Goal: Task Accomplishment & Management: Manage account settings

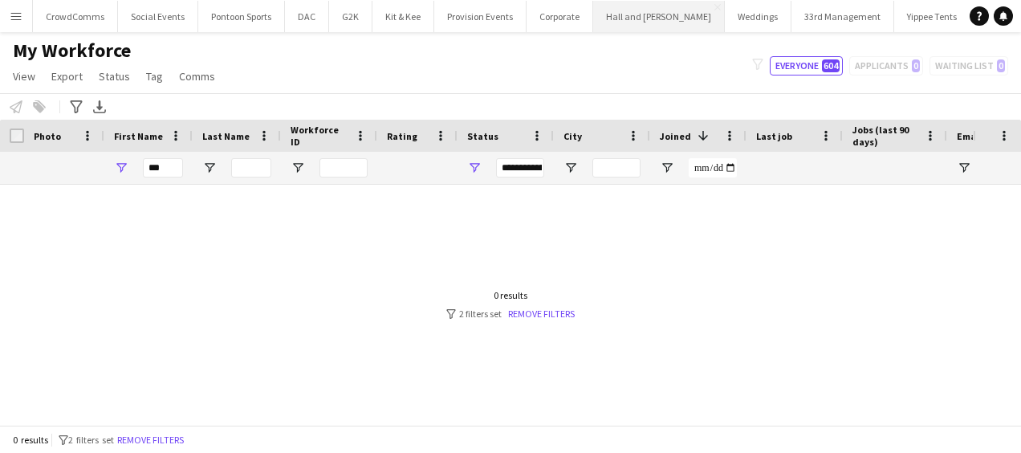
click at [633, 21] on button "Hall and [PERSON_NAME] Close" at bounding box center [659, 16] width 132 height 31
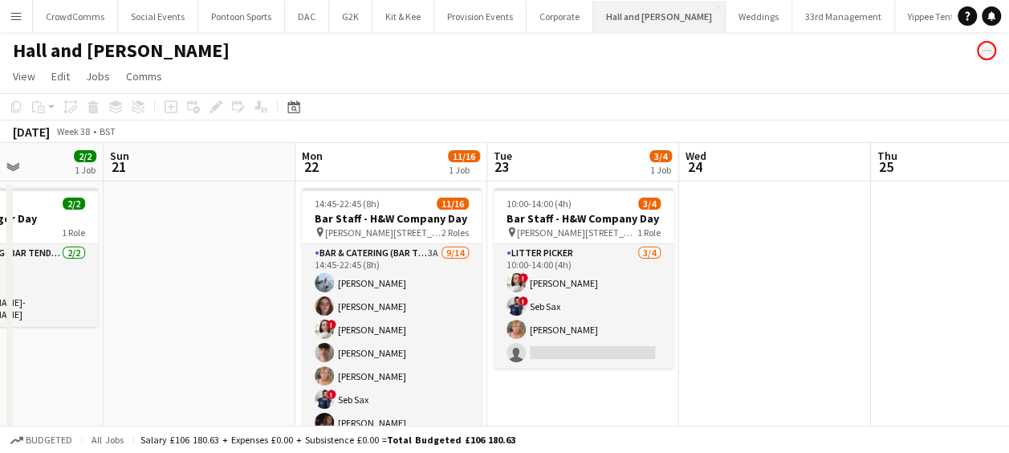
scroll to position [0, 471]
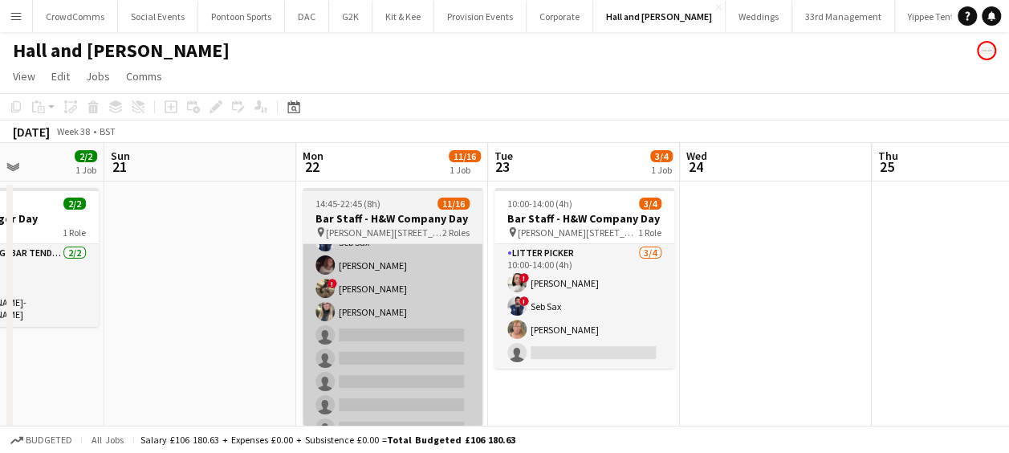
click at [412, 339] on app-card-role "Bar & Catering (Bar Tender) 3A [DATE] 14:45-22:45 (8h) [PERSON_NAME] [PERSON_NA…" at bounding box center [393, 265] width 180 height 357
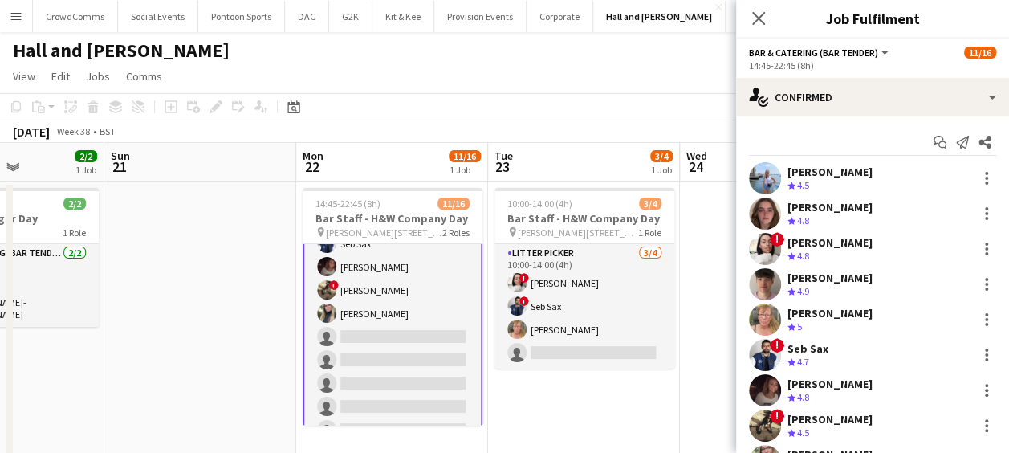
scroll to position [159, 0]
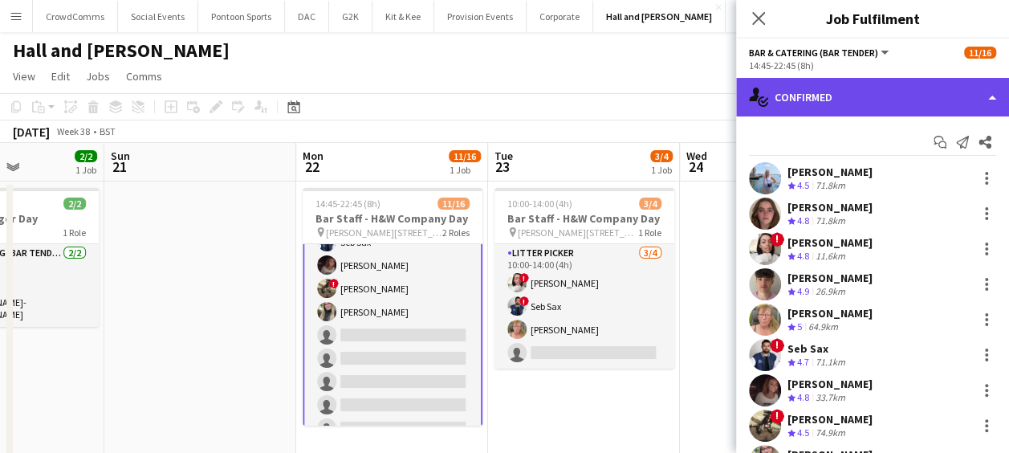
click at [876, 89] on div "single-neutral-actions-check-2 Confirmed" at bounding box center [872, 97] width 273 height 39
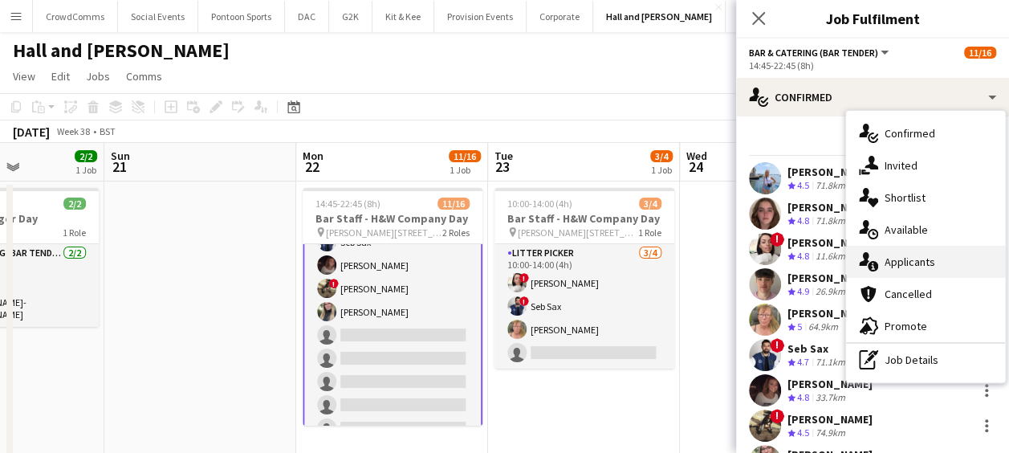
click at [932, 265] on span "Applicants" at bounding box center [910, 261] width 51 height 14
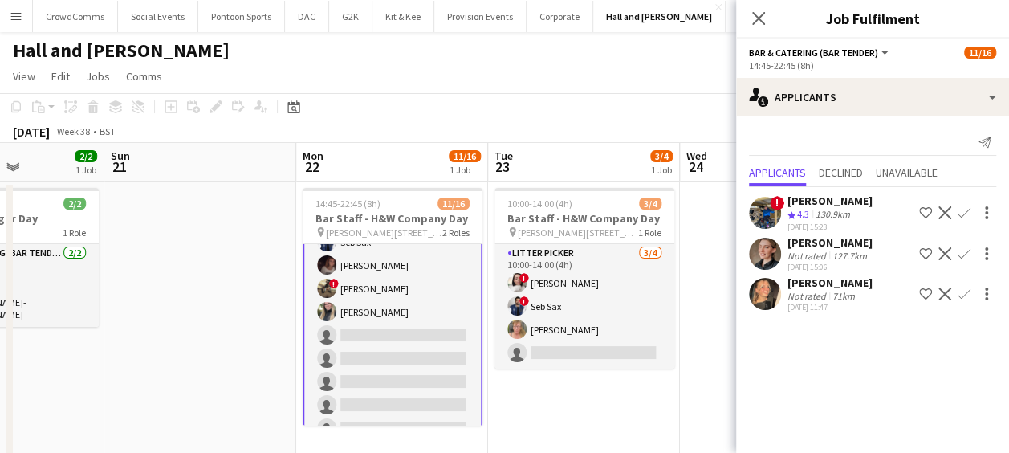
click at [842, 286] on div "[PERSON_NAME]" at bounding box center [829, 282] width 85 height 14
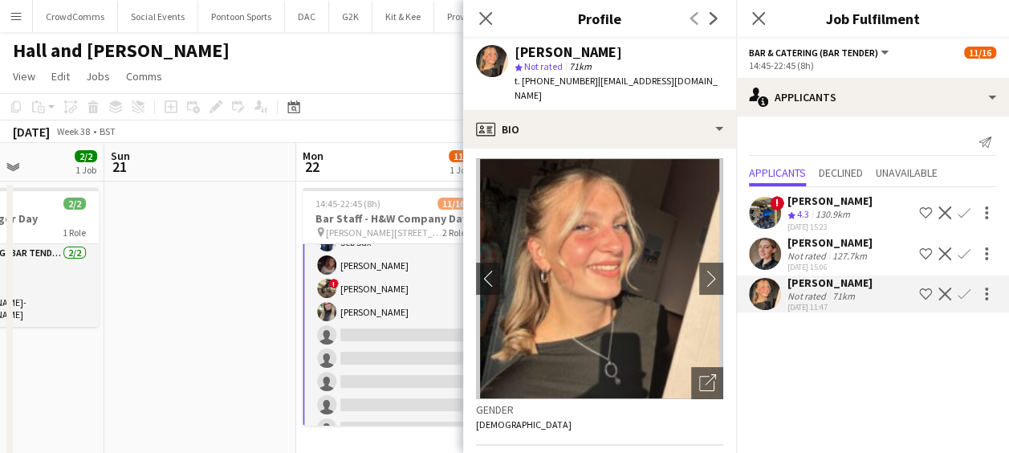
scroll to position [0, 0]
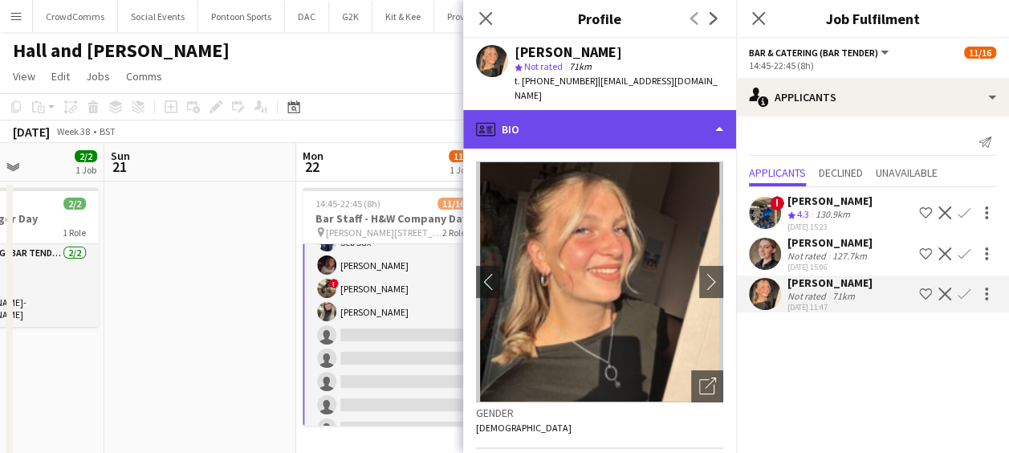
click at [648, 124] on div "profile Bio" at bounding box center [599, 129] width 273 height 39
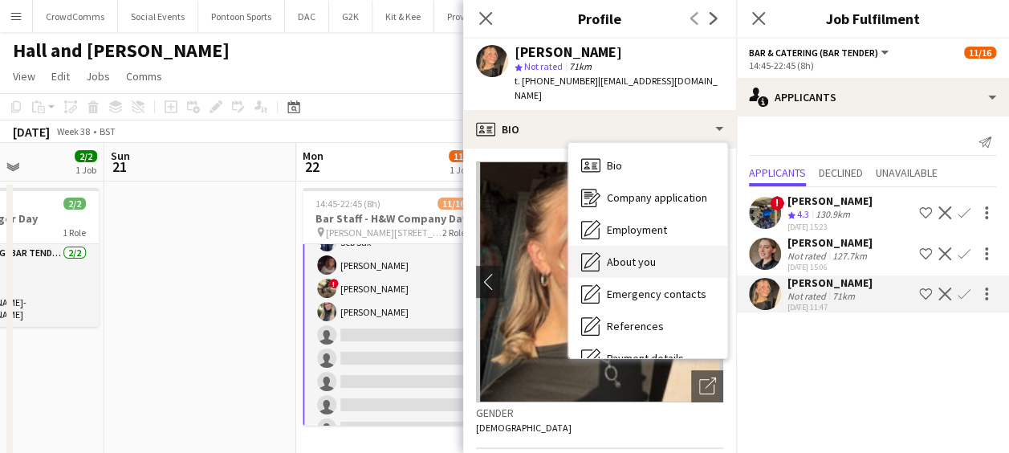
click at [677, 252] on div "About you About you" at bounding box center [647, 262] width 159 height 32
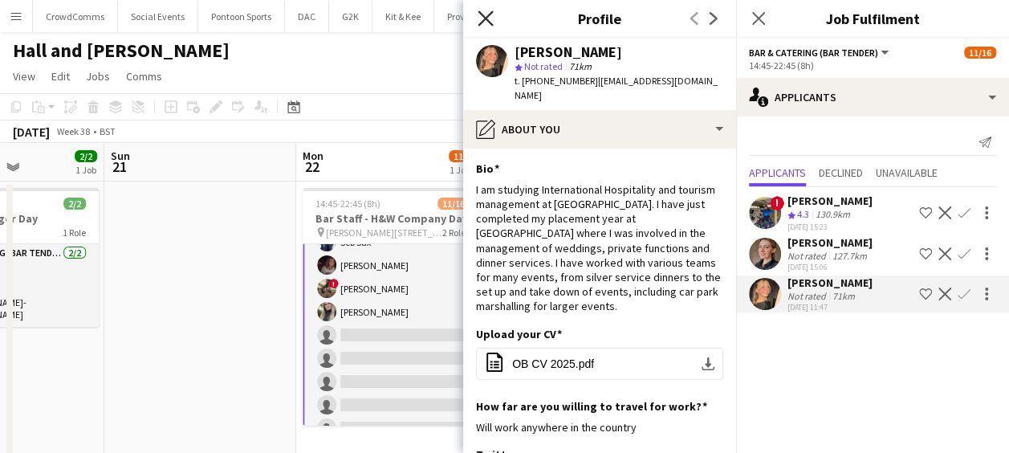
click at [488, 14] on icon "Close pop-in" at bounding box center [485, 17] width 15 height 15
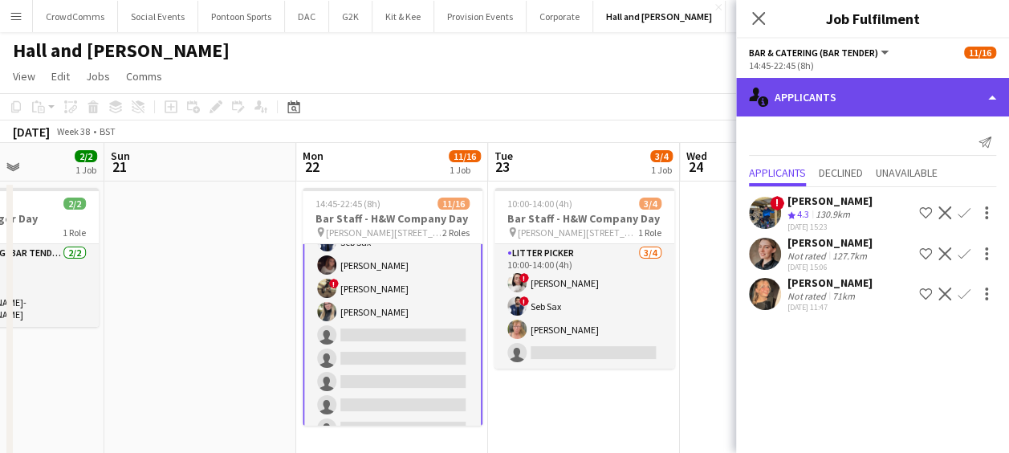
click at [809, 96] on div "single-neutral-actions-information Applicants" at bounding box center [872, 97] width 273 height 39
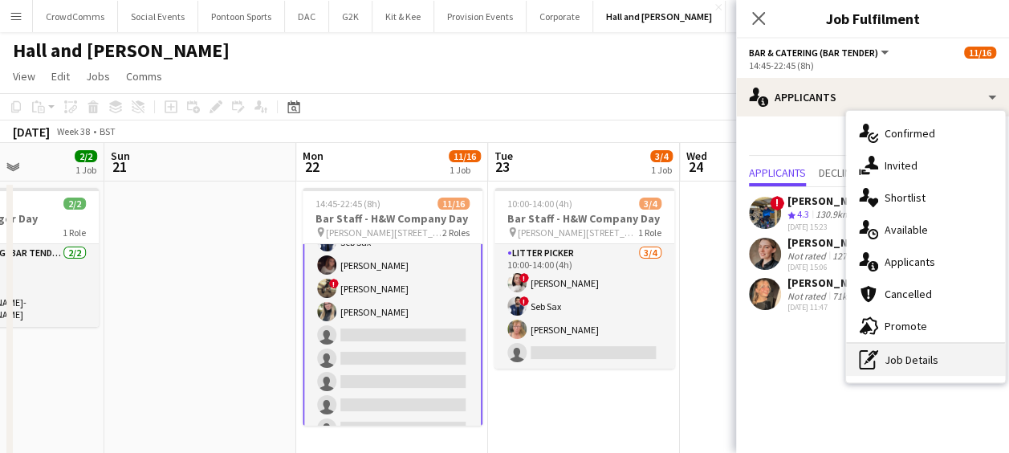
click at [931, 368] on div "pen-write Job Details" at bounding box center [925, 360] width 159 height 32
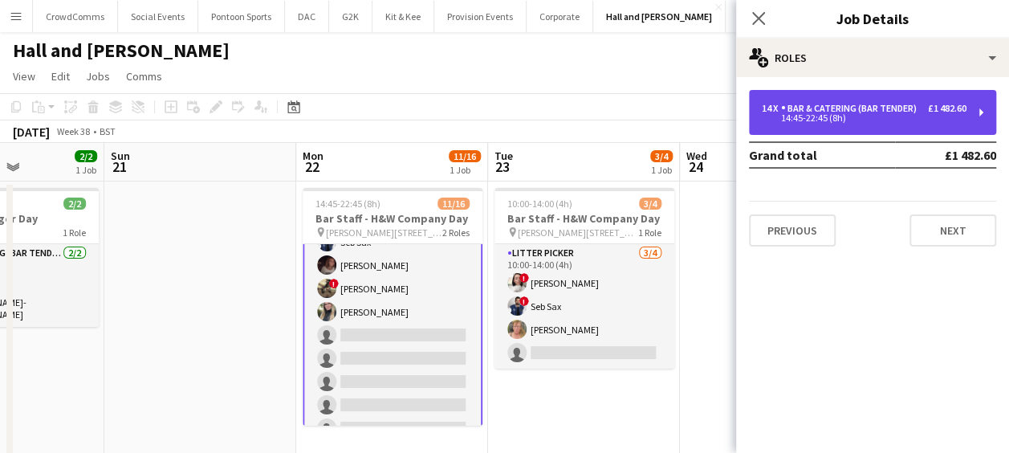
click at [841, 111] on div "Bar & Catering (Bar Tender)" at bounding box center [852, 108] width 142 height 11
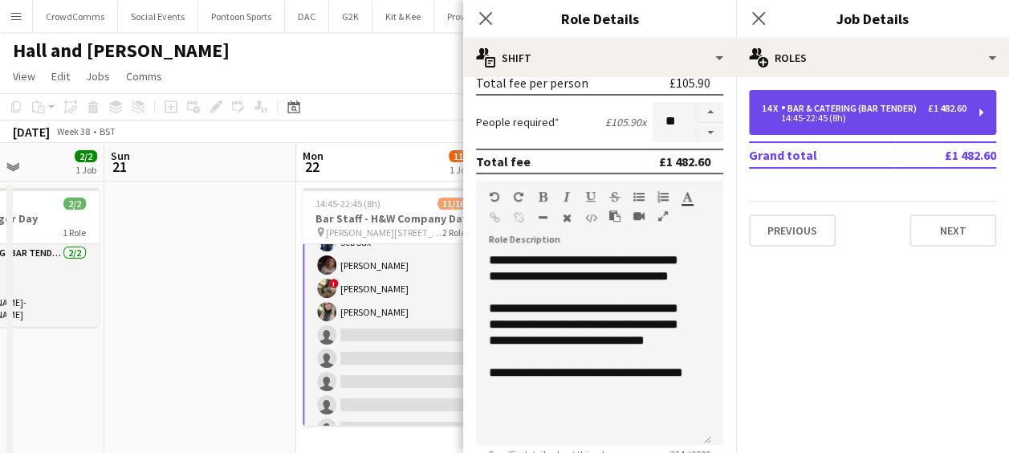
scroll to position [384, 0]
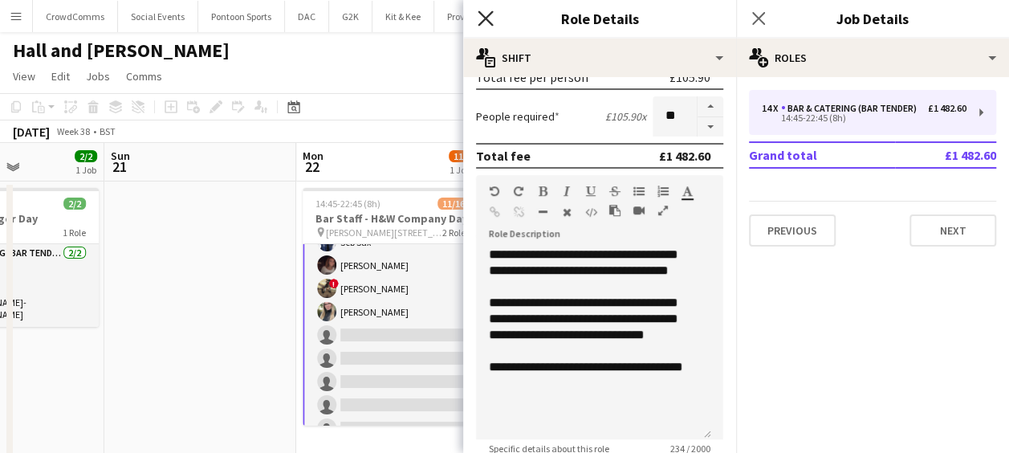
click at [482, 19] on icon "Close pop-in" at bounding box center [485, 17] width 15 height 15
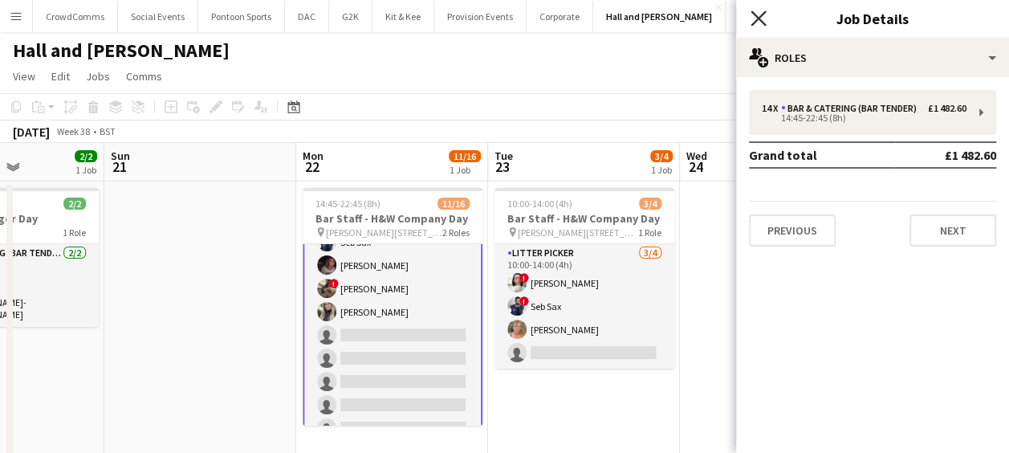
click at [760, 17] on icon at bounding box center [758, 17] width 15 height 15
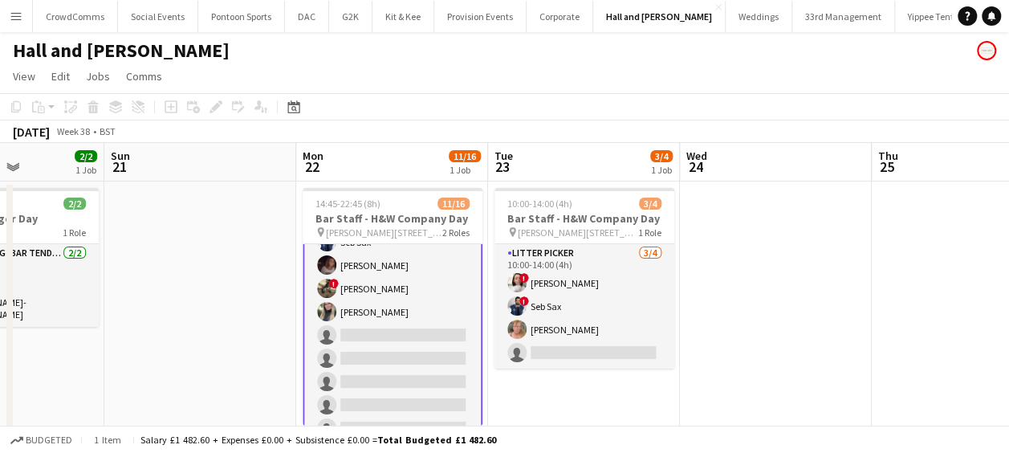
click at [387, 331] on app-card-role "Bar & Catering (Bar Tender) 3A [DATE] 14:45-22:45 (8h) [PERSON_NAME] [PERSON_NA…" at bounding box center [393, 265] width 180 height 360
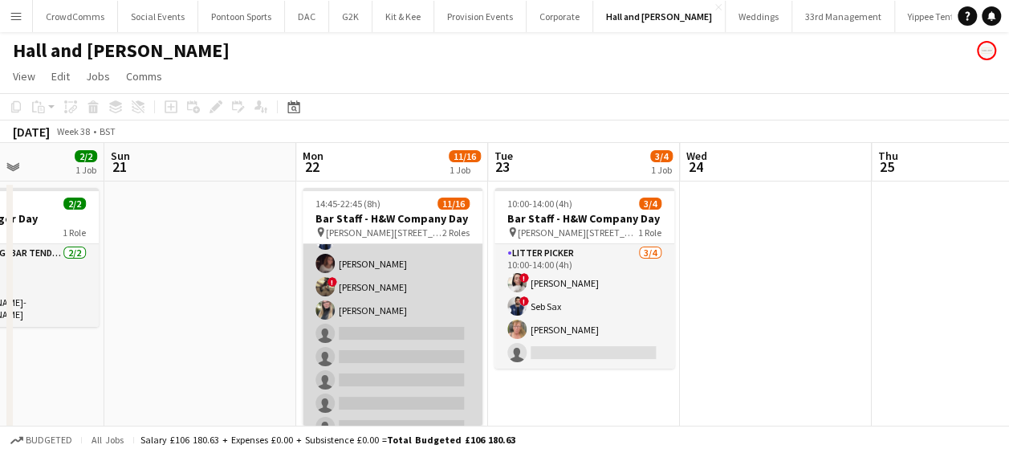
scroll to position [157, 0]
click at [423, 338] on app-card-role "Bar & Catering (Bar Tender) 3A [DATE] 14:45-22:45 (8h) [PERSON_NAME] [PERSON_NA…" at bounding box center [393, 265] width 180 height 357
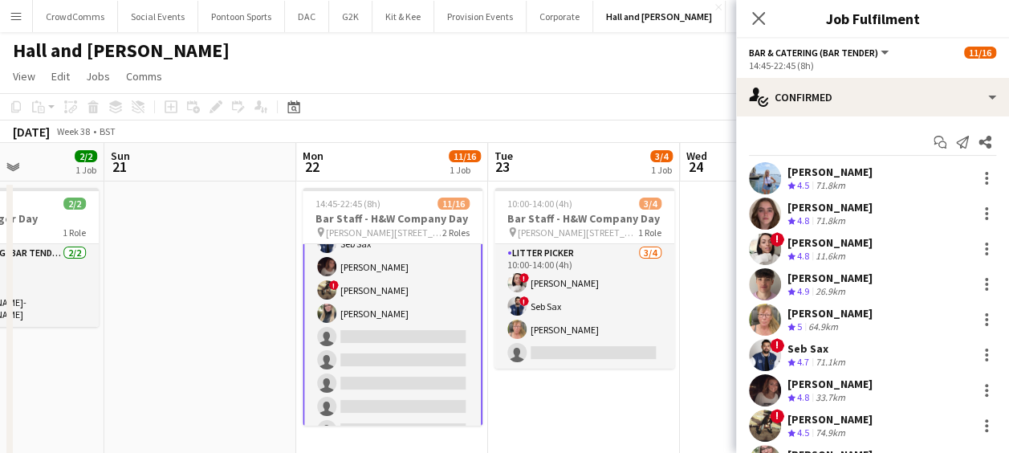
scroll to position [159, 0]
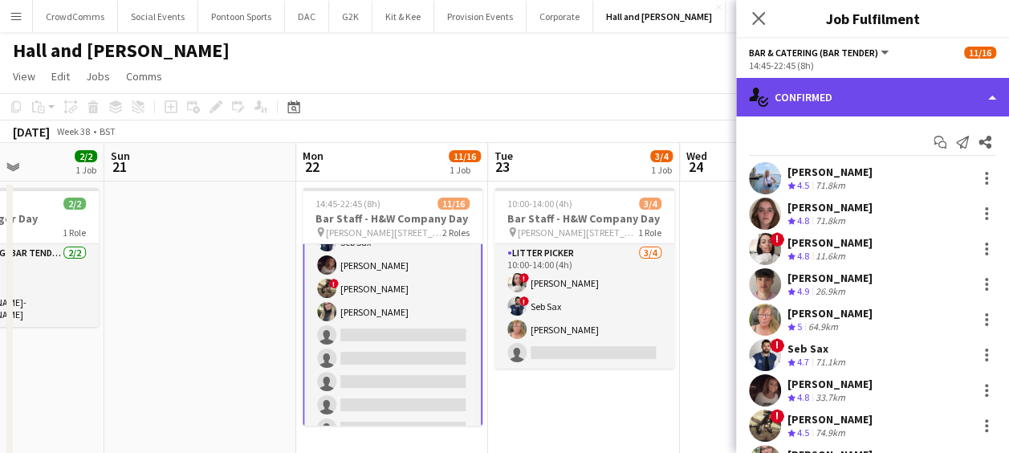
click at [897, 92] on div "single-neutral-actions-check-2 Confirmed" at bounding box center [872, 97] width 273 height 39
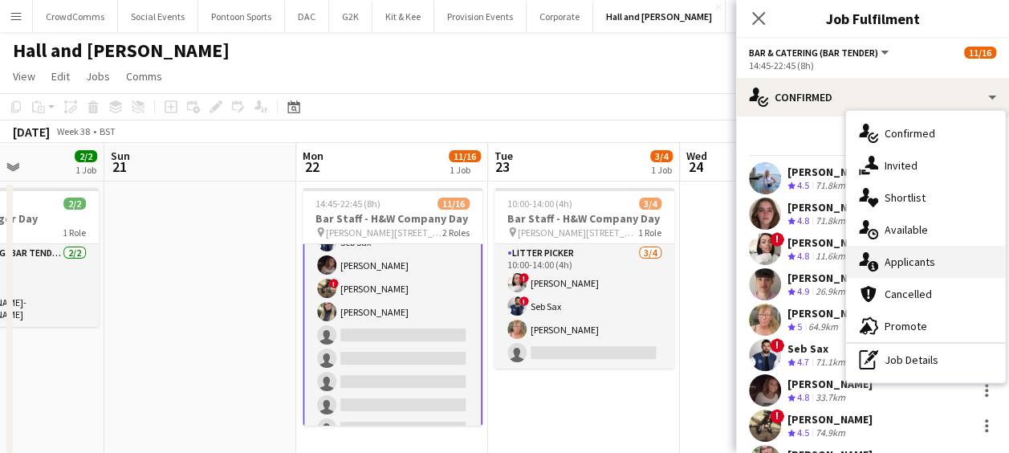
click at [945, 270] on div "single-neutral-actions-information Applicants" at bounding box center [925, 262] width 159 height 32
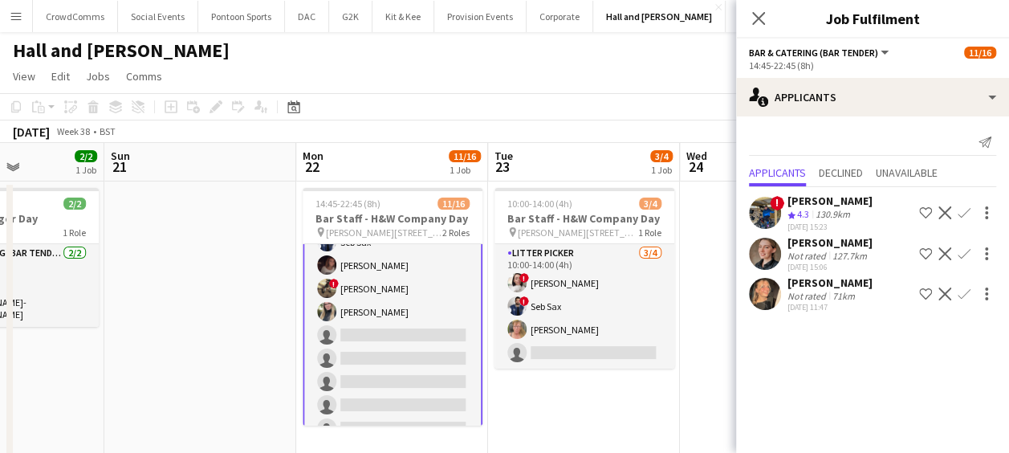
click at [850, 283] on div "[PERSON_NAME]" at bounding box center [829, 282] width 85 height 14
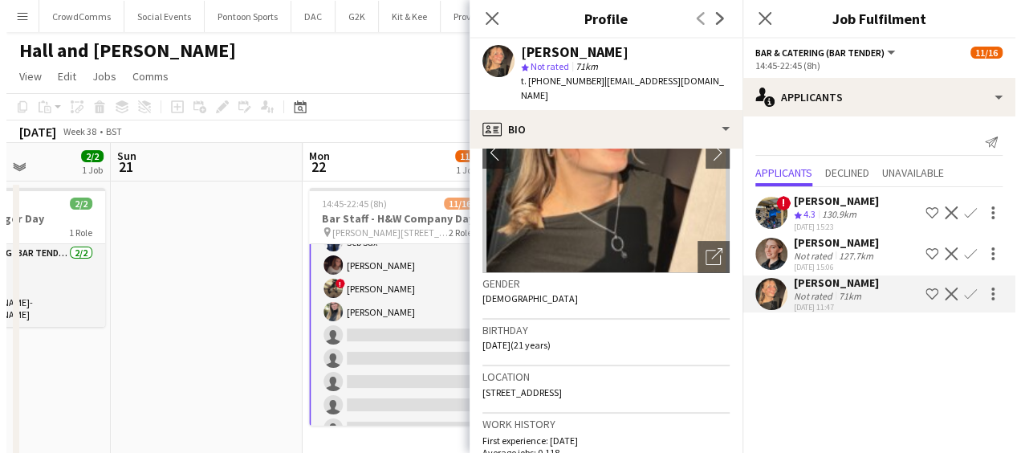
scroll to position [132, 0]
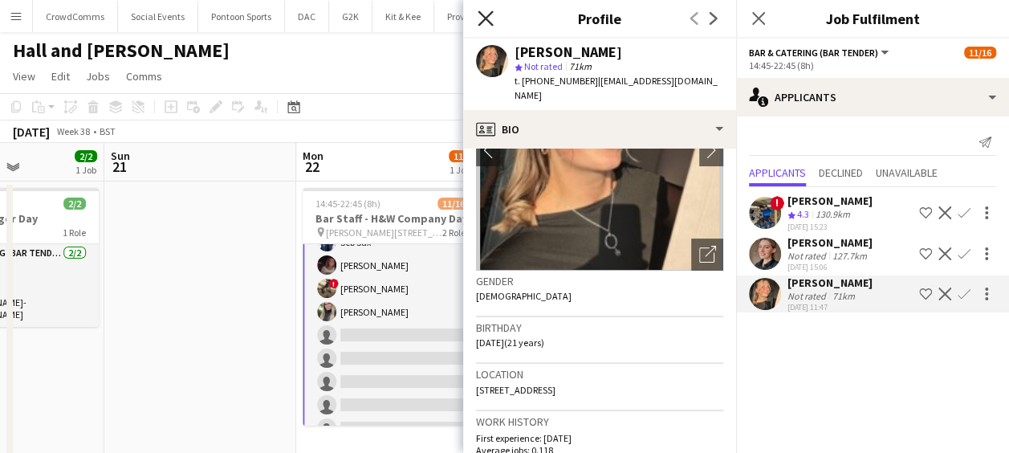
click at [485, 18] on icon at bounding box center [485, 17] width 15 height 15
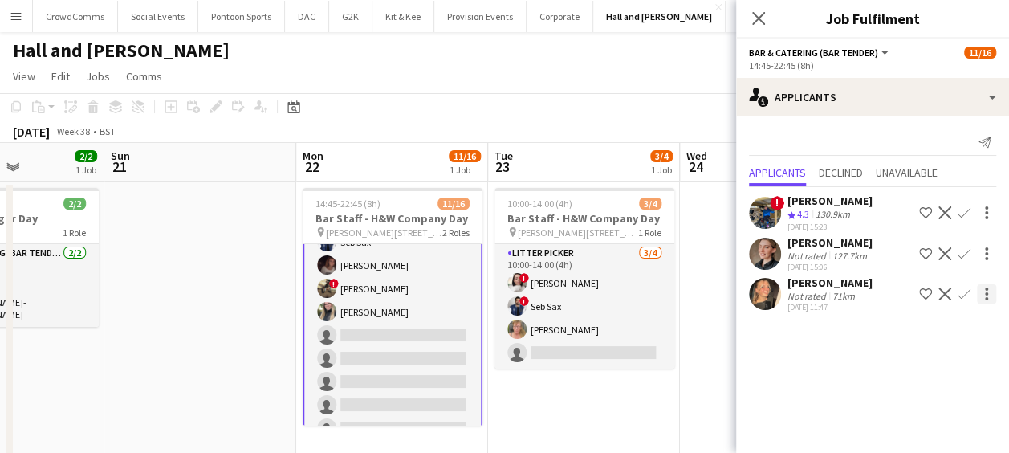
click at [989, 286] on div at bounding box center [986, 293] width 19 height 19
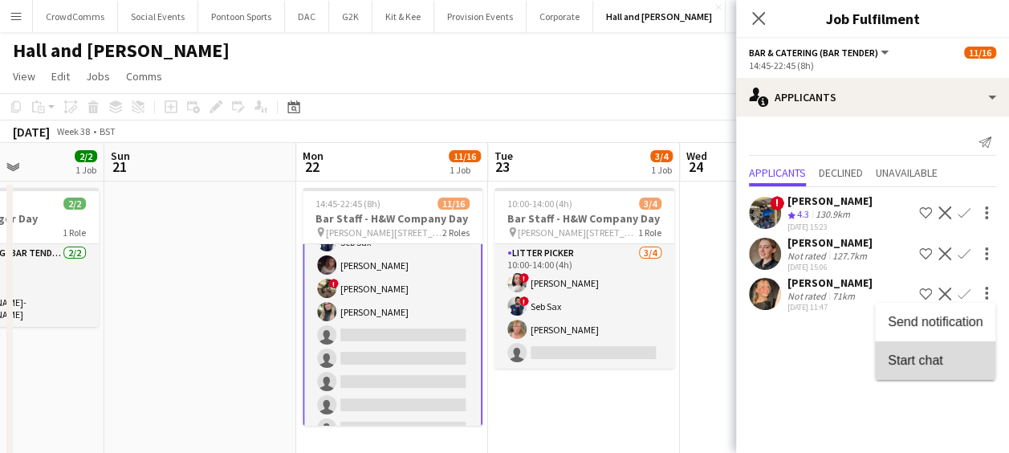
click at [935, 362] on span "Start chat" at bounding box center [915, 360] width 55 height 14
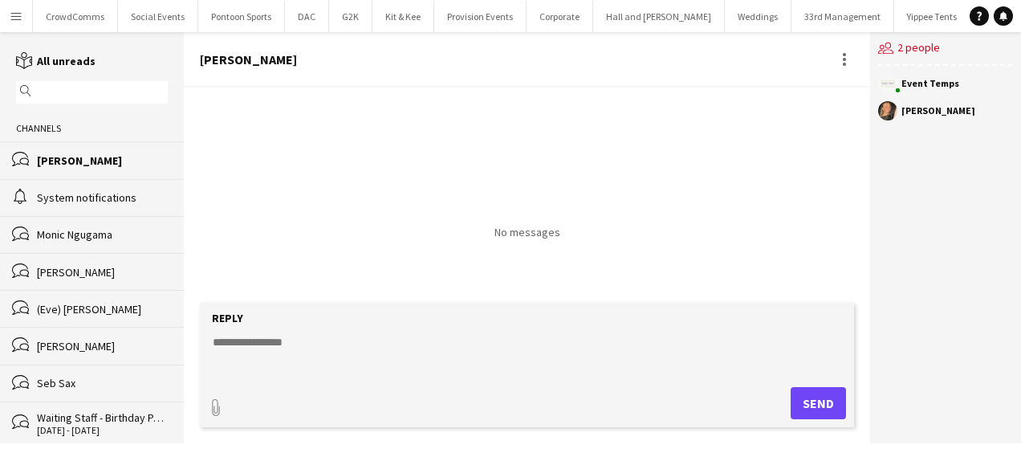
click at [436, 338] on textarea at bounding box center [530, 355] width 638 height 42
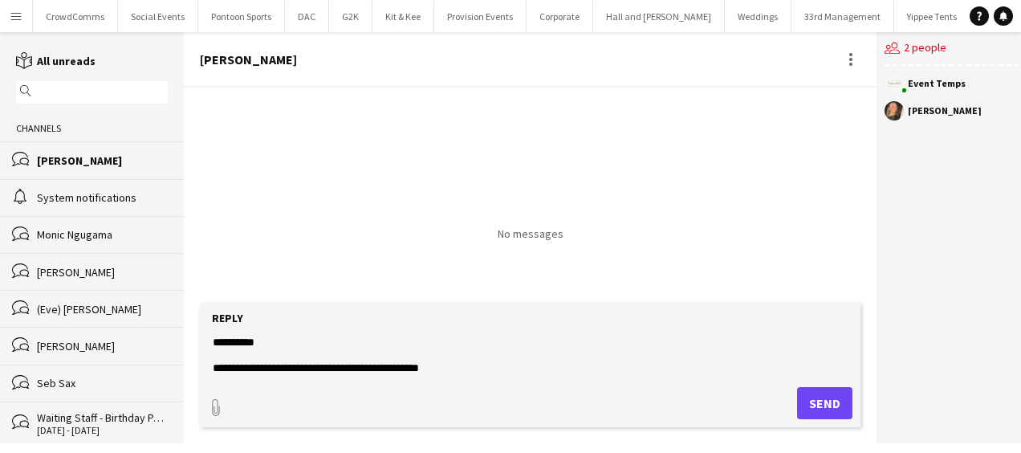
scroll to position [11, 0]
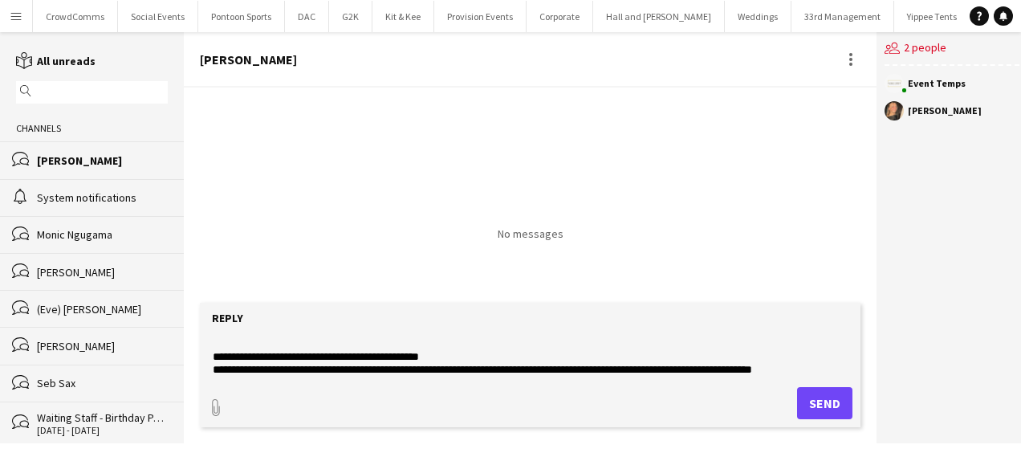
click at [315, 366] on textarea "**********" at bounding box center [530, 355] width 638 height 42
click at [430, 368] on textarea "**********" at bounding box center [530, 355] width 638 height 42
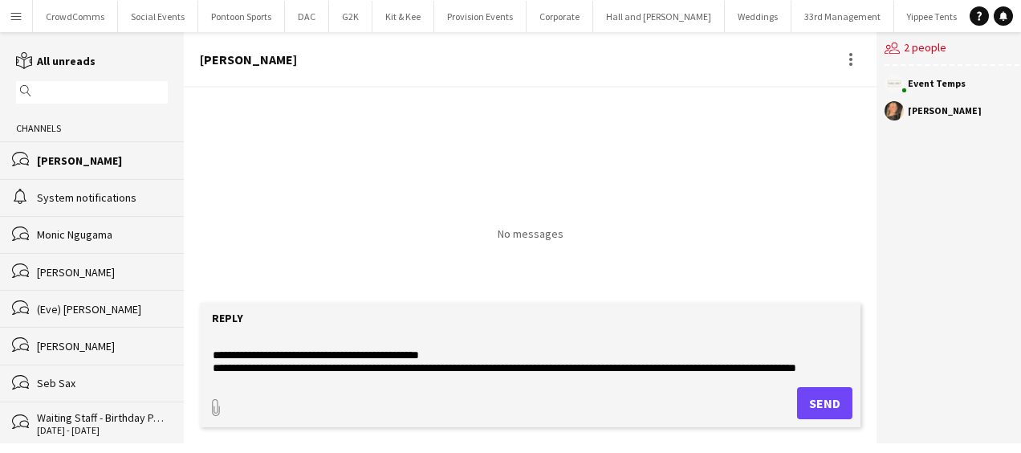
click at [700, 356] on textarea "**********" at bounding box center [530, 355] width 638 height 42
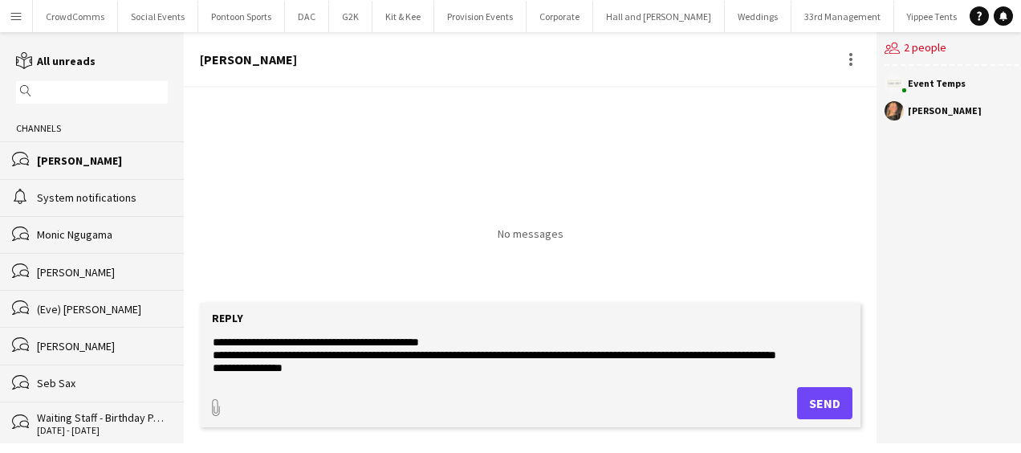
scroll to position [63, 0]
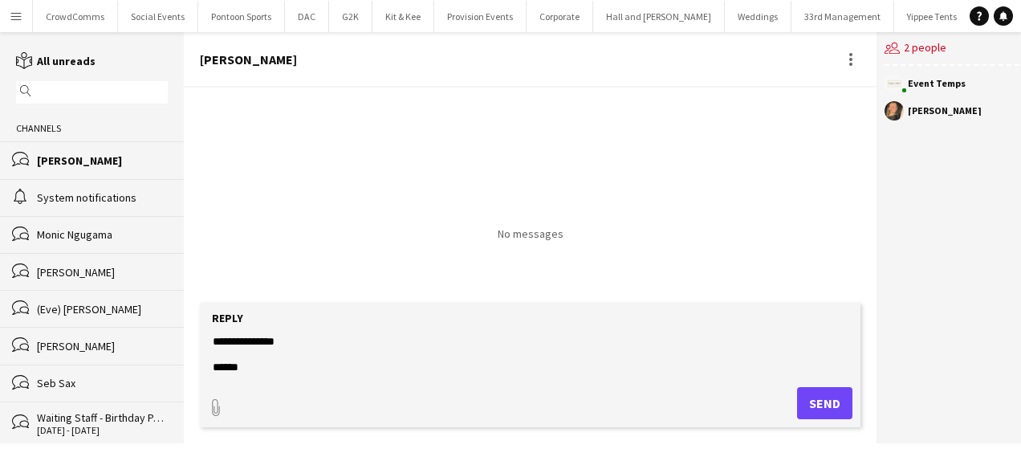
type textarea "**********"
click at [814, 413] on button "Send" at bounding box center [824, 403] width 55 height 32
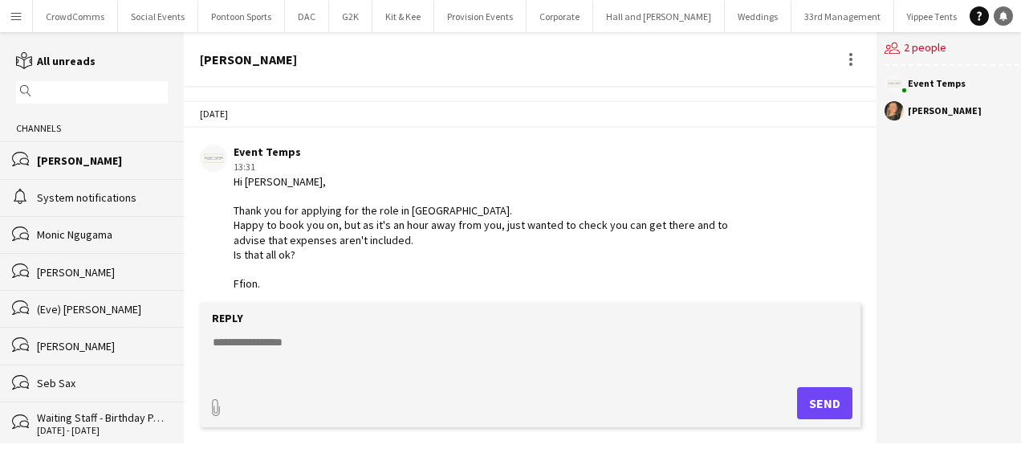
click at [995, 19] on link "Notifications" at bounding box center [1003, 15] width 19 height 19
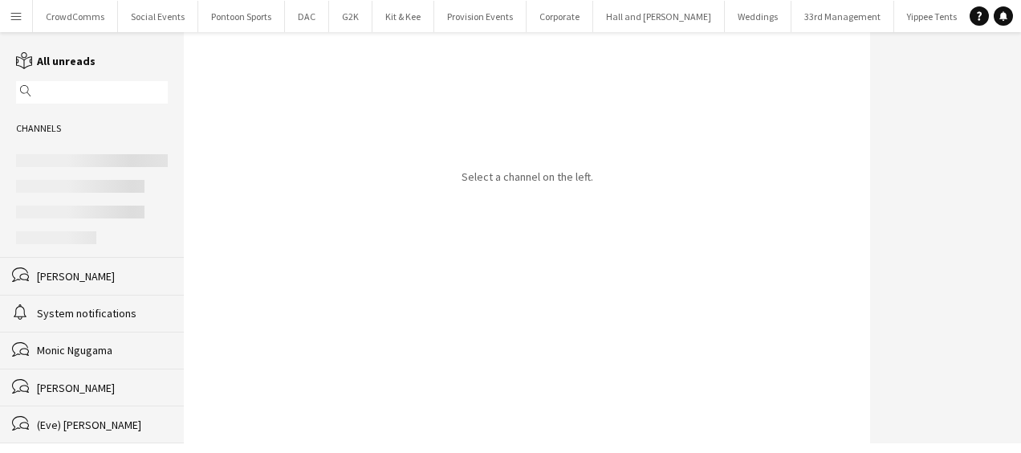
click at [14, 22] on button "Menu" at bounding box center [16, 16] width 32 height 32
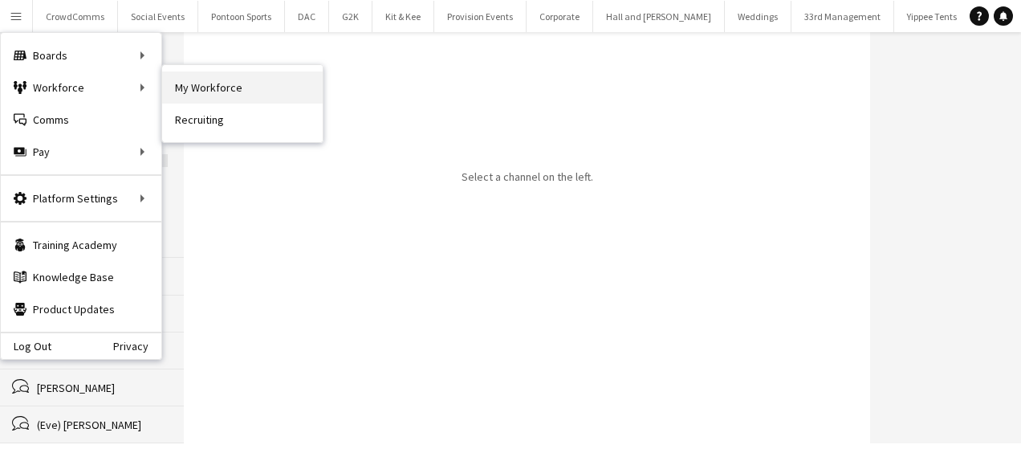
click at [173, 92] on link "My Workforce" at bounding box center [242, 87] width 161 height 32
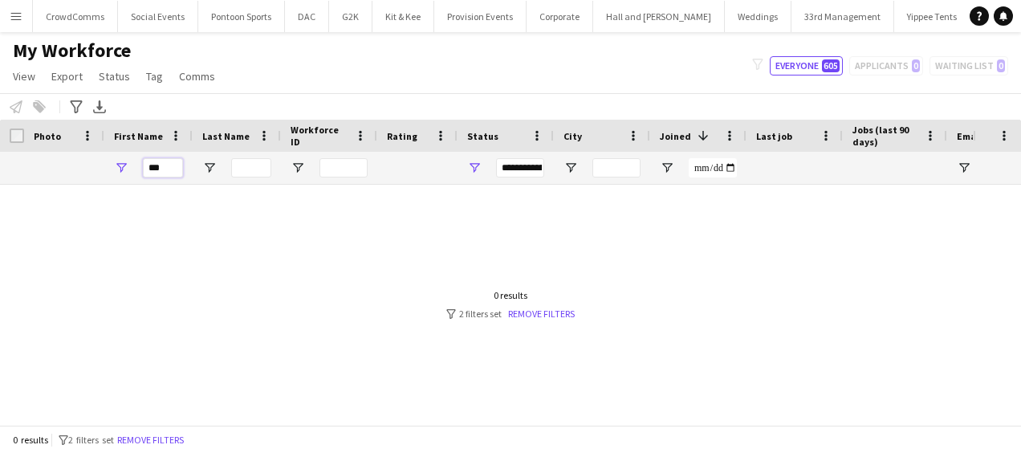
click at [171, 165] on input "***" at bounding box center [163, 167] width 40 height 19
type input "*"
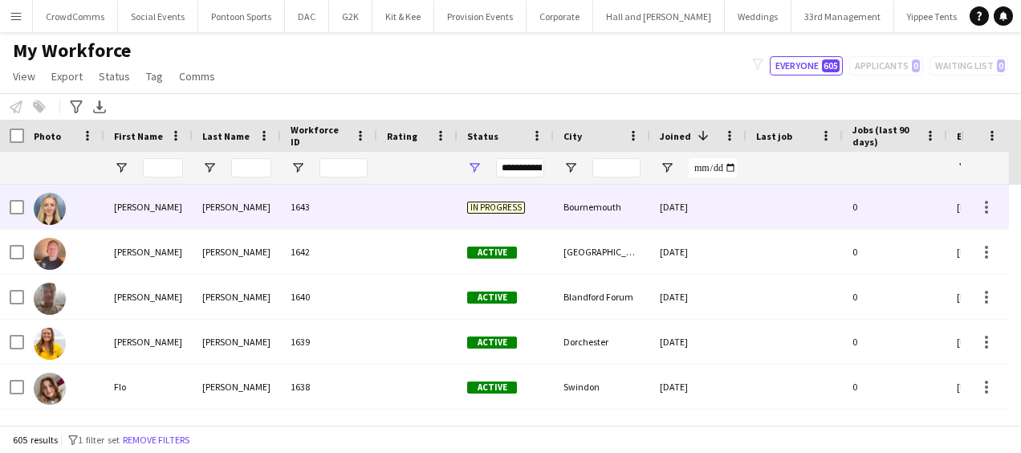
click at [238, 220] on div "[PERSON_NAME]" at bounding box center [237, 207] width 88 height 44
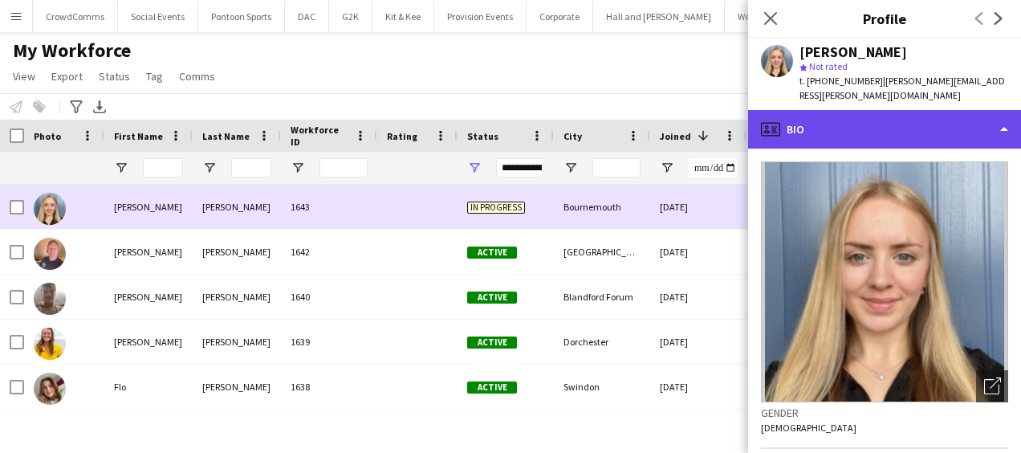
click at [952, 112] on div "profile Bio" at bounding box center [884, 129] width 273 height 39
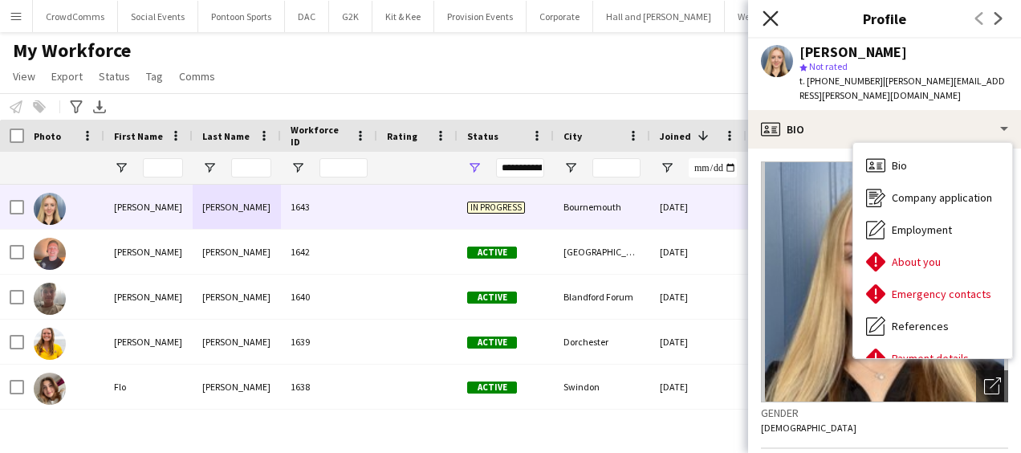
click at [771, 14] on icon "Close pop-in" at bounding box center [770, 17] width 15 height 15
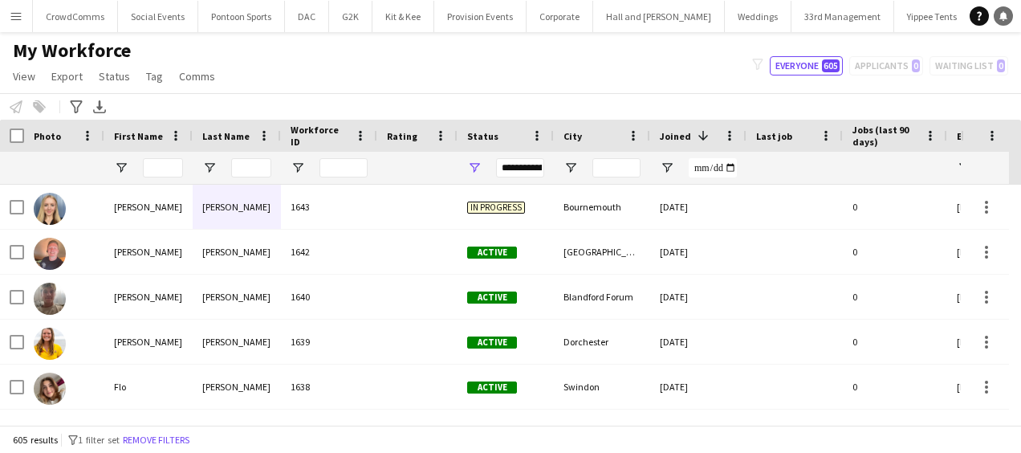
click at [1003, 14] on icon at bounding box center [1003, 15] width 8 height 8
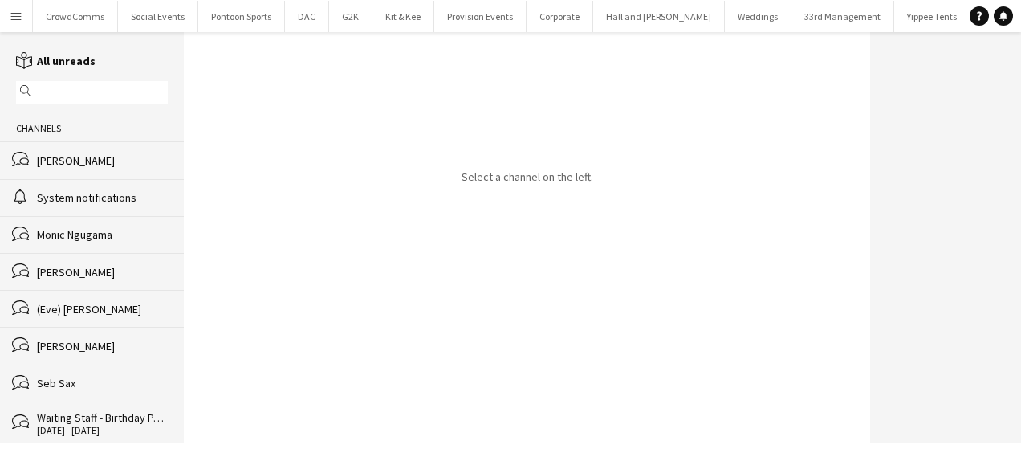
click at [128, 152] on div "bubbles [PERSON_NAME]" at bounding box center [92, 159] width 184 height 37
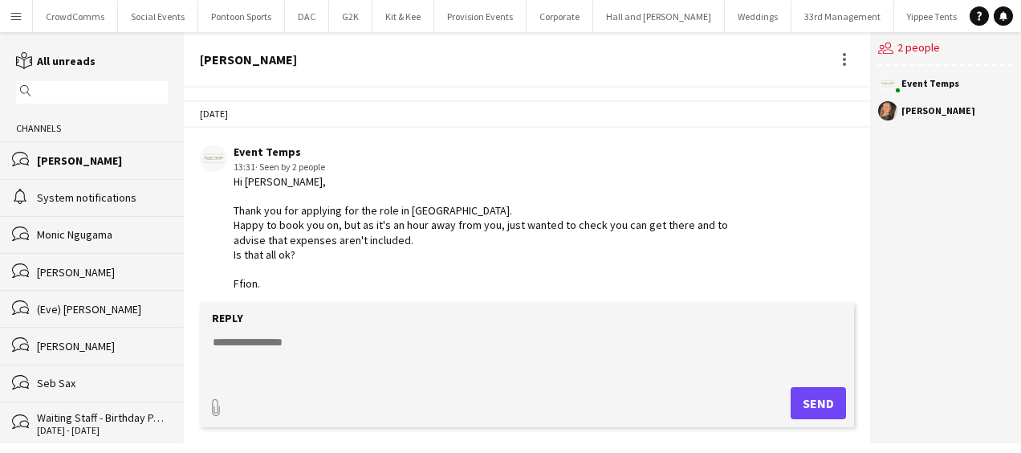
scroll to position [134, 0]
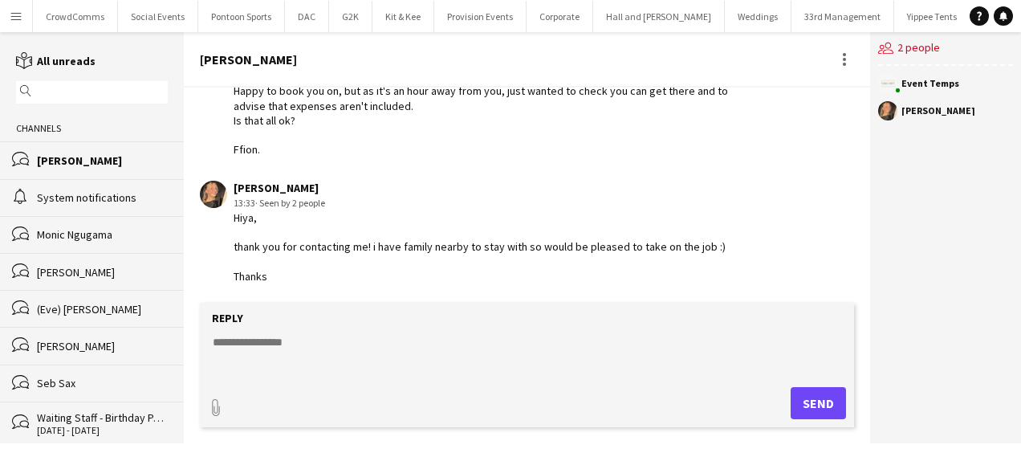
click at [278, 355] on textarea at bounding box center [530, 355] width 638 height 42
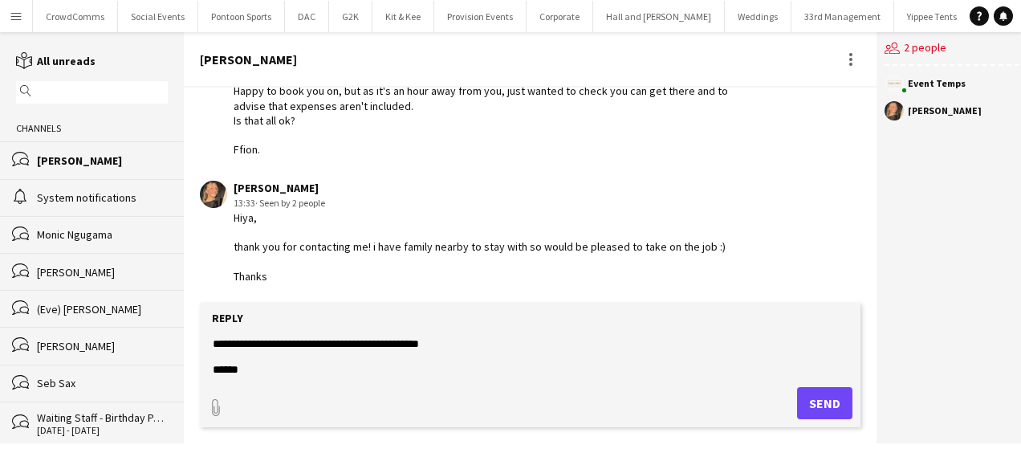
scroll to position [0, 0]
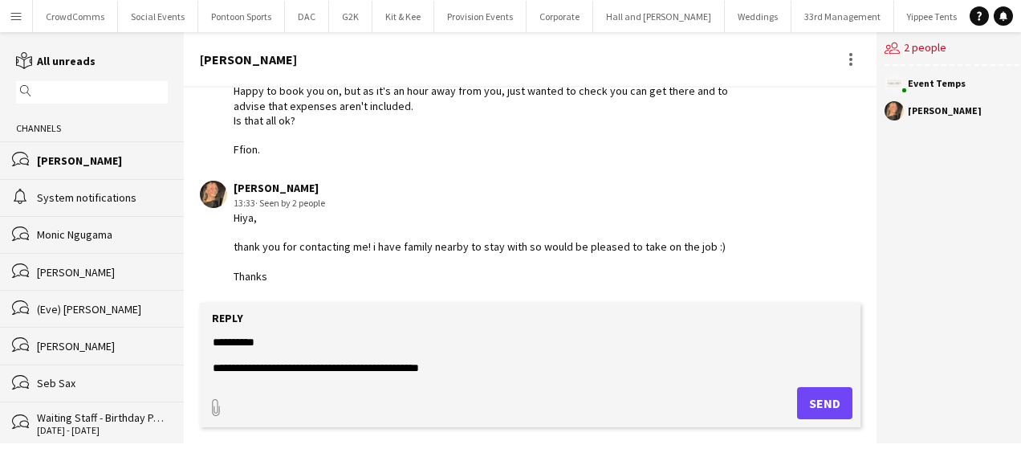
click at [260, 371] on textarea "**********" at bounding box center [530, 355] width 638 height 42
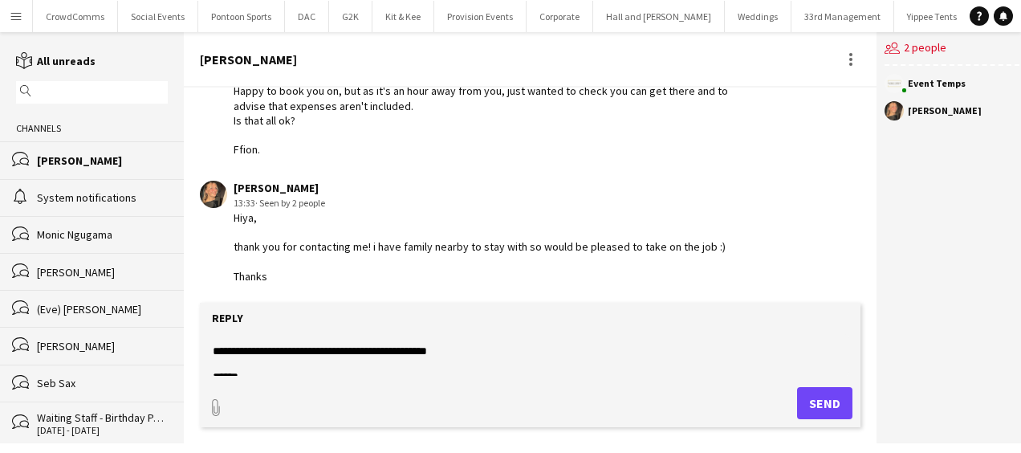
scroll to position [26, 0]
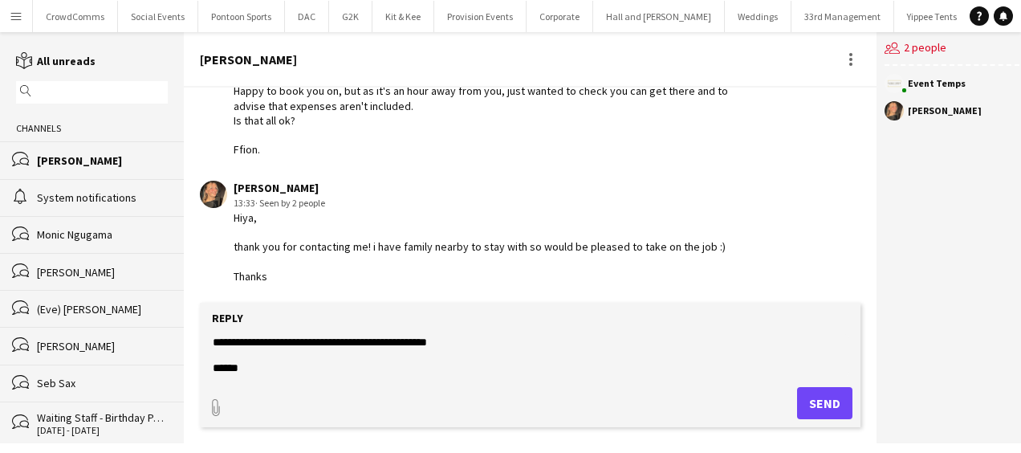
type textarea "**********"
click at [822, 403] on button "Send" at bounding box center [824, 403] width 55 height 32
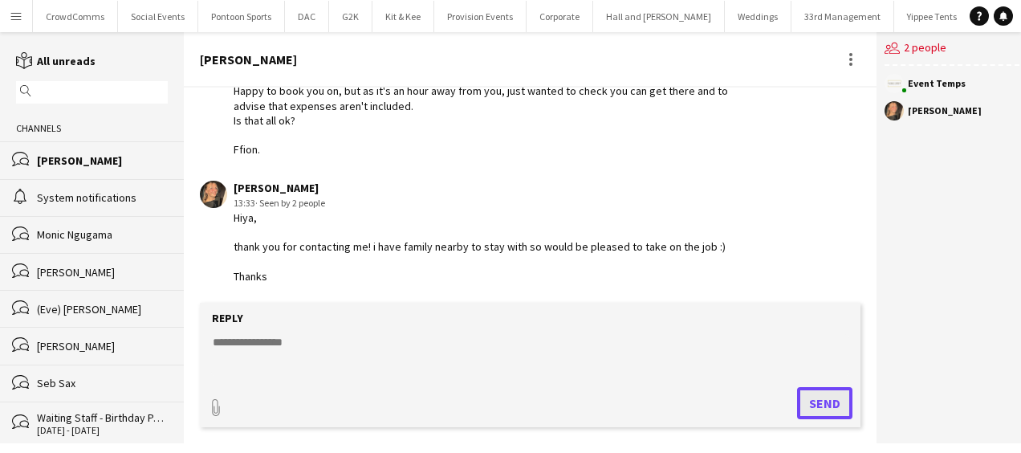
scroll to position [246, 0]
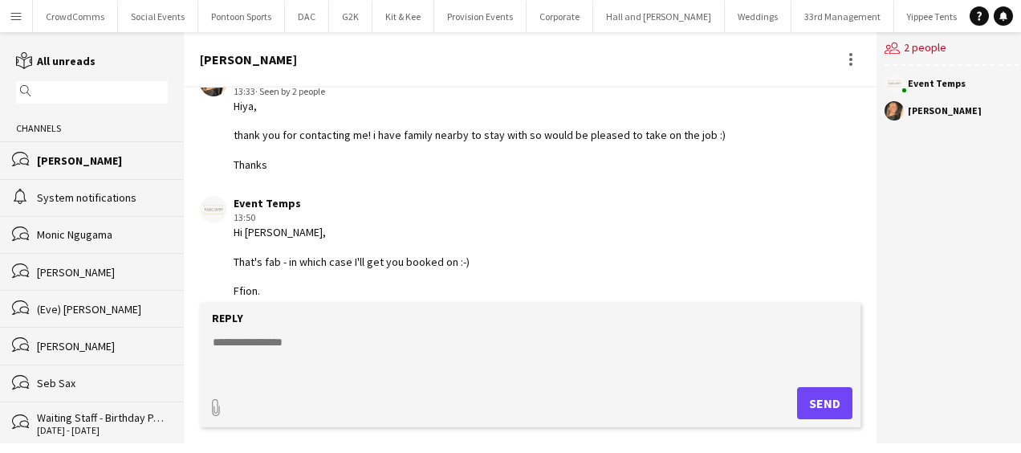
click at [13, 21] on app-icon "Menu" at bounding box center [16, 16] width 13 height 13
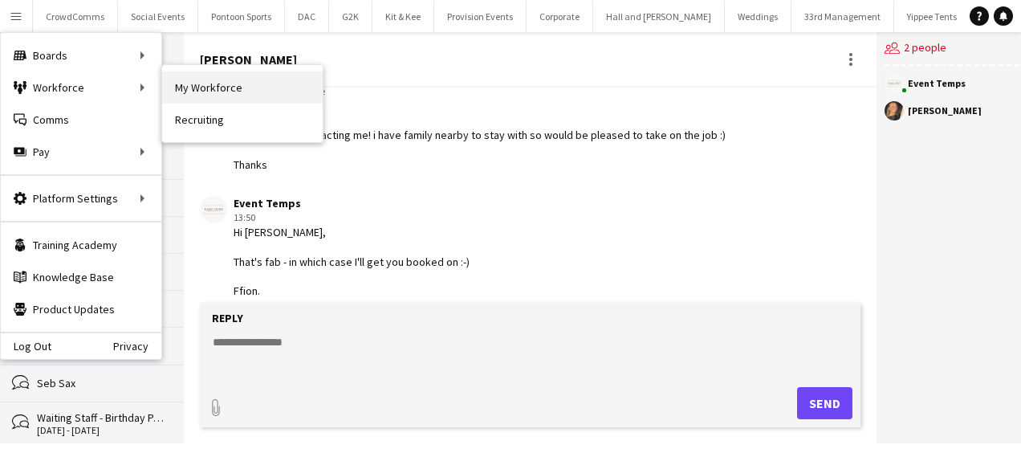
click at [233, 87] on link "My Workforce" at bounding box center [242, 87] width 161 height 32
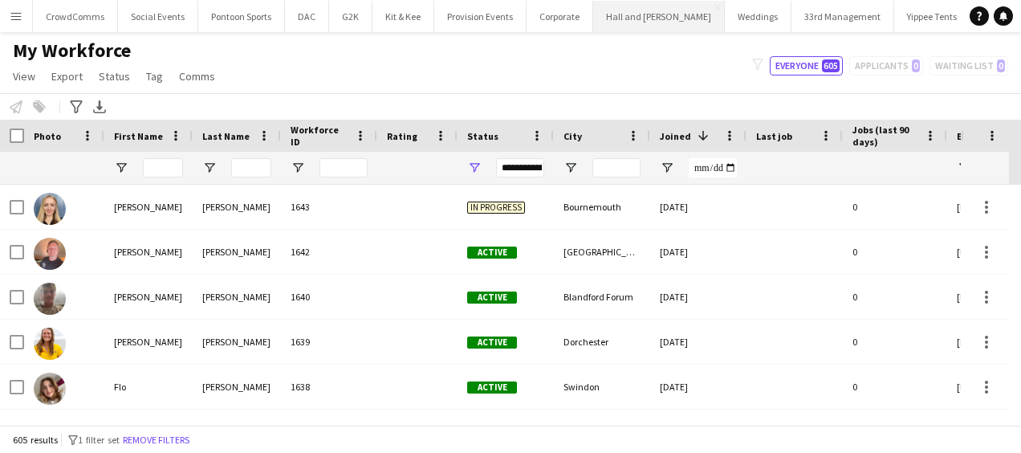
click at [633, 31] on button "Hall and [PERSON_NAME] Close" at bounding box center [659, 16] width 132 height 31
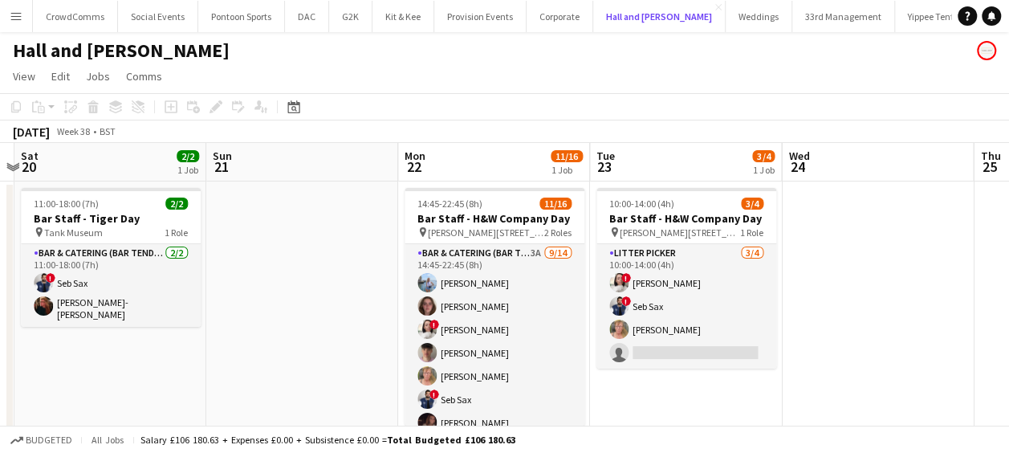
scroll to position [0, 751]
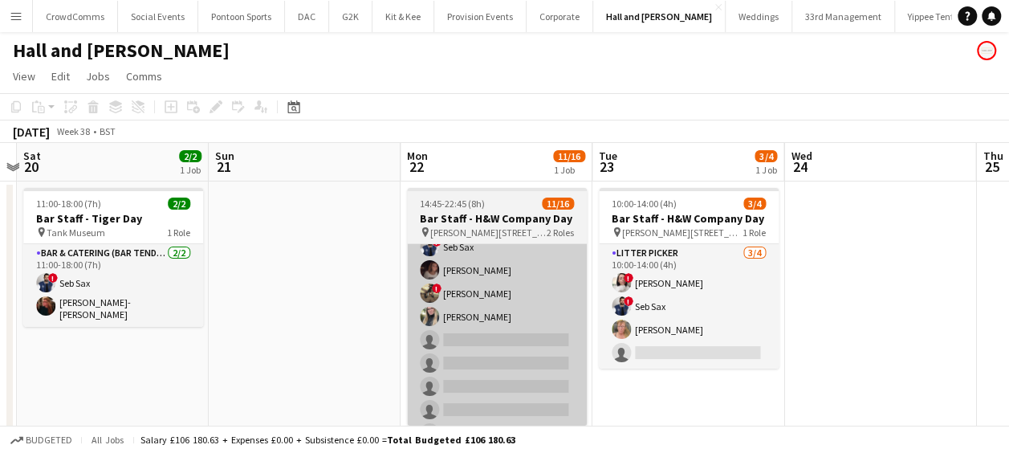
click at [512, 340] on app-card-role "Bar & Catering (Bar Tender) 3A [DATE] 14:45-22:45 (8h) [PERSON_NAME] [PERSON_NA…" at bounding box center [497, 270] width 180 height 357
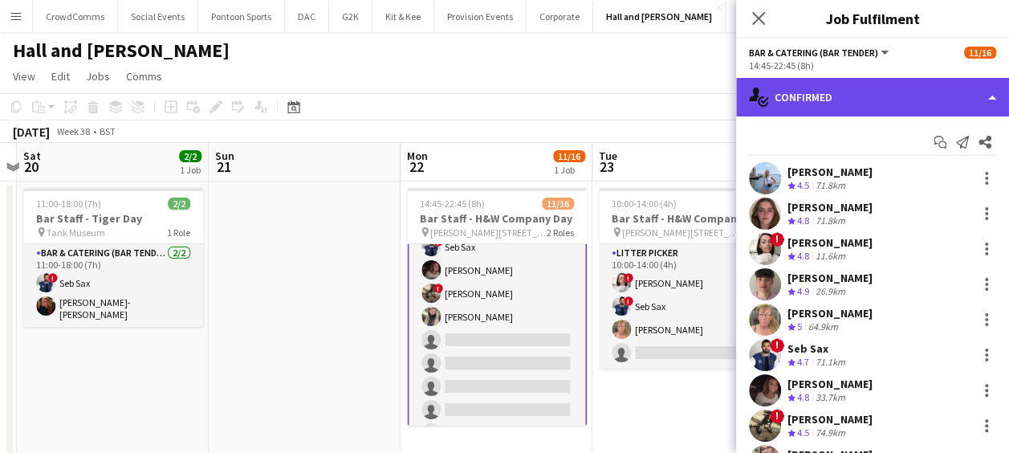
click at [906, 95] on div "single-neutral-actions-check-2 Confirmed" at bounding box center [872, 97] width 273 height 39
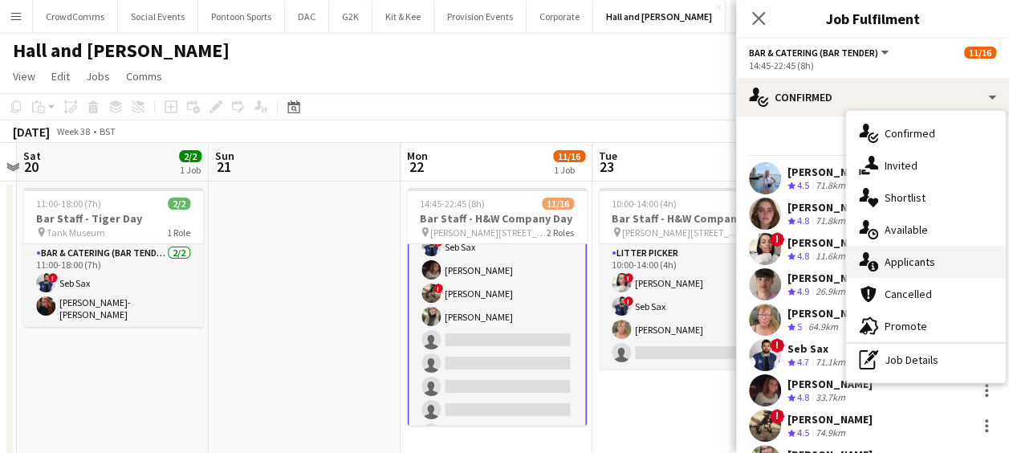
click at [931, 269] on div "single-neutral-actions-information Applicants" at bounding box center [925, 262] width 159 height 32
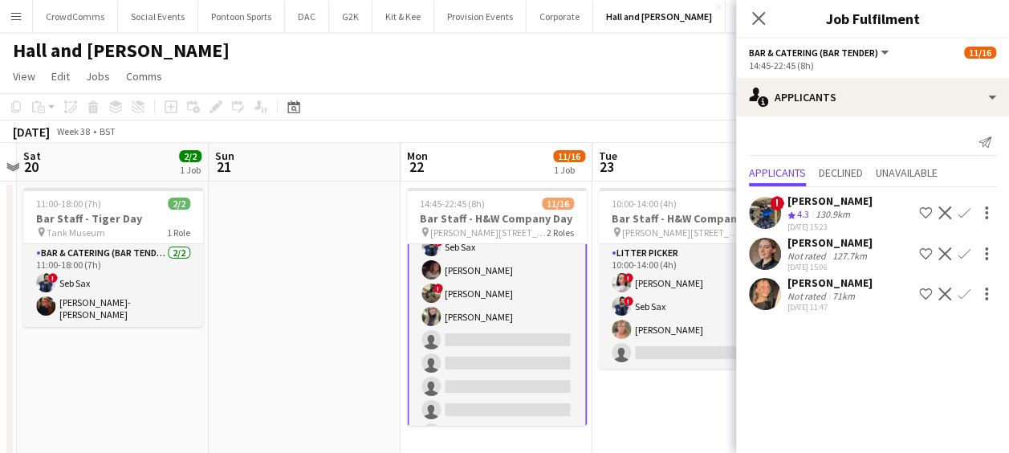
click at [967, 297] on app-icon "Confirm" at bounding box center [964, 293] width 13 height 13
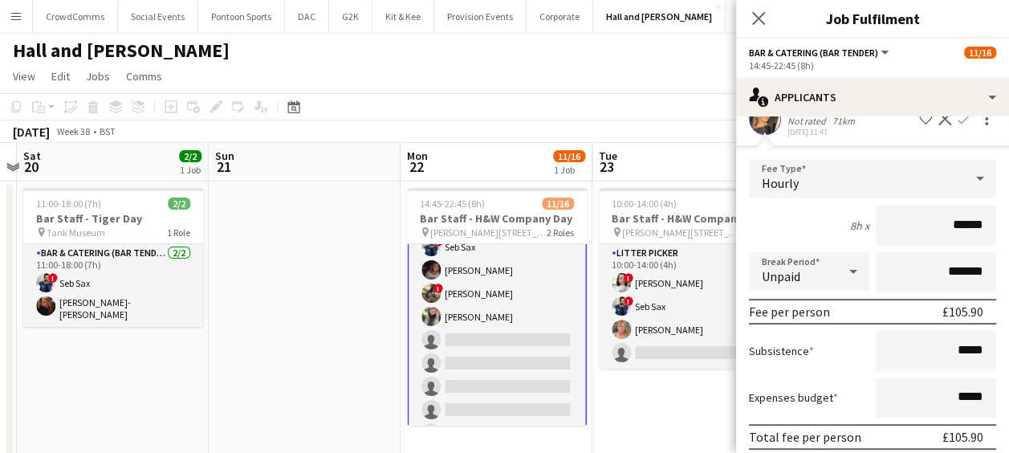
scroll to position [238, 0]
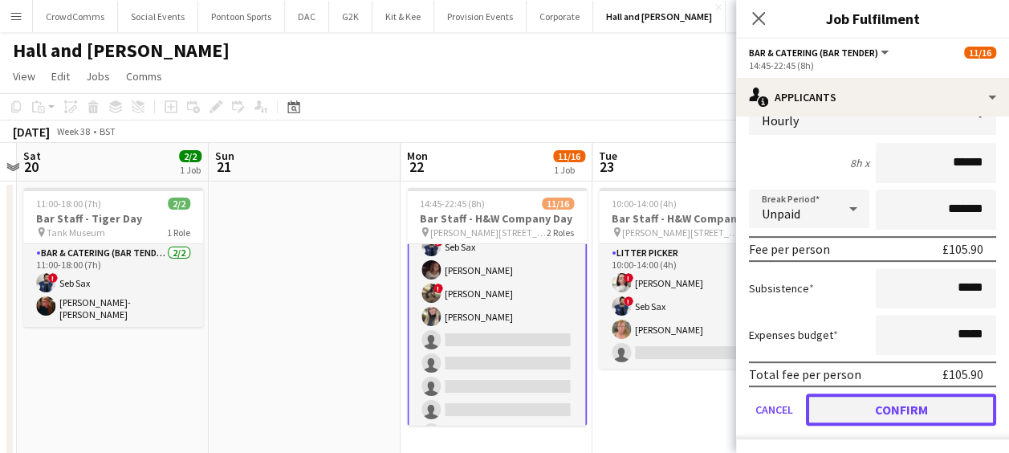
click at [926, 413] on button "Confirm" at bounding box center [901, 409] width 190 height 32
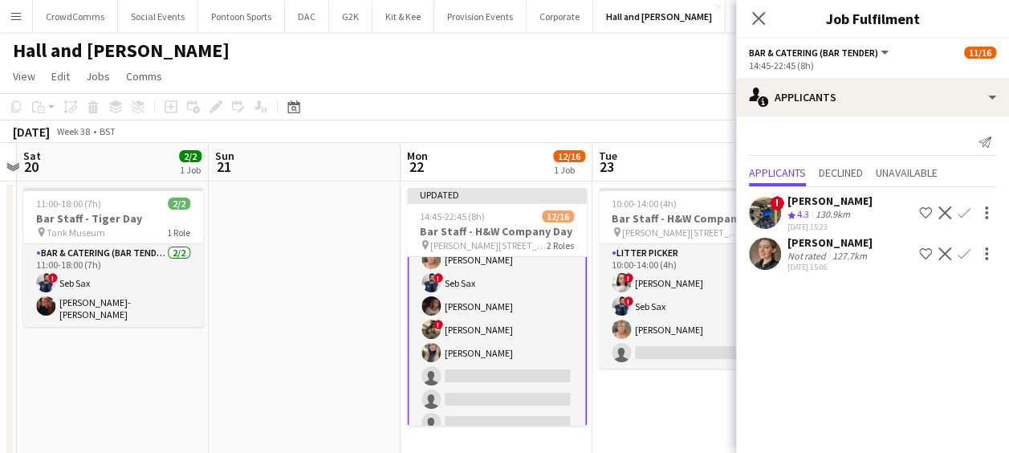
scroll to position [0, 0]
click at [758, 18] on icon at bounding box center [758, 17] width 15 height 15
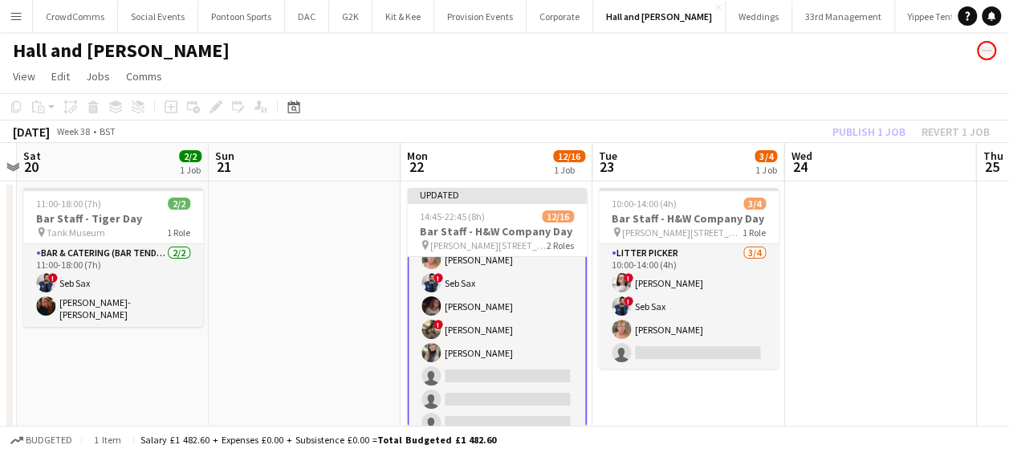
click at [880, 133] on div "Publish 1 job Revert 1 job" at bounding box center [911, 131] width 196 height 21
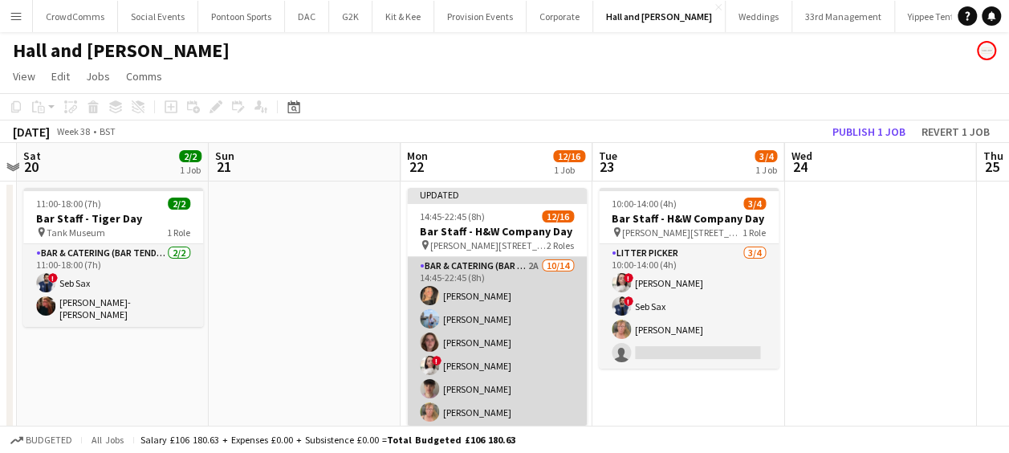
click at [499, 297] on app-card-role "Bar & Catering (Bar Tender) 2A [DATE] 14:45-22:45 (8h) [PERSON_NAME] [PERSON_NA…" at bounding box center [497, 435] width 180 height 357
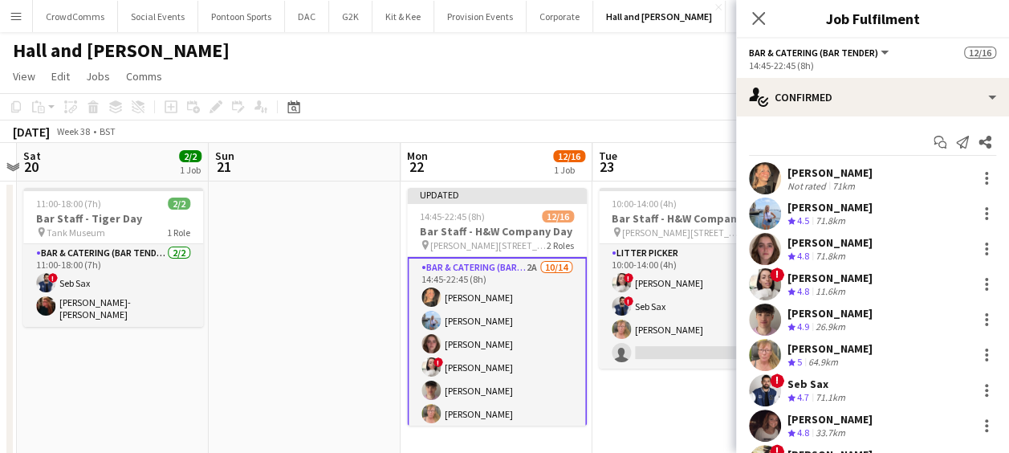
click at [811, 165] on div "[PERSON_NAME]" at bounding box center [829, 172] width 85 height 14
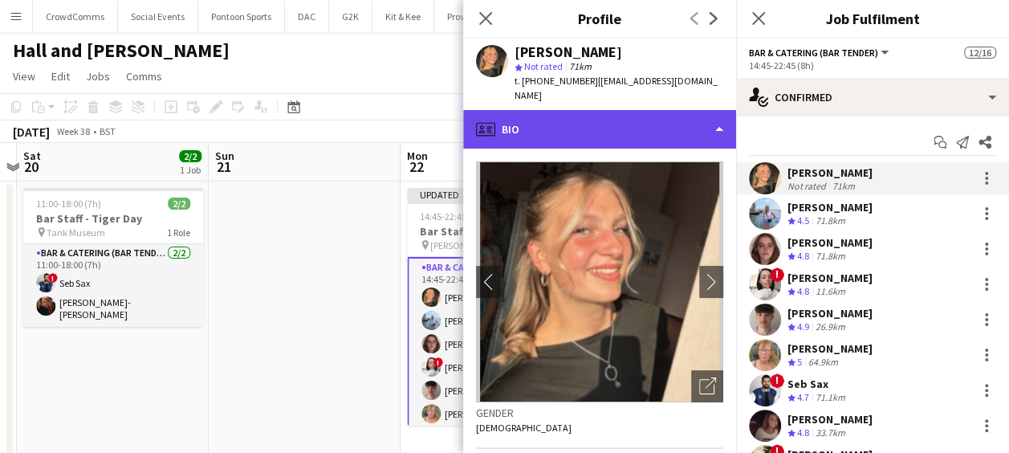
click at [692, 115] on div "profile Bio" at bounding box center [599, 129] width 273 height 39
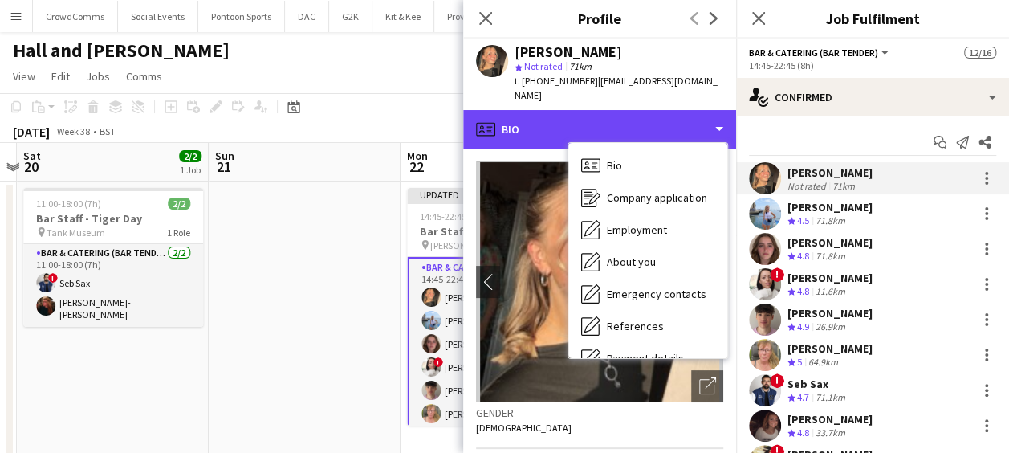
scroll to position [183, 0]
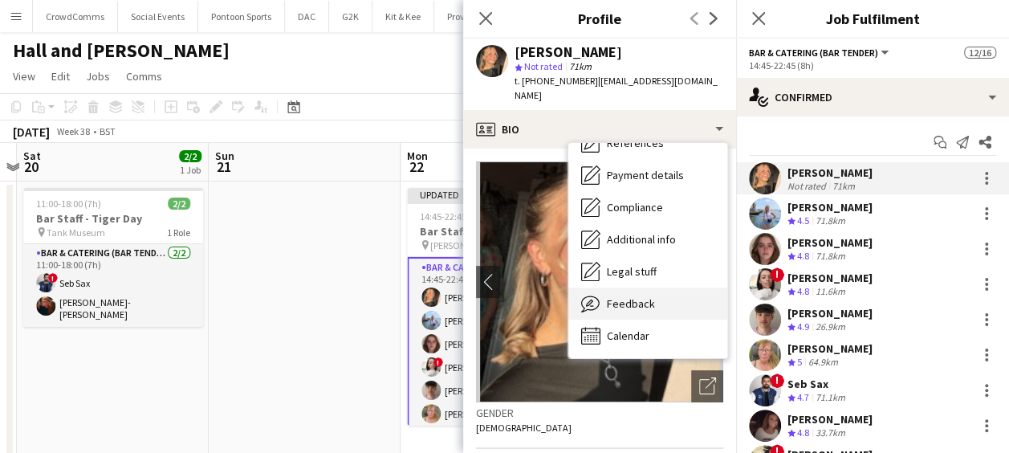
click at [651, 296] on span "Feedback" at bounding box center [631, 303] width 48 height 14
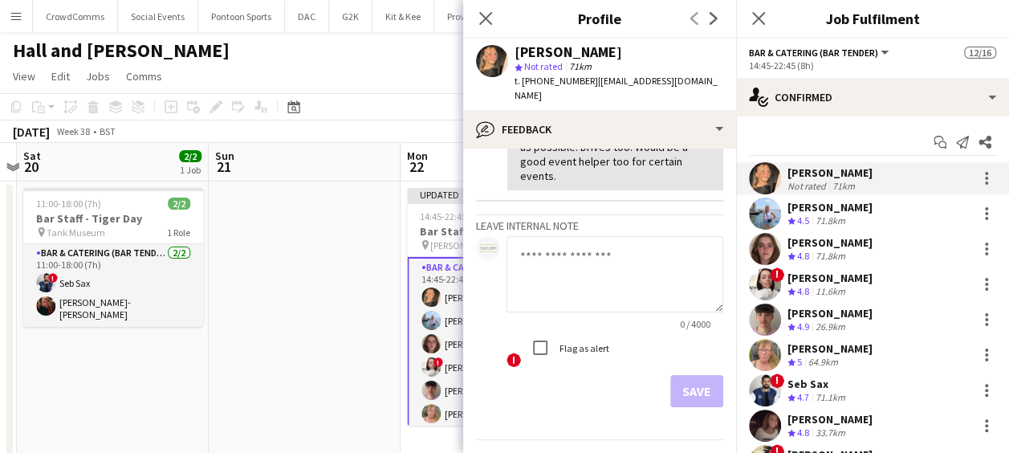
scroll to position [224, 0]
click at [545, 271] on textarea at bounding box center [614, 271] width 217 height 76
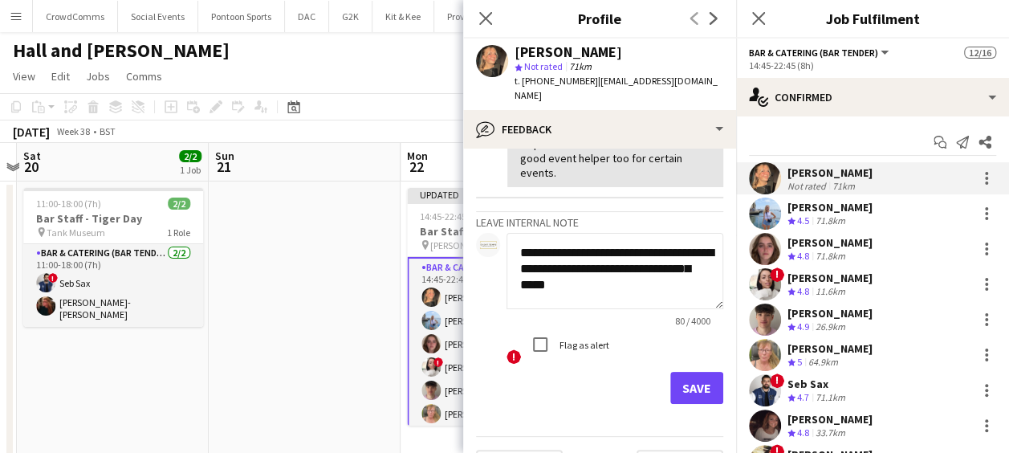
type textarea "**********"
click at [684, 372] on button "Save" at bounding box center [696, 388] width 53 height 32
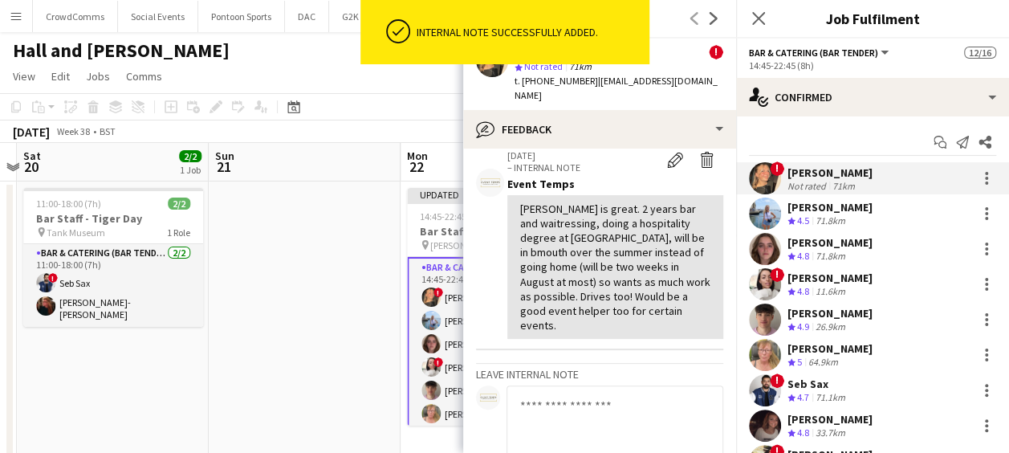
scroll to position [376, 0]
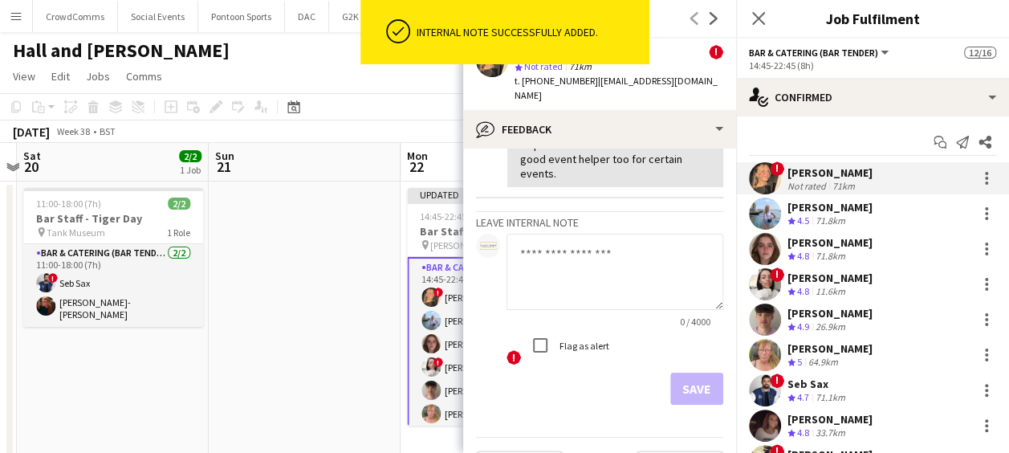
click at [783, 284] on div "! [PERSON_NAME] Crew rating 4.8 11.6km" at bounding box center [872, 284] width 273 height 32
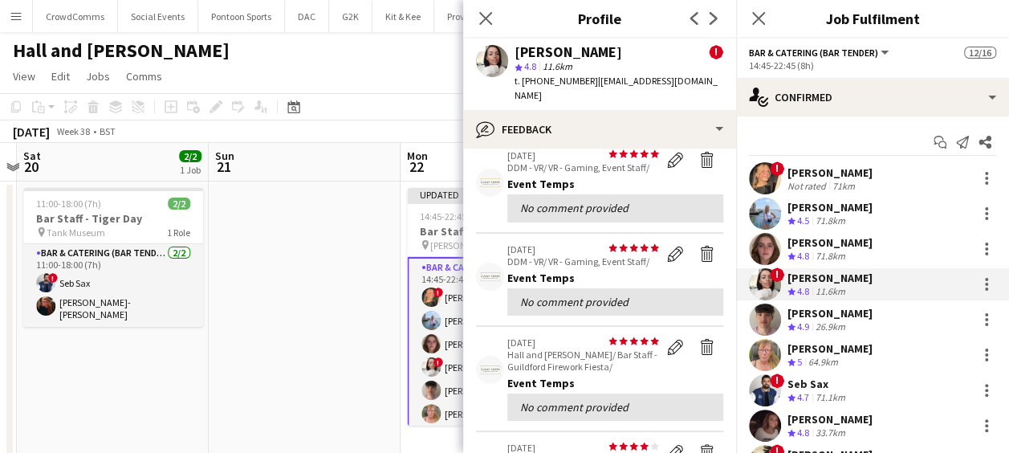
scroll to position [0, 0]
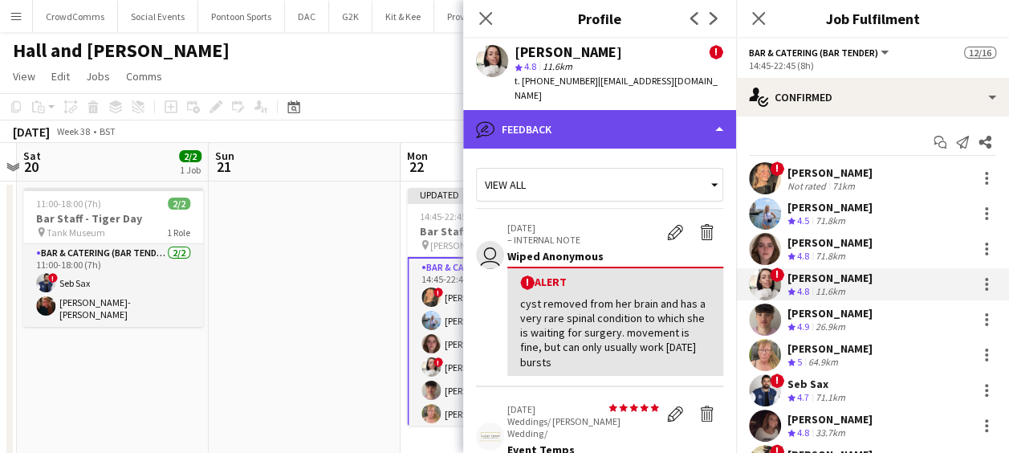
click at [633, 125] on div "bubble-pencil Feedback" at bounding box center [599, 129] width 273 height 39
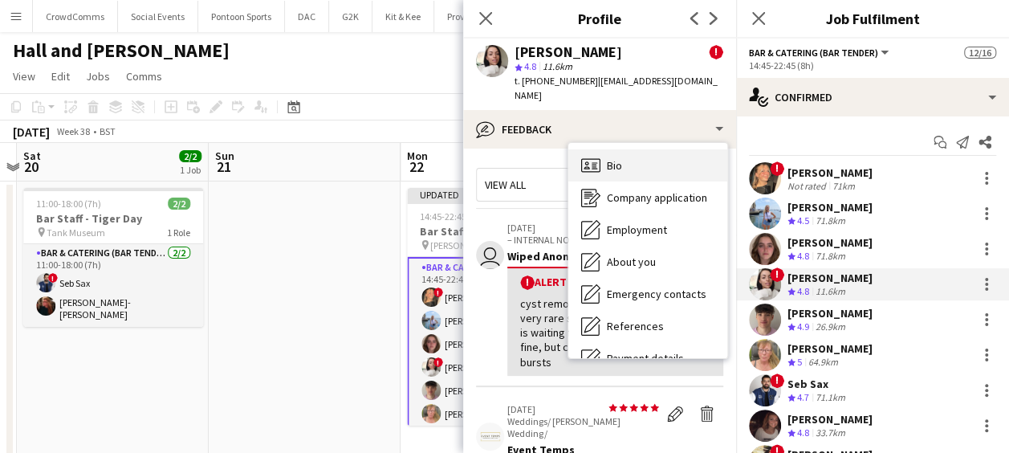
click at [645, 152] on div "Bio Bio" at bounding box center [647, 165] width 159 height 32
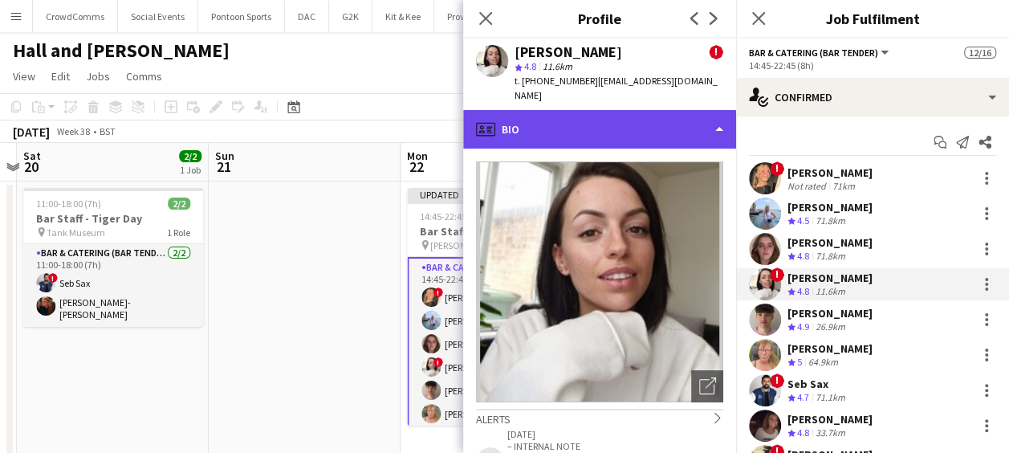
click at [629, 119] on div "profile Bio" at bounding box center [599, 129] width 273 height 39
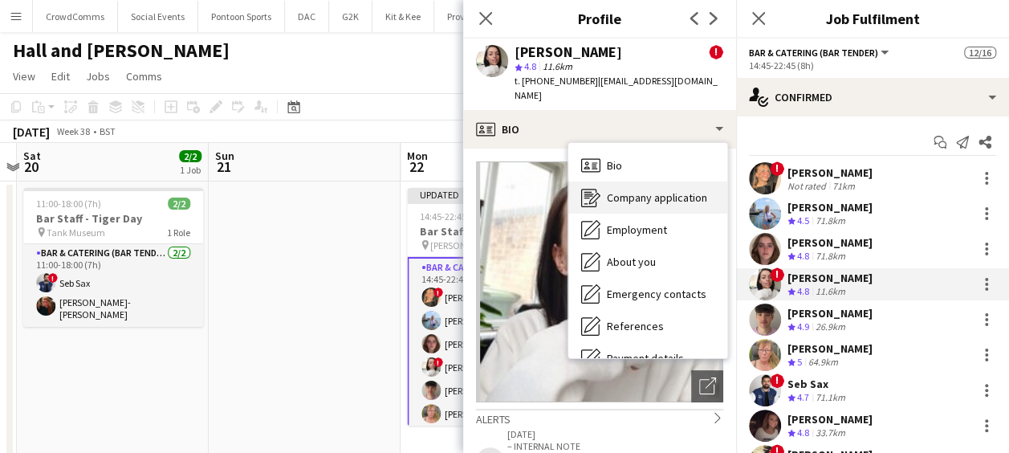
click at [641, 190] on span "Company application" at bounding box center [657, 197] width 100 height 14
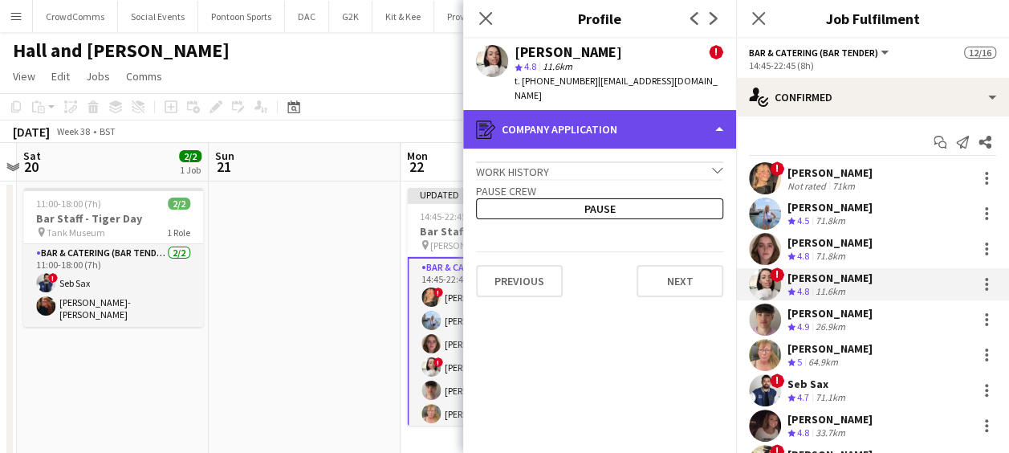
click at [668, 110] on div "register Company application" at bounding box center [599, 129] width 273 height 39
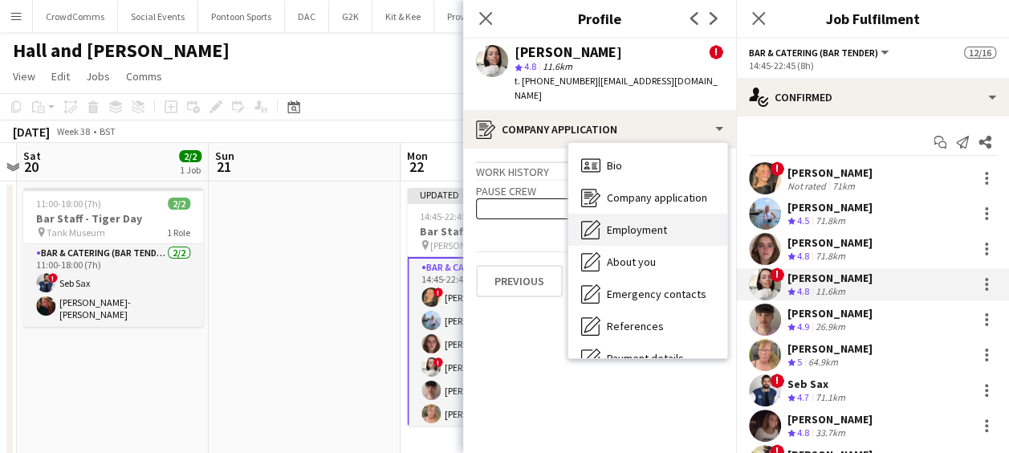
click at [673, 222] on div "Employment Employment" at bounding box center [647, 230] width 159 height 32
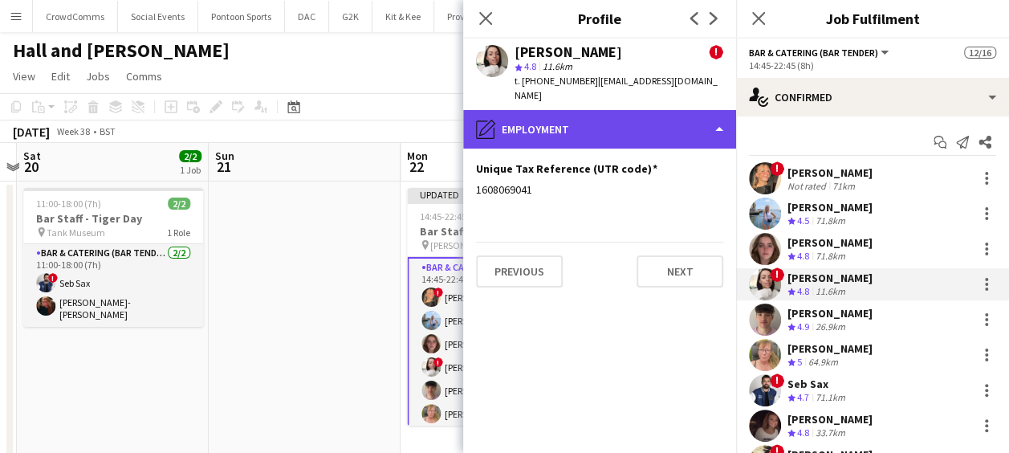
click at [677, 110] on div "pencil4 Employment" at bounding box center [599, 129] width 273 height 39
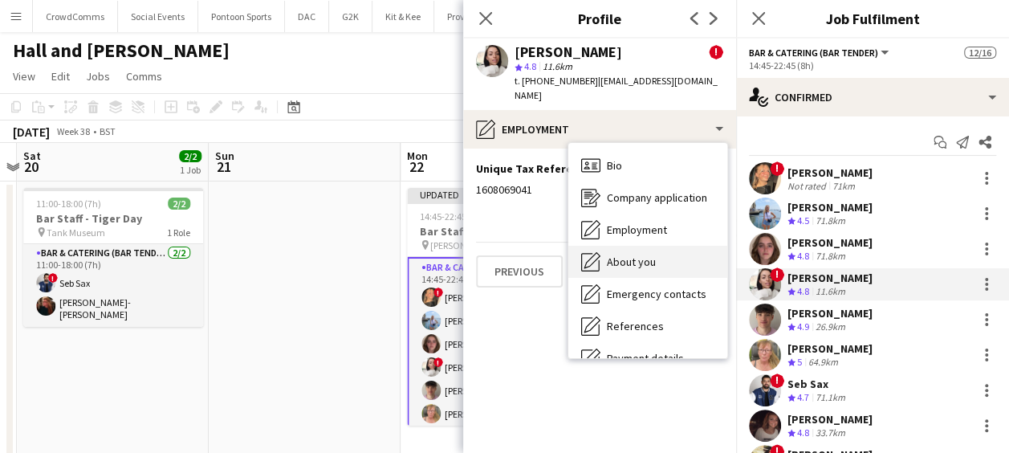
click at [679, 246] on div "About you About you" at bounding box center [647, 262] width 159 height 32
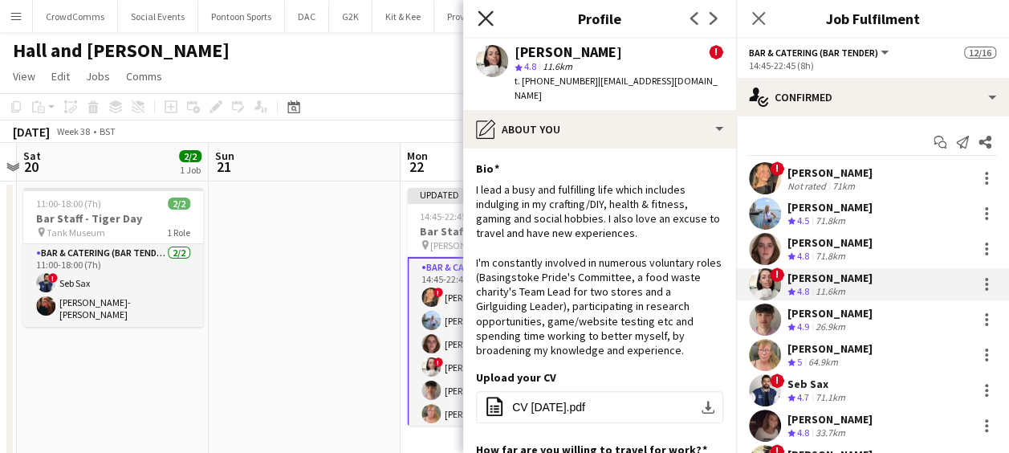
click at [479, 13] on icon at bounding box center [485, 17] width 15 height 15
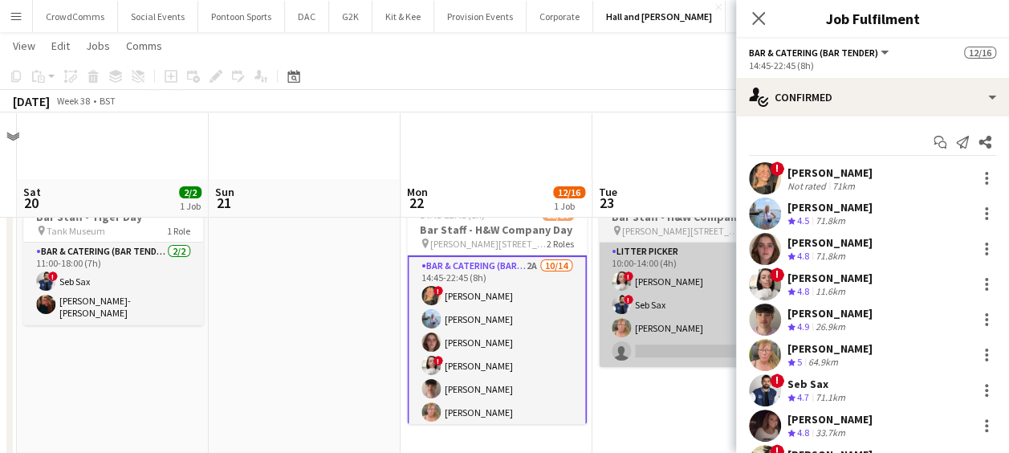
scroll to position [96, 0]
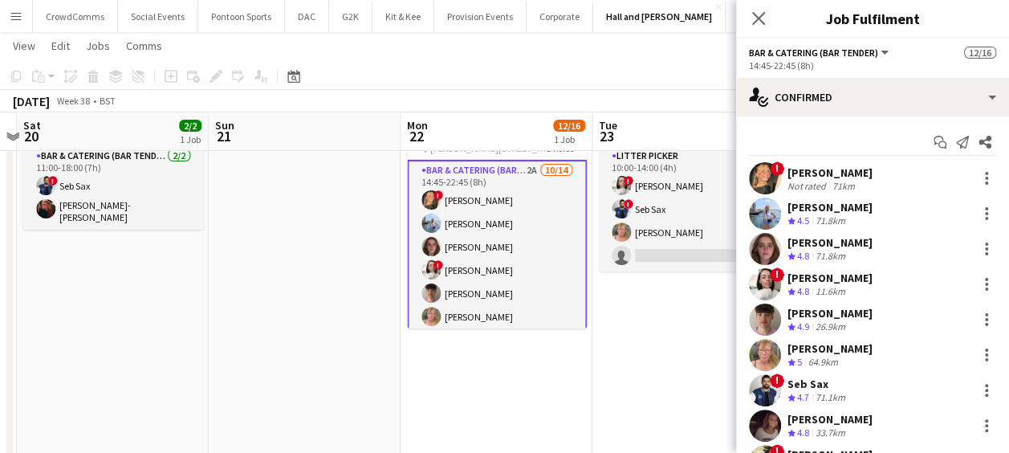
click at [812, 379] on div "Seb Sax" at bounding box center [817, 383] width 61 height 14
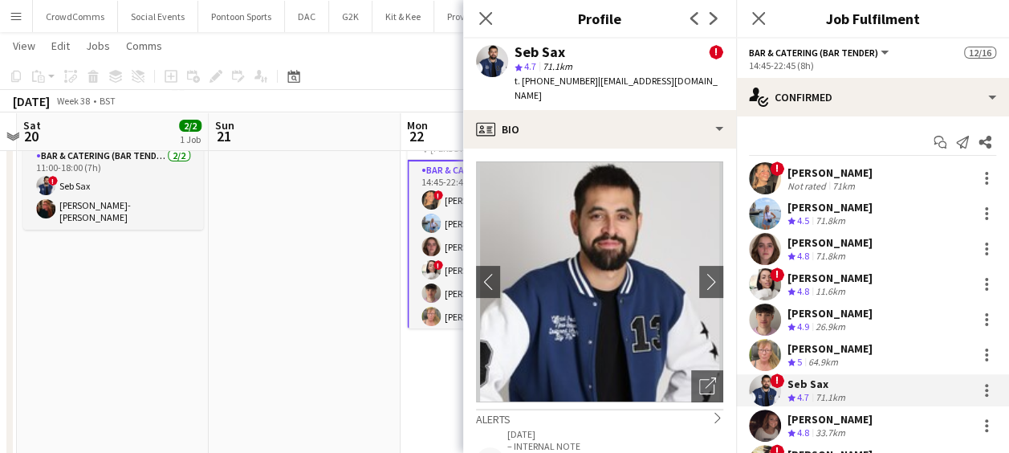
scroll to position [144, 0]
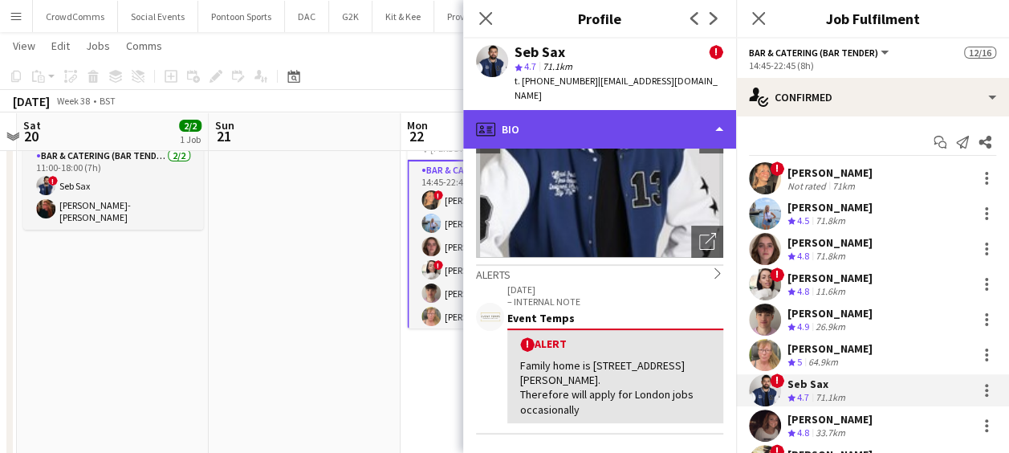
click at [649, 114] on div "profile Bio" at bounding box center [599, 129] width 273 height 39
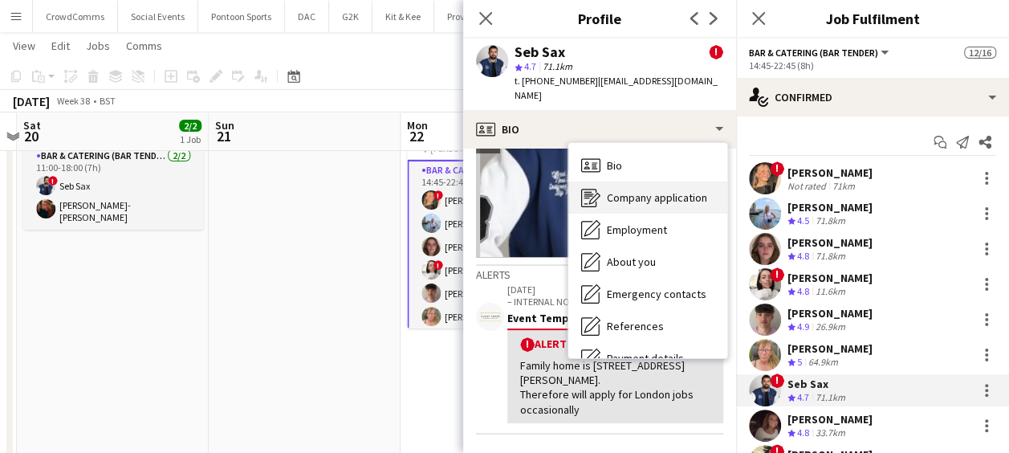
click at [658, 190] on span "Company application" at bounding box center [657, 197] width 100 height 14
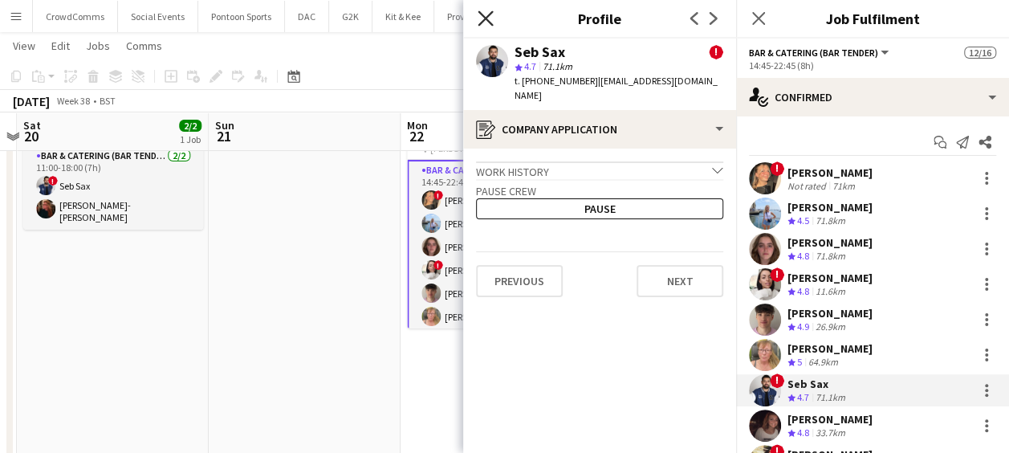
click at [480, 17] on icon "Close pop-in" at bounding box center [485, 17] width 15 height 15
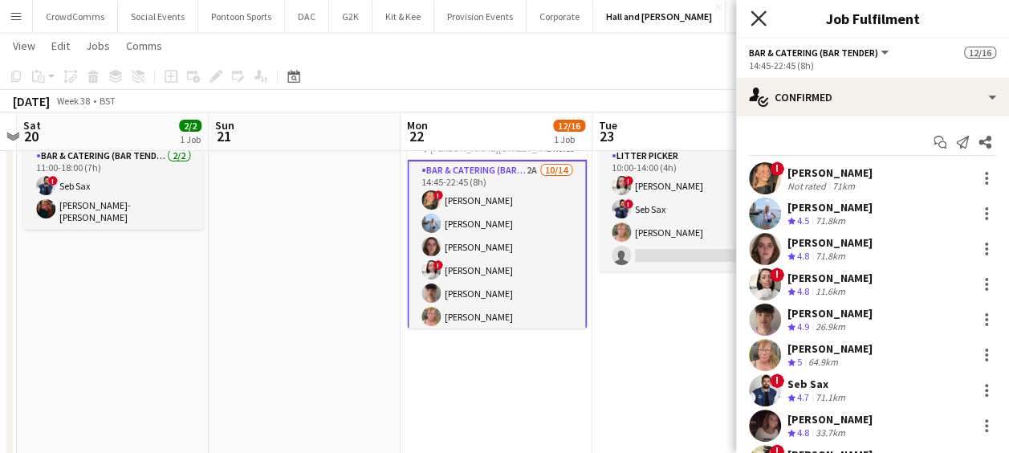
click at [763, 24] on icon at bounding box center [758, 17] width 15 height 15
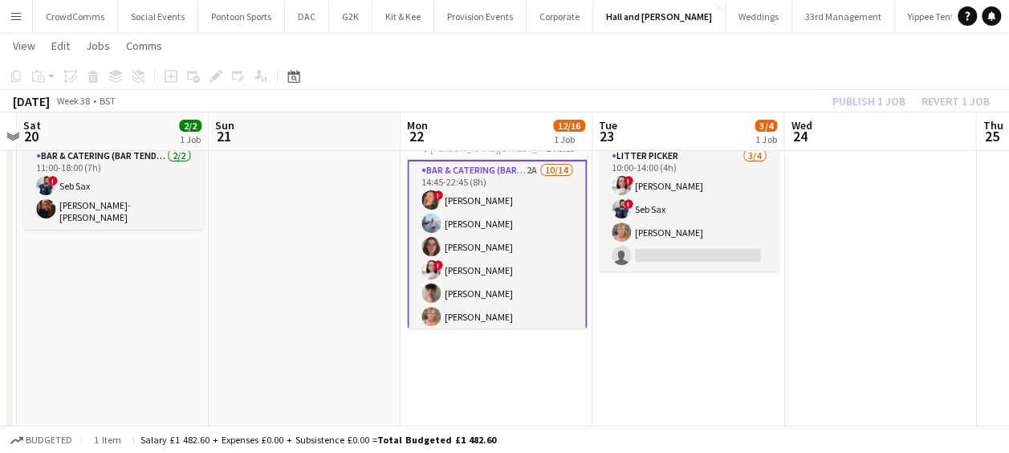
click at [850, 101] on div "Publish 1 job Revert 1 job" at bounding box center [911, 101] width 196 height 21
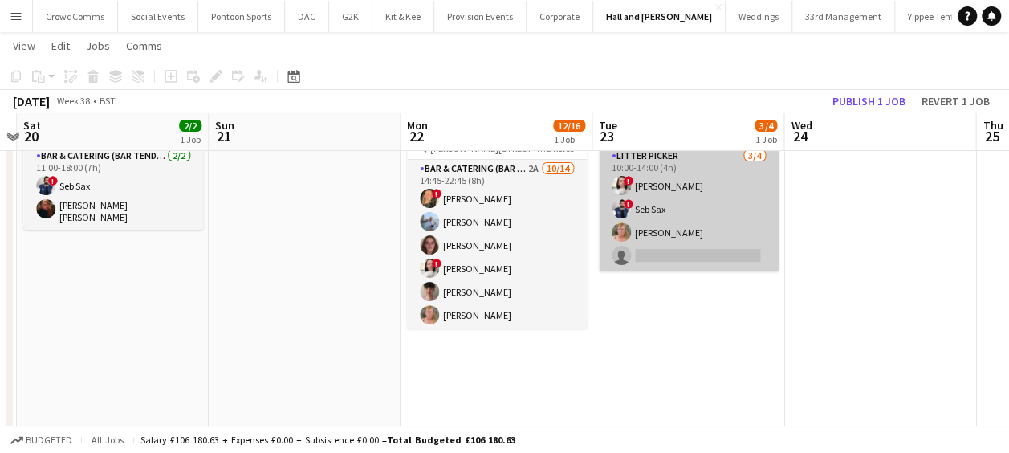
drag, startPoint x: 850, startPoint y: 101, endPoint x: 653, endPoint y: 206, distance: 223.7
click at [653, 206] on app-card-role "Litter Picker [DATE] 10:00-14:00 (4h) ! [PERSON_NAME] ! Seb Sax [PERSON_NAME] s…" at bounding box center [689, 209] width 180 height 124
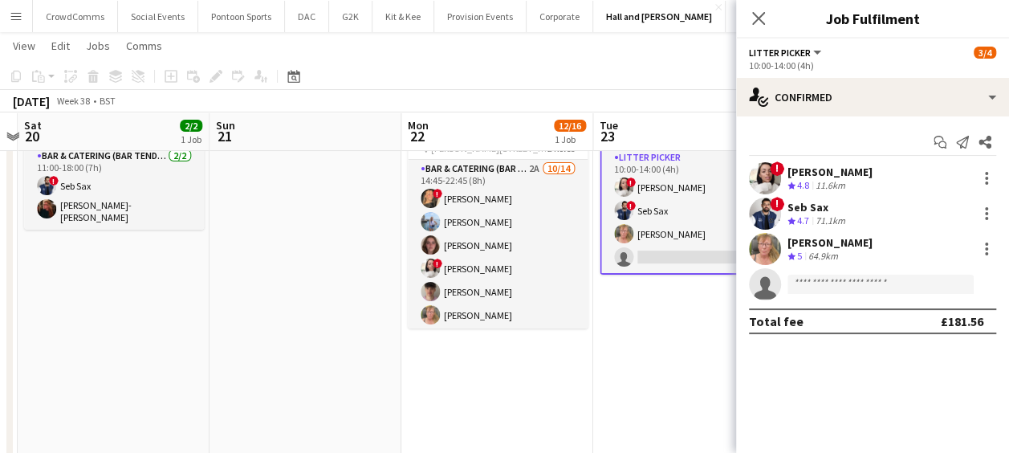
click at [817, 205] on div "Seb Sax" at bounding box center [817, 207] width 61 height 14
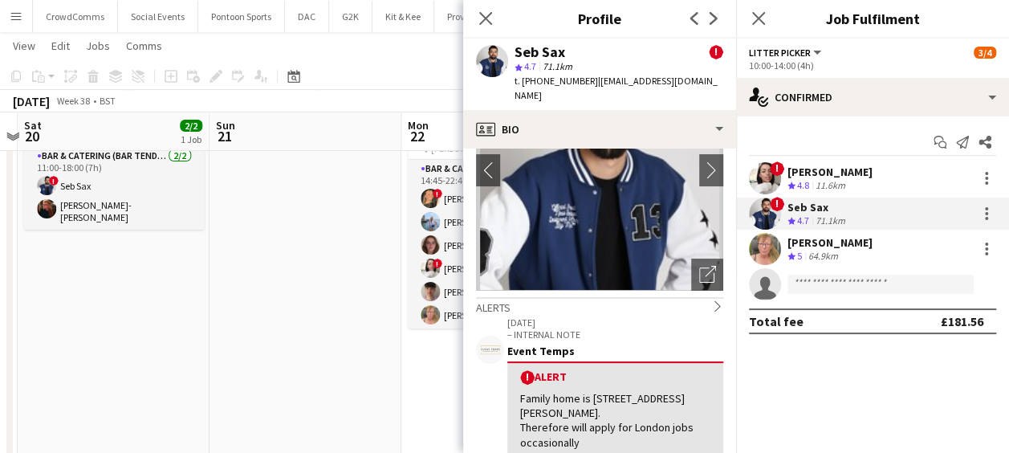
scroll to position [112, 0]
click at [474, 18] on div "Close pop-in" at bounding box center [485, 18] width 45 height 37
click at [756, 16] on icon at bounding box center [758, 17] width 15 height 15
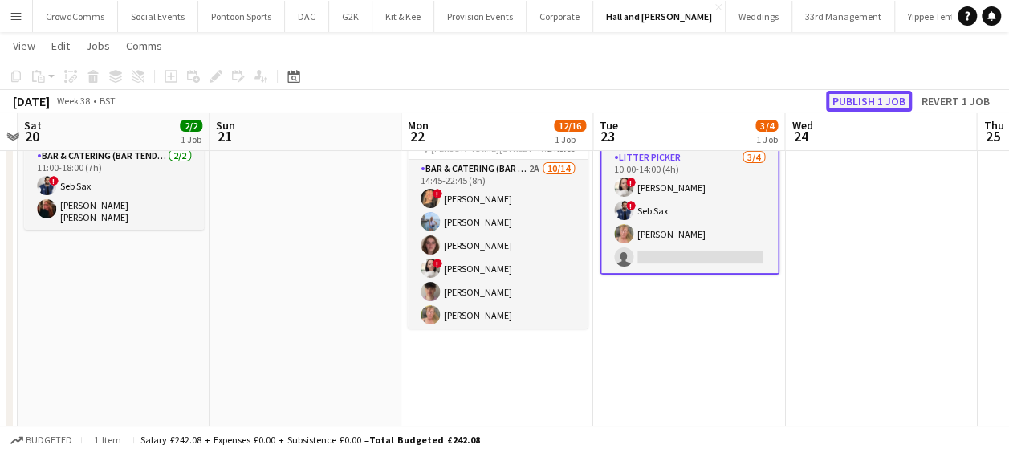
click at [888, 97] on button "Publish 1 job" at bounding box center [869, 101] width 86 height 21
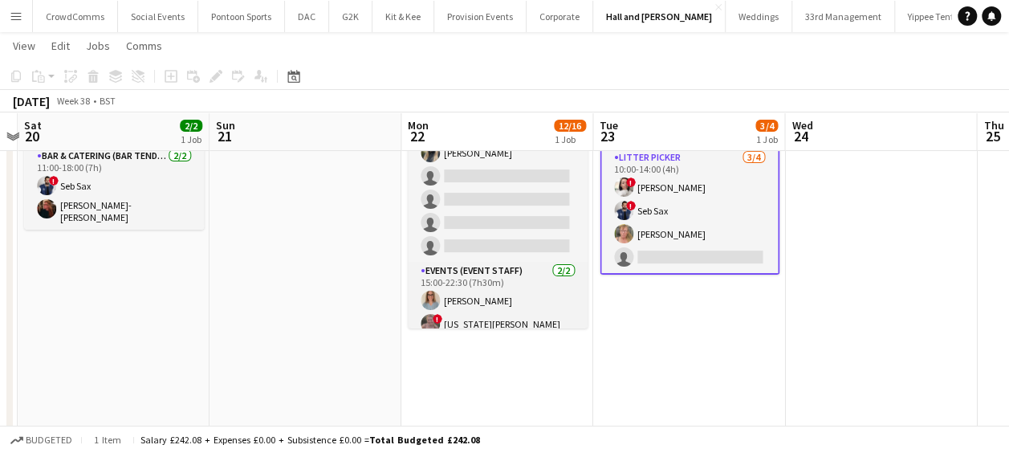
scroll to position [258, 0]
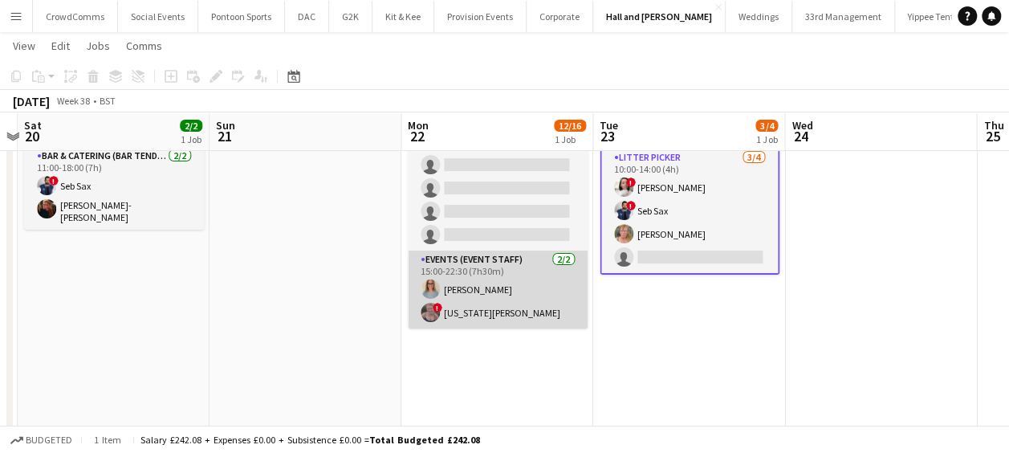
click at [492, 308] on app-card-role "Events (Event Staff) [DATE] 15:00-22:30 (7h30m) [PERSON_NAME] ! [US_STATE][PERS…" at bounding box center [498, 289] width 180 height 78
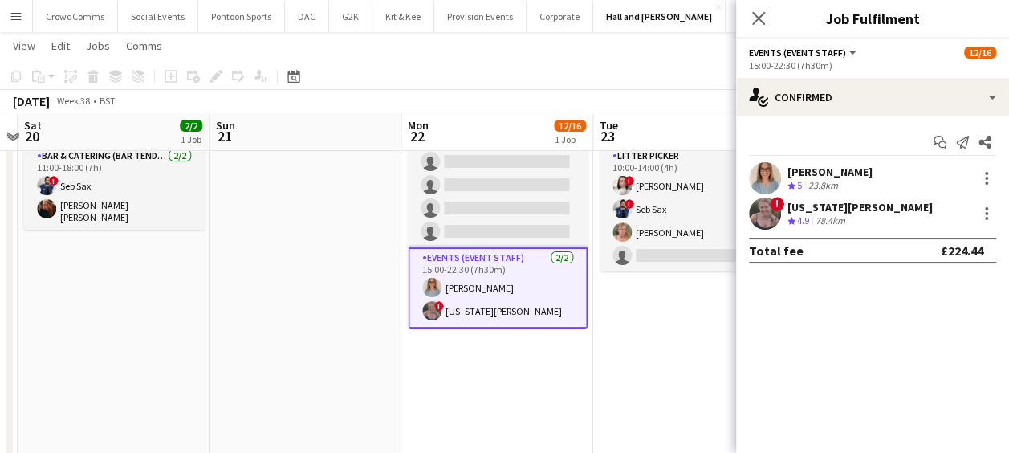
click at [814, 205] on div "[US_STATE][PERSON_NAME]" at bounding box center [859, 207] width 145 height 14
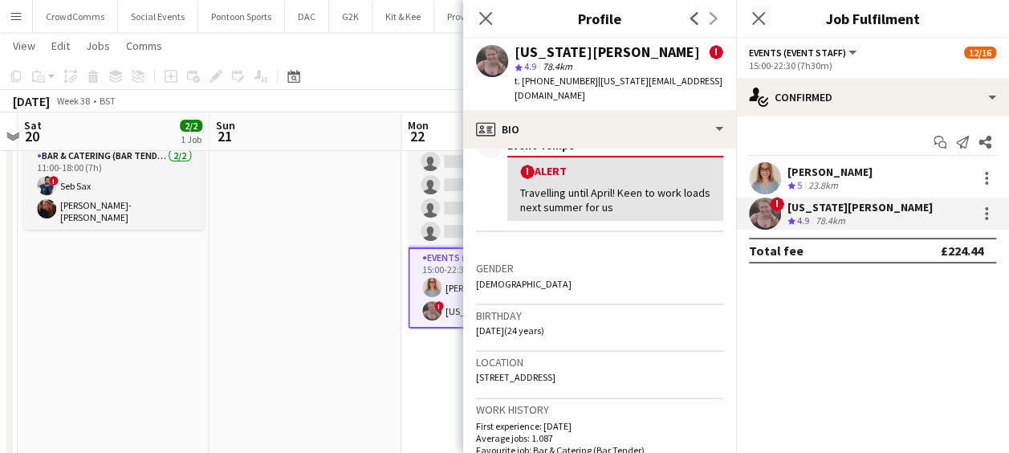
scroll to position [0, 0]
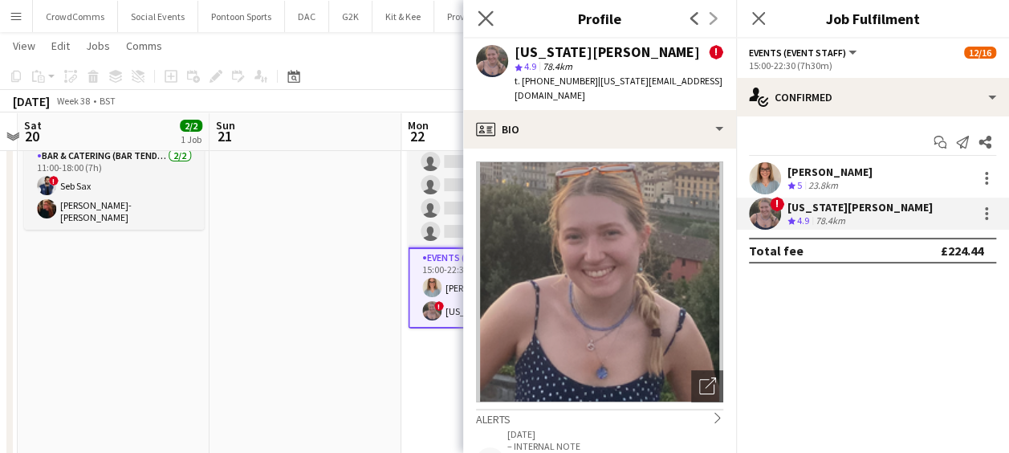
click at [486, 27] on app-icon "Close pop-in" at bounding box center [485, 18] width 23 height 23
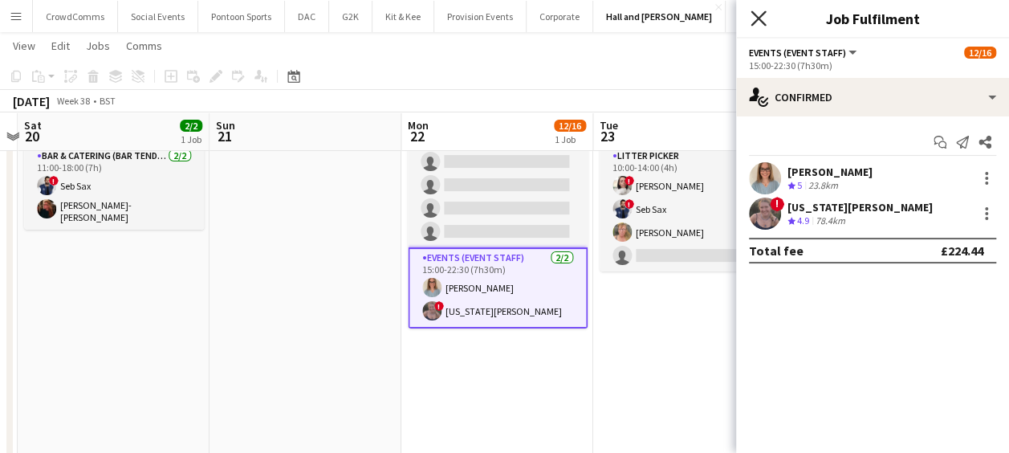
click at [755, 15] on icon at bounding box center [758, 17] width 15 height 15
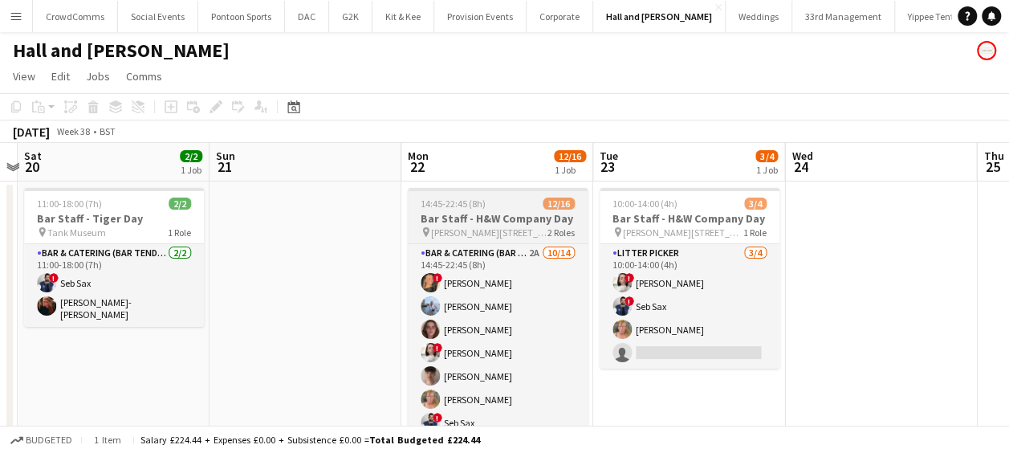
click at [478, 221] on h3 "Bar Staff - H&W Company Day" at bounding box center [498, 218] width 180 height 14
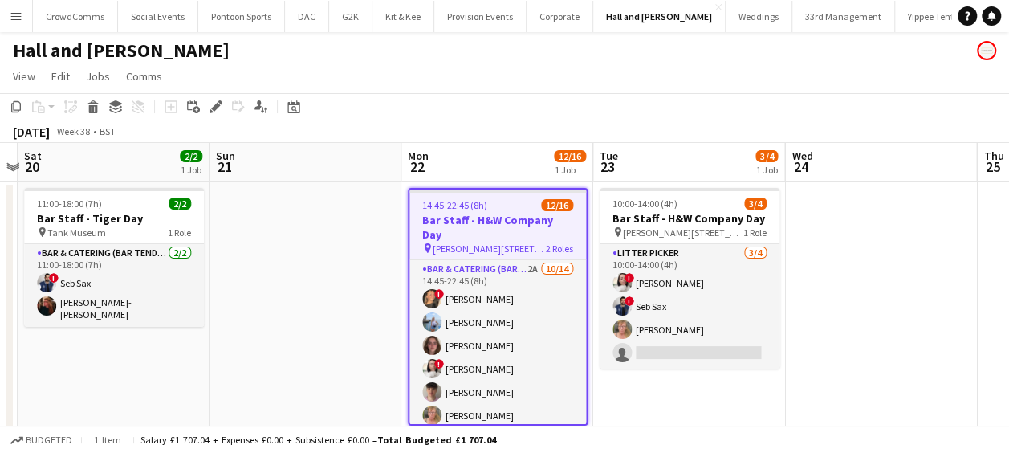
click at [478, 221] on h3 "Bar Staff - H&W Company Day" at bounding box center [497, 227] width 177 height 29
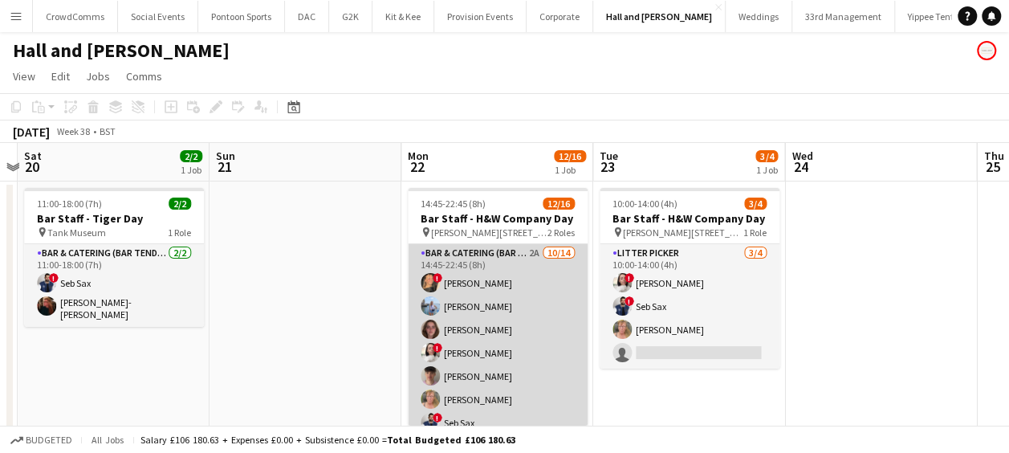
click at [490, 292] on app-card-role "Bar & Catering (Bar Tender) 2A [DATE] 14:45-22:45 (8h) ! [PERSON_NAME] [PERSON_…" at bounding box center [498, 422] width 180 height 357
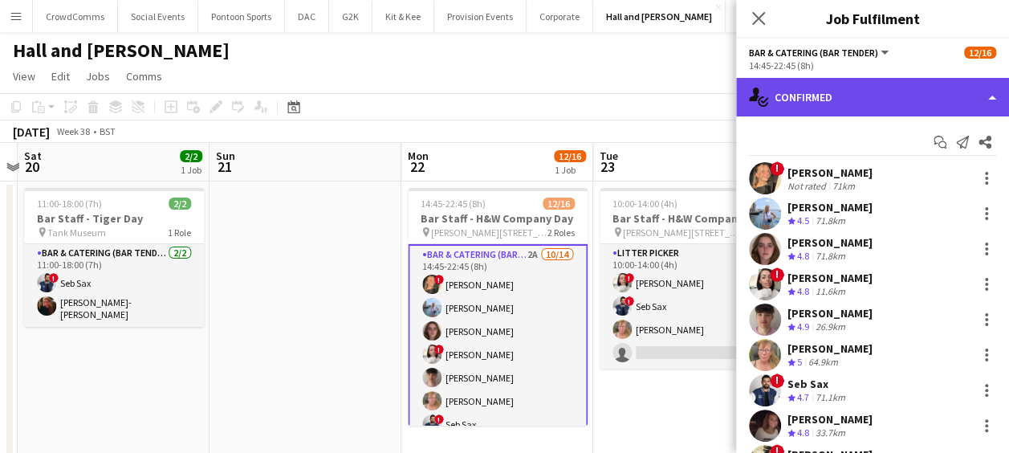
click at [891, 102] on div "single-neutral-actions-check-2 Confirmed" at bounding box center [872, 97] width 273 height 39
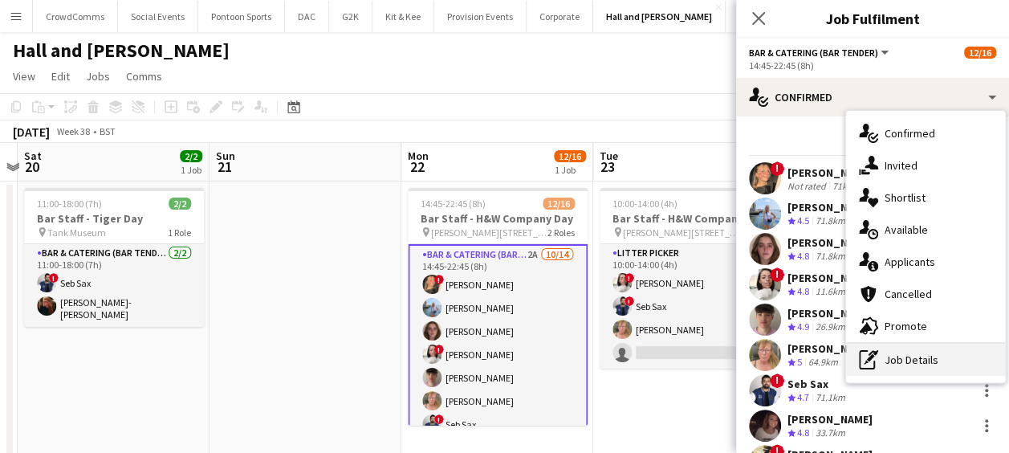
click at [949, 369] on div "pen-write Job Details" at bounding box center [925, 360] width 159 height 32
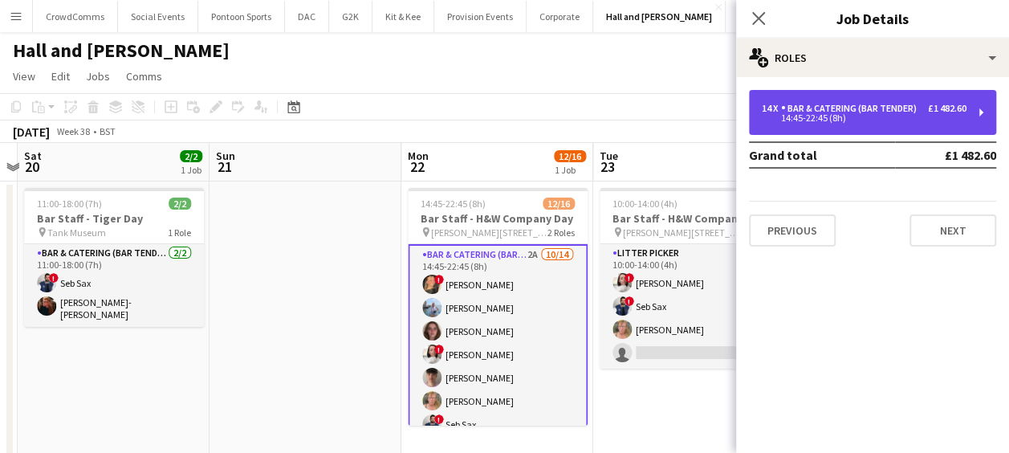
click at [918, 115] on div "14:45-22:45 (8h)" at bounding box center [864, 118] width 205 height 8
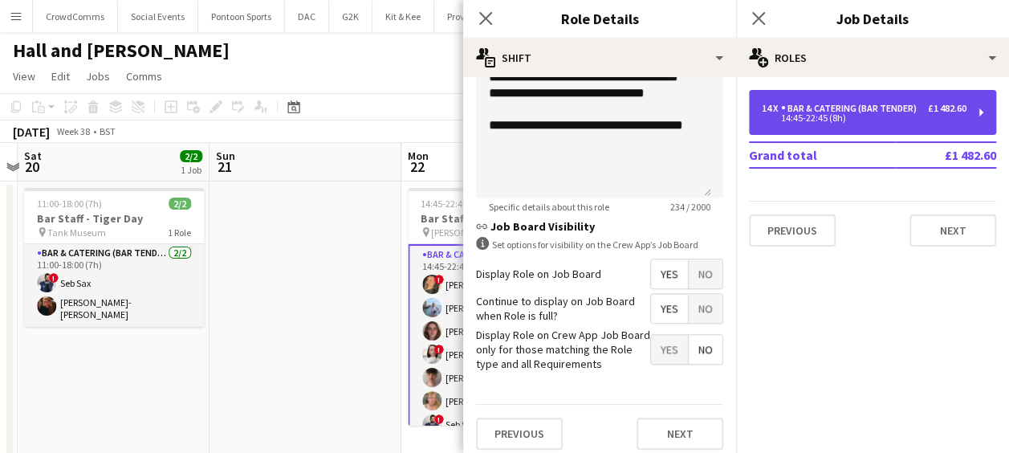
scroll to position [633, 0]
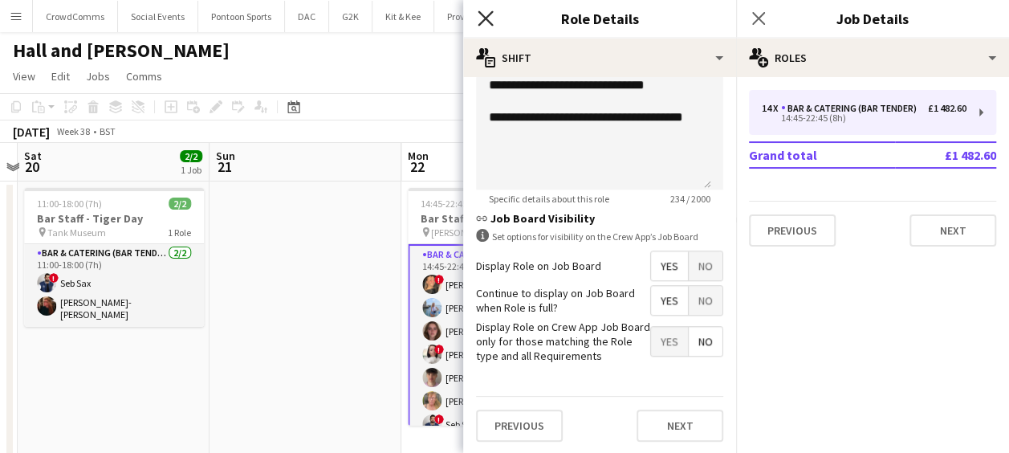
click at [479, 18] on icon "Close pop-in" at bounding box center [485, 17] width 15 height 15
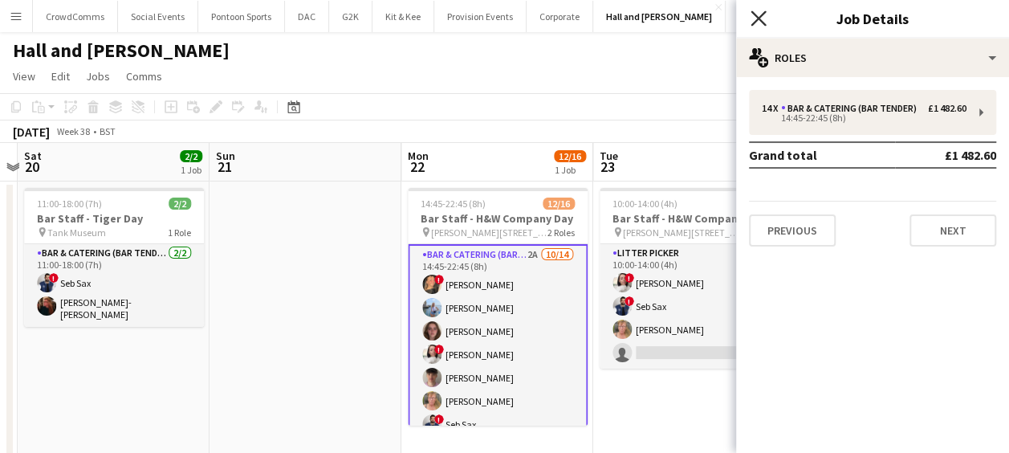
click at [755, 15] on icon at bounding box center [758, 17] width 15 height 15
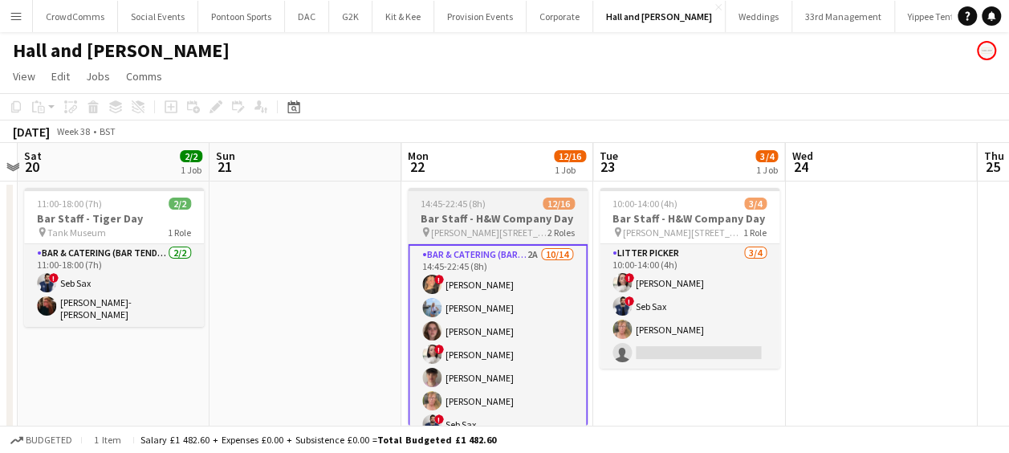
click at [490, 228] on span "[PERSON_NAME][STREET_ADDRESS]" at bounding box center [489, 232] width 116 height 12
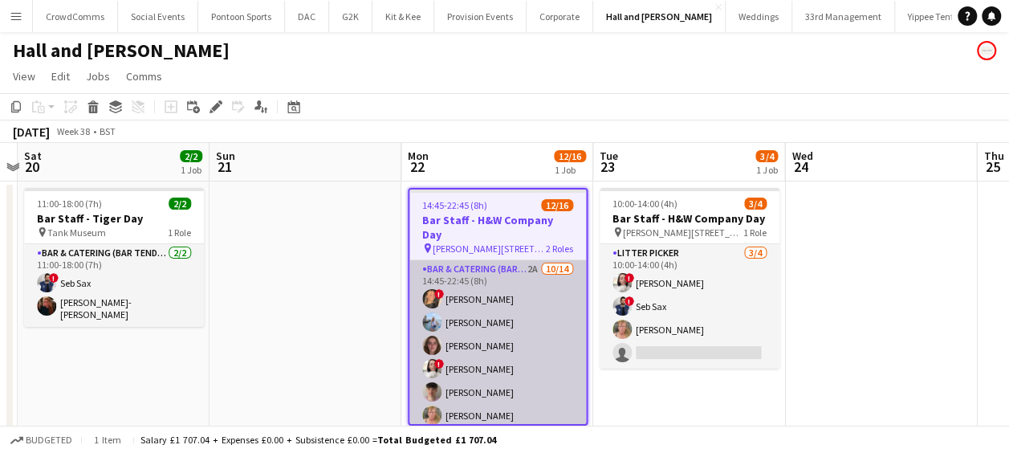
click at [519, 266] on app-card-role "Bar & Catering (Bar Tender) 2A [DATE] 14:45-22:45 (8h) ! [PERSON_NAME] [PERSON_…" at bounding box center [497, 438] width 177 height 357
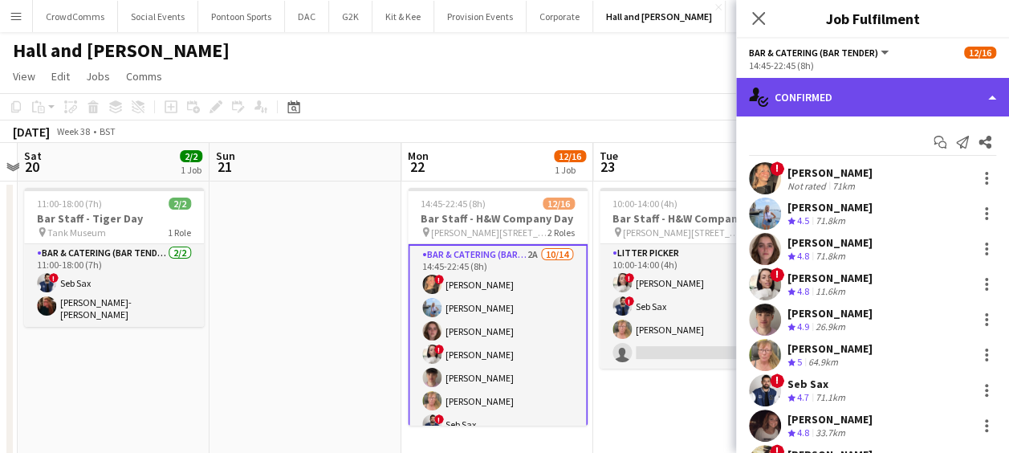
click at [852, 95] on div "single-neutral-actions-check-2 Confirmed" at bounding box center [872, 97] width 273 height 39
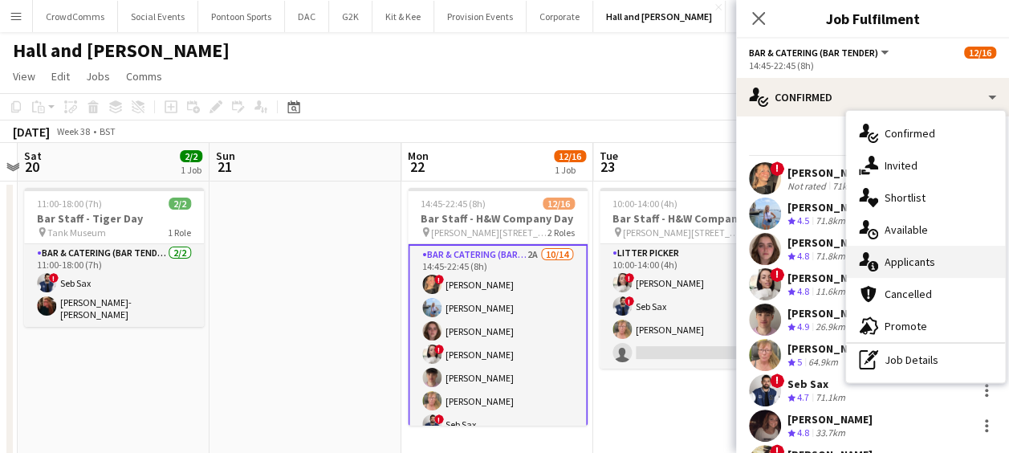
click at [905, 265] on span "Applicants" at bounding box center [910, 261] width 51 height 14
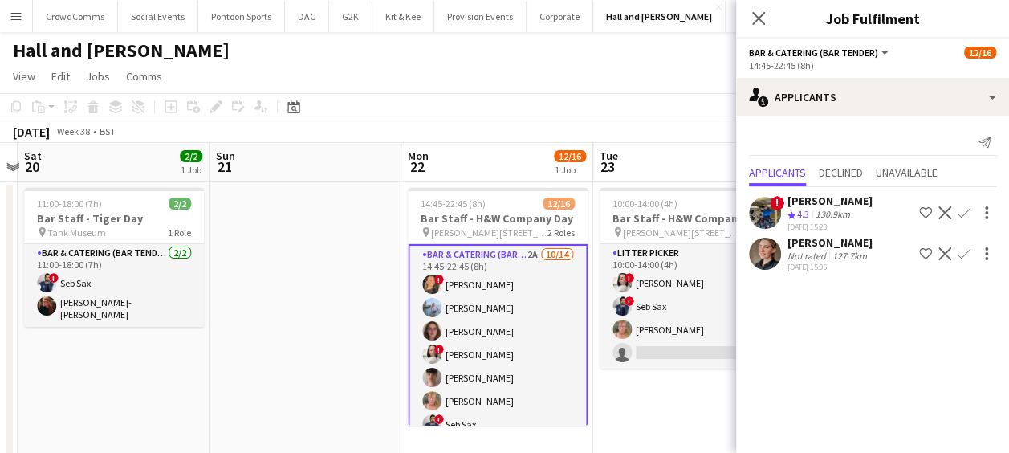
click at [827, 245] on div "[PERSON_NAME]" at bounding box center [829, 242] width 85 height 14
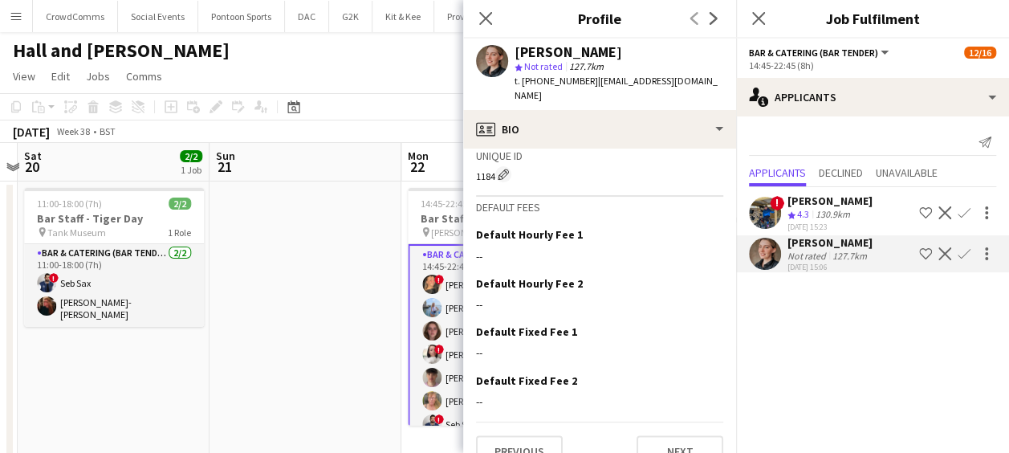
scroll to position [0, 0]
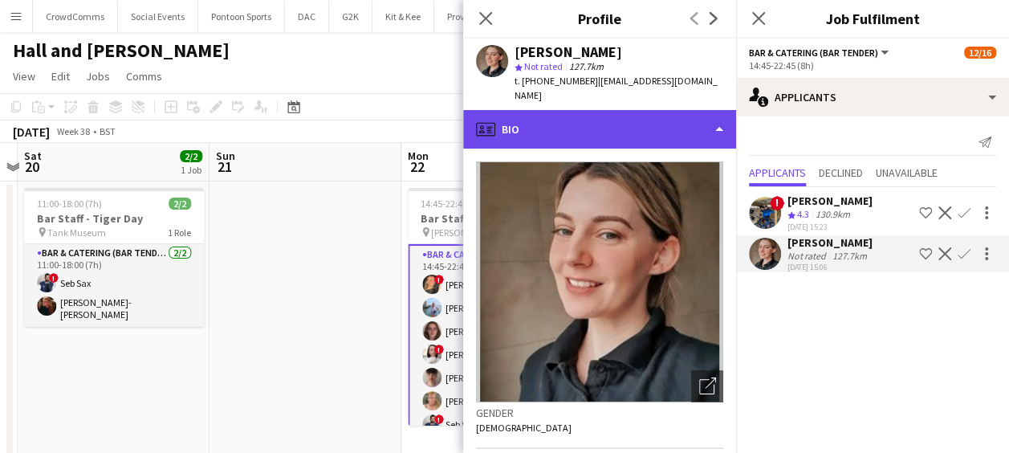
click at [661, 110] on div "profile Bio" at bounding box center [599, 129] width 273 height 39
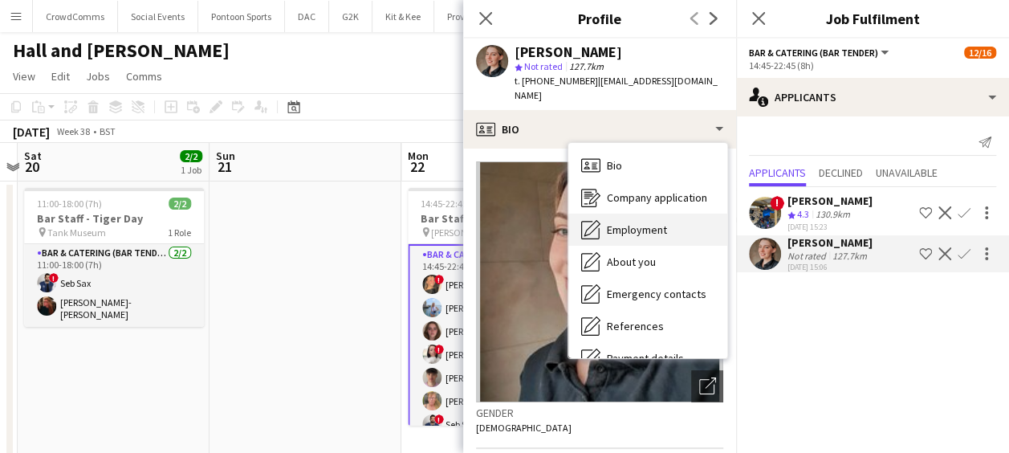
click at [651, 222] on span "Employment" at bounding box center [637, 229] width 60 height 14
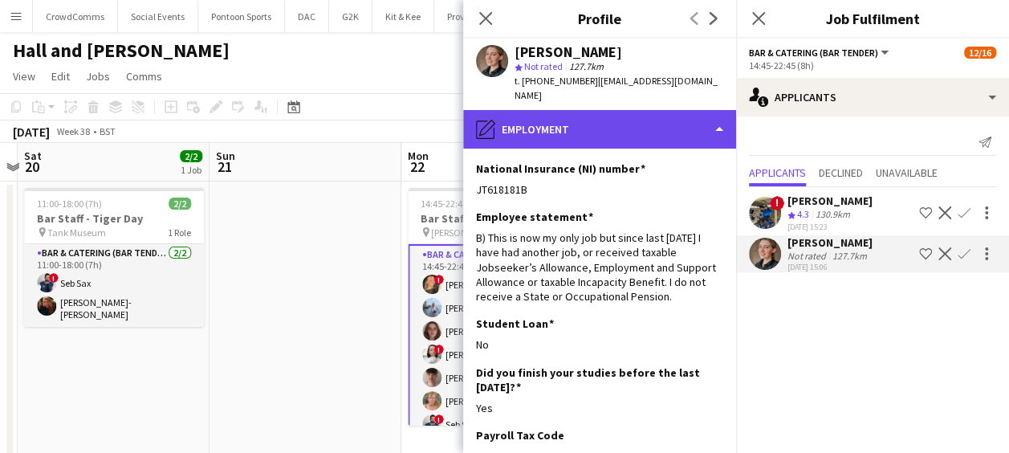
click at [656, 121] on div "pencil4 Employment" at bounding box center [599, 129] width 273 height 39
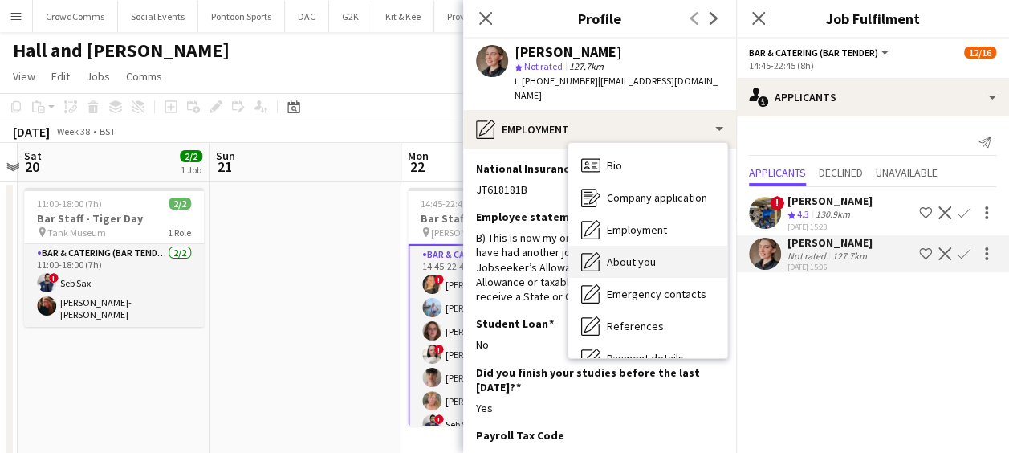
click at [644, 255] on div "About you About you" at bounding box center [647, 262] width 159 height 32
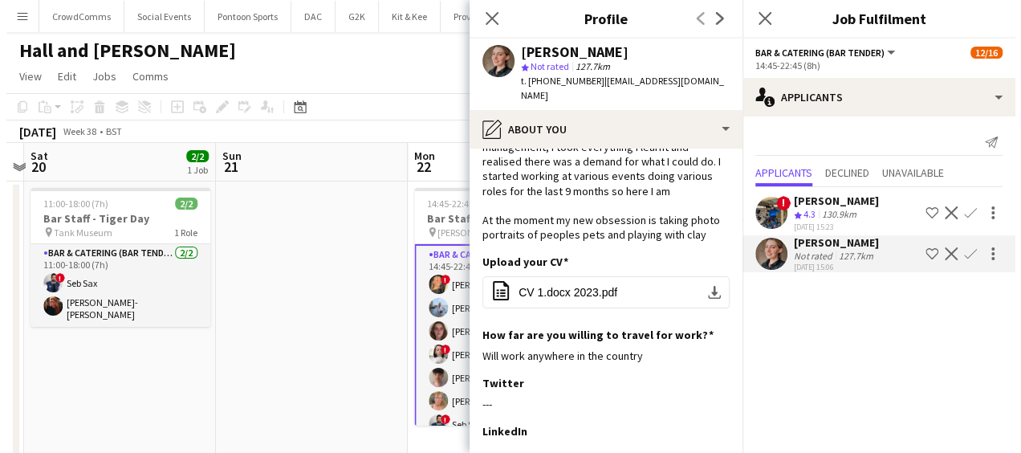
scroll to position [132, 0]
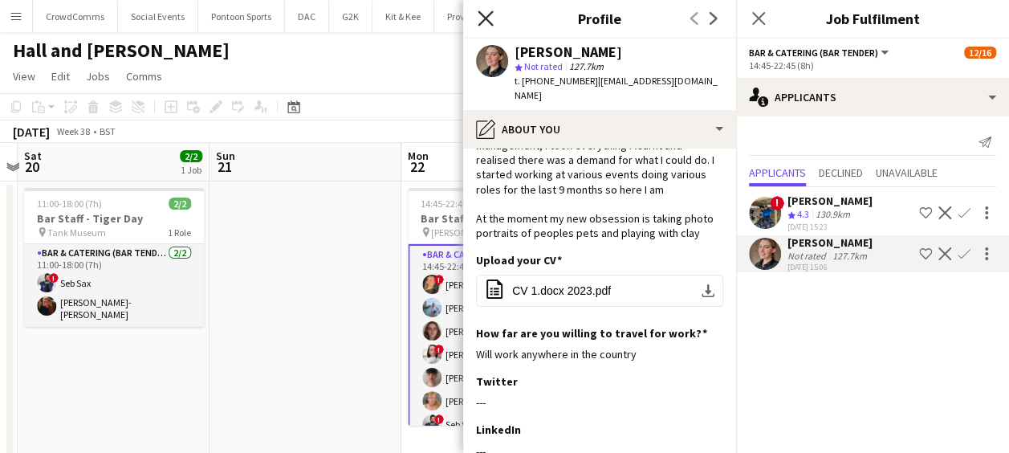
click at [482, 18] on icon "Close pop-in" at bounding box center [485, 17] width 15 height 15
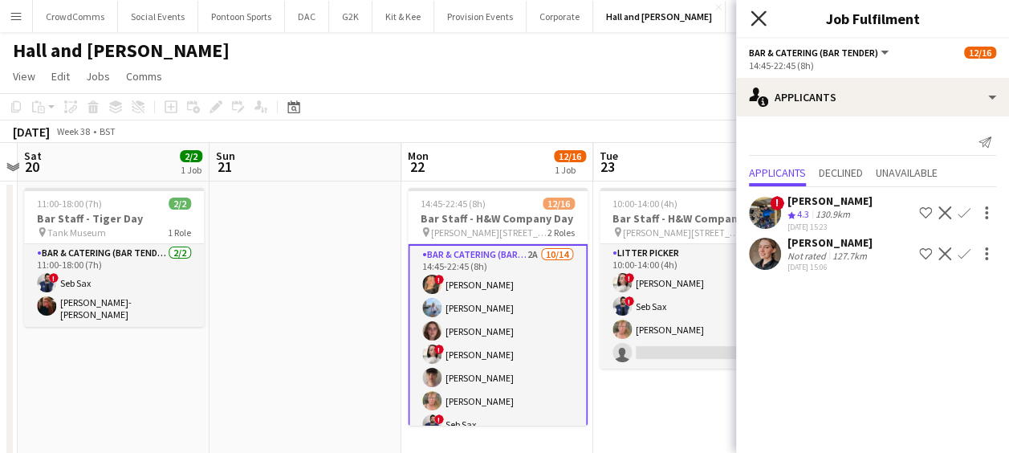
click at [763, 22] on icon at bounding box center [758, 17] width 15 height 15
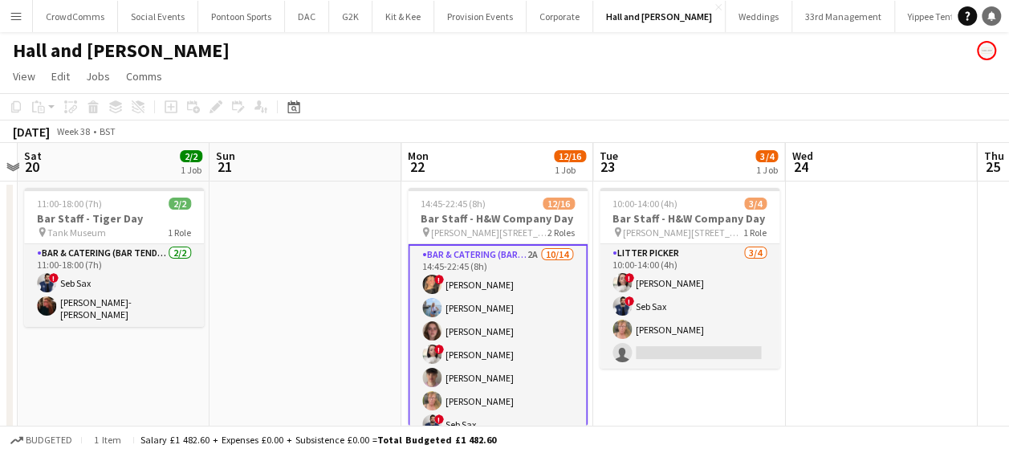
click at [989, 22] on link "Notifications" at bounding box center [991, 15] width 19 height 19
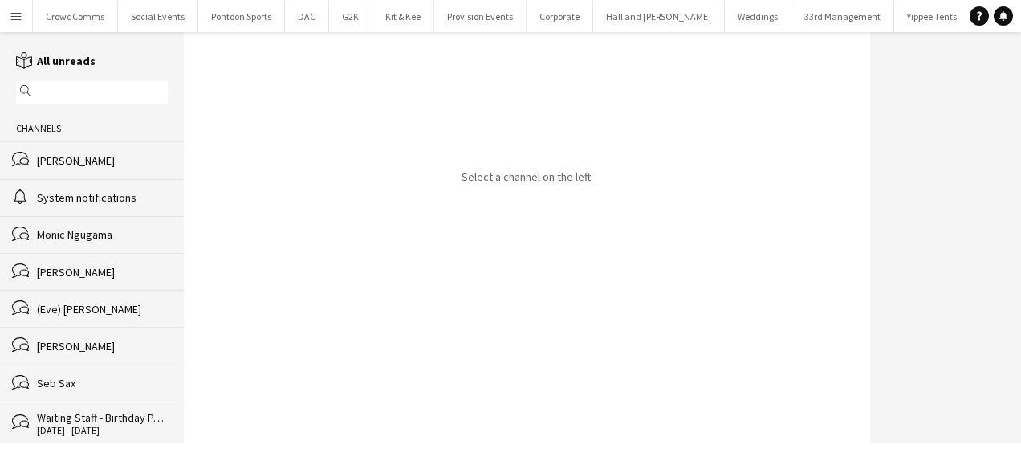
click at [43, 224] on div "bubbles Monic Ngugama" at bounding box center [92, 234] width 184 height 37
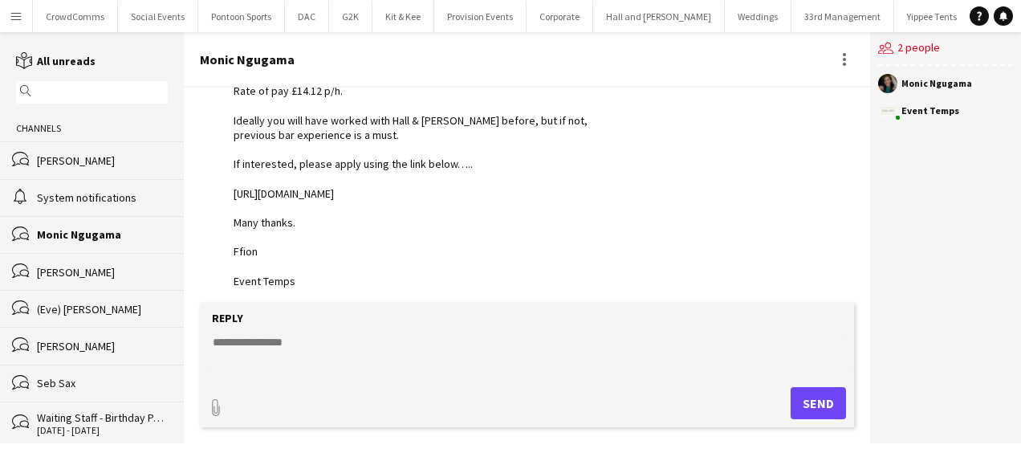
scroll to position [196, 0]
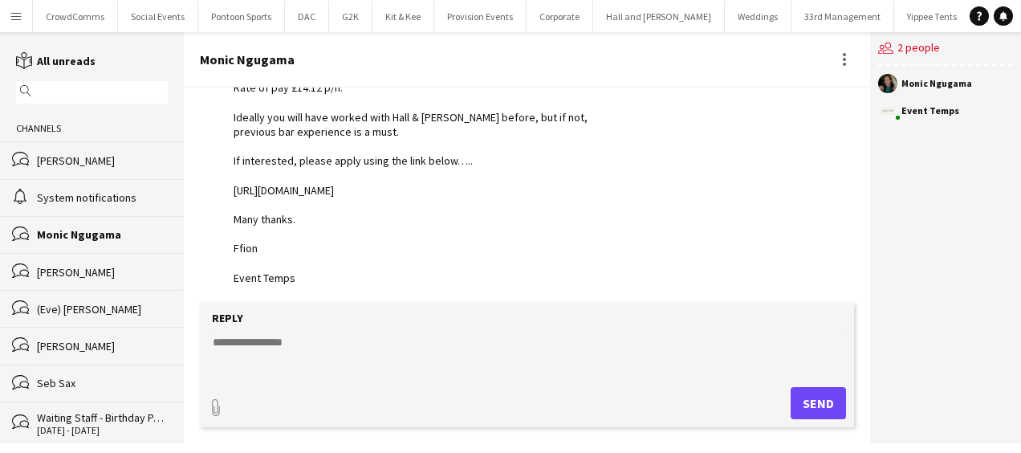
click at [71, 344] on div "[PERSON_NAME]" at bounding box center [102, 346] width 131 height 14
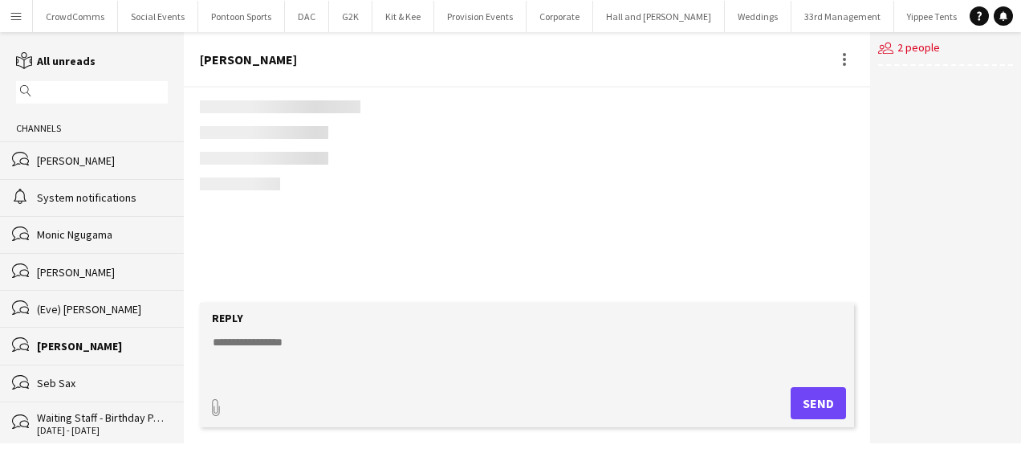
scroll to position [37, 0]
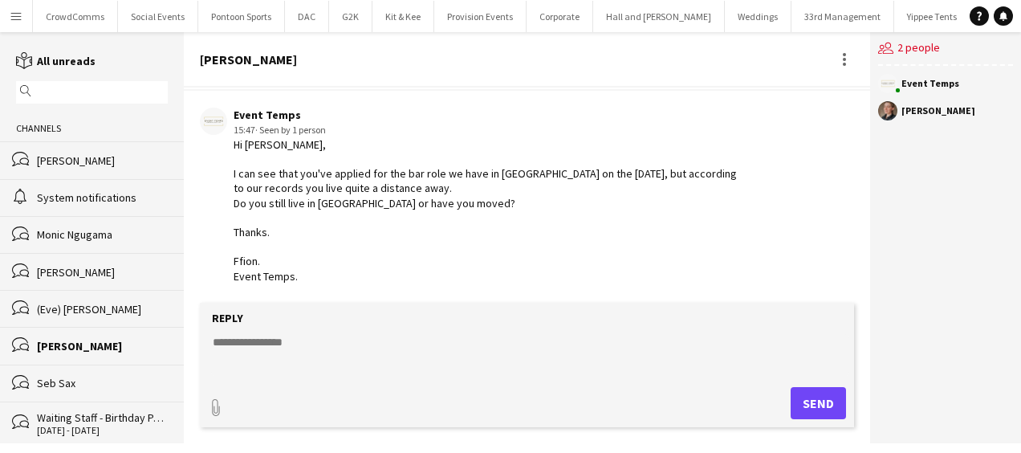
click at [69, 387] on div "Seb Sax" at bounding box center [102, 383] width 131 height 14
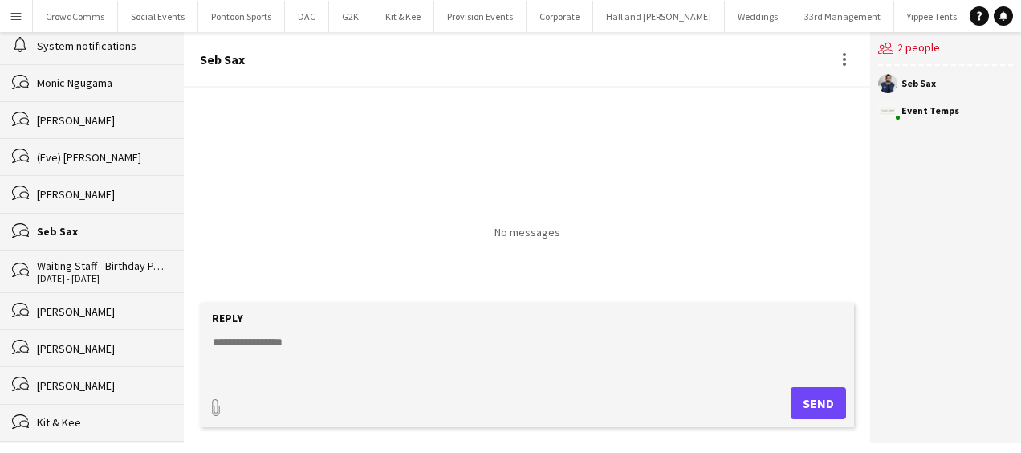
scroll to position [157, 0]
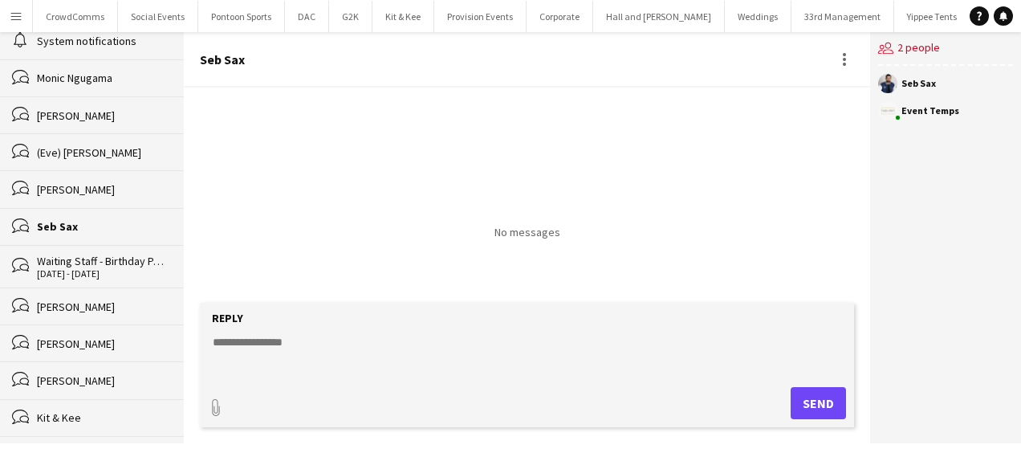
click at [97, 303] on div "[PERSON_NAME]" at bounding box center [102, 306] width 131 height 14
click at [93, 332] on div "bubbles [PERSON_NAME]" at bounding box center [92, 342] width 184 height 37
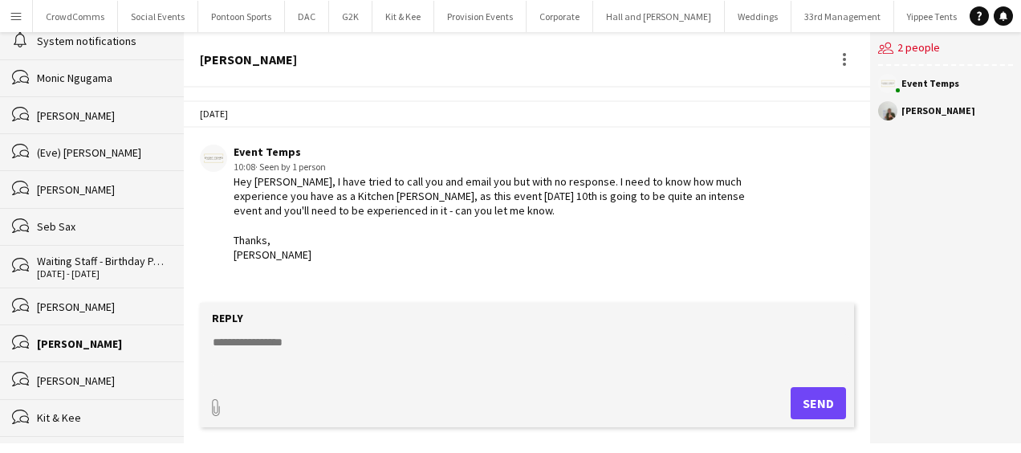
click at [14, 19] on app-icon "Menu" at bounding box center [16, 16] width 13 height 13
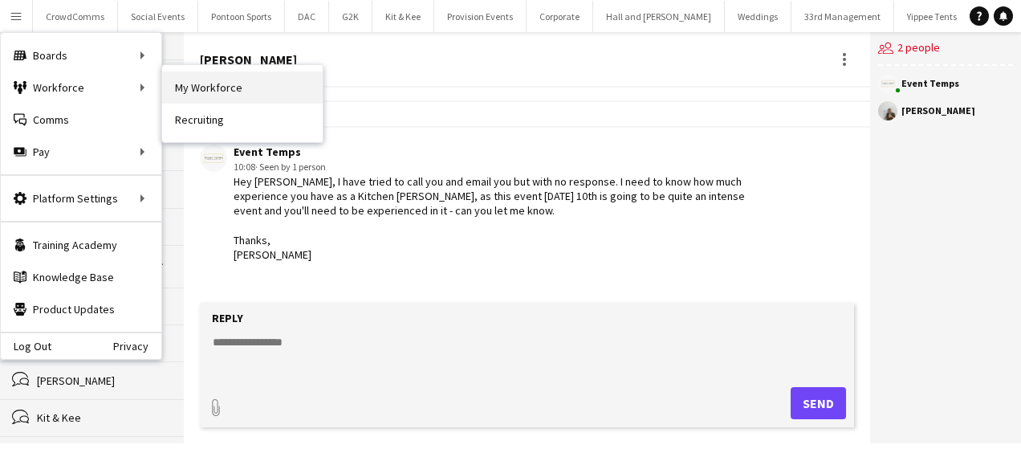
click at [185, 90] on link "My Workforce" at bounding box center [242, 87] width 161 height 32
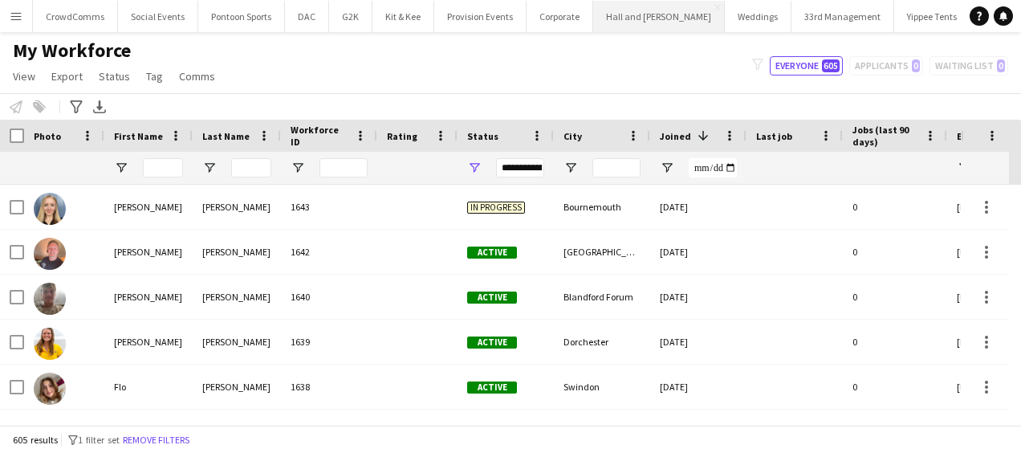
click at [663, 25] on button "Hall and [PERSON_NAME] Close" at bounding box center [659, 16] width 132 height 31
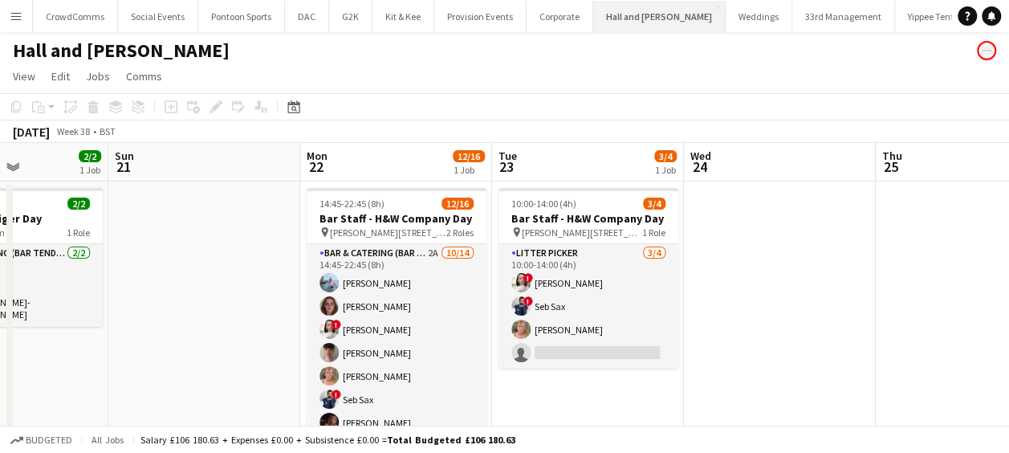
scroll to position [0, 469]
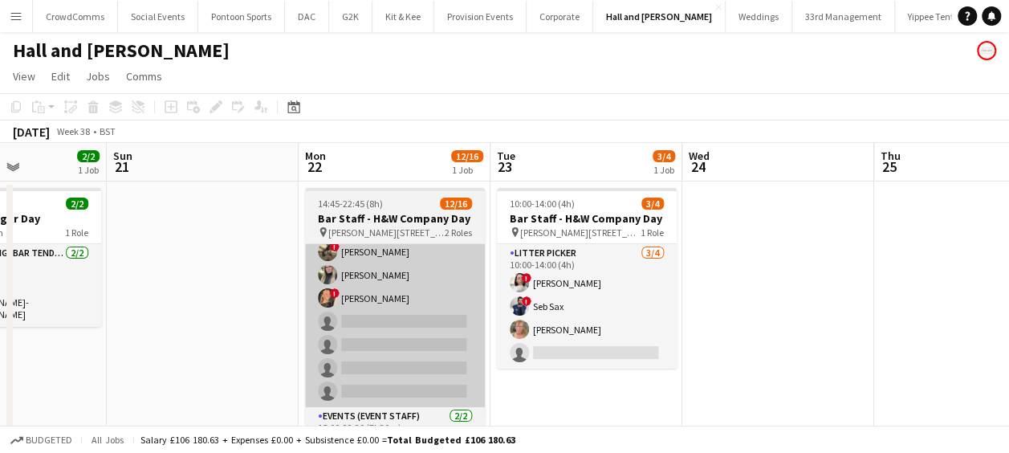
click at [338, 323] on app-card-role "Bar & Catering (Bar Tender) 2A 10/14 14:45-22:45 (8h) Luisa Garcia-Stokes Georg…" at bounding box center [395, 228] width 180 height 357
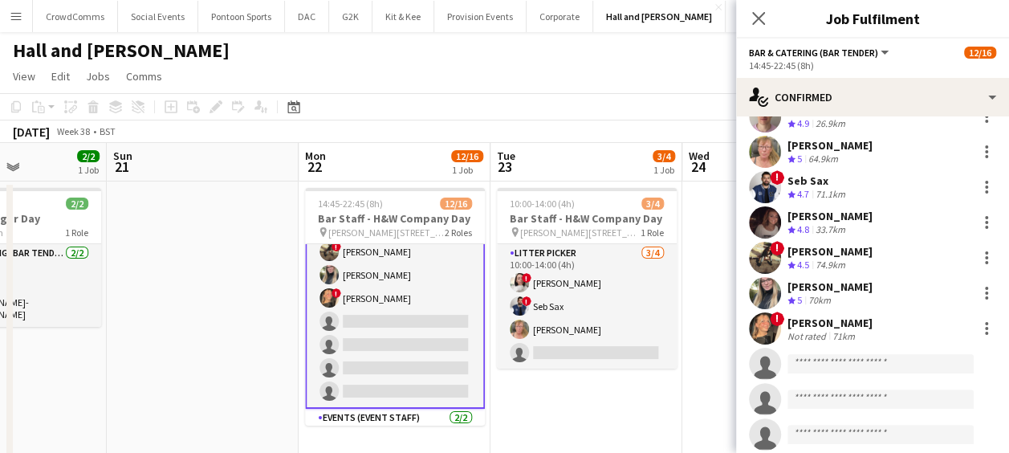
scroll to position [247, 0]
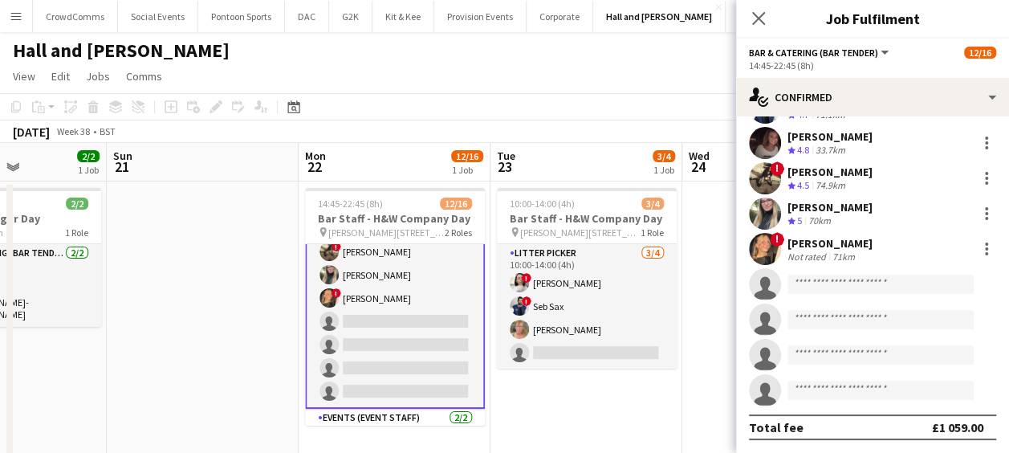
click at [876, 253] on div "! Olivia Bannister Not rated 71km" at bounding box center [872, 249] width 273 height 32
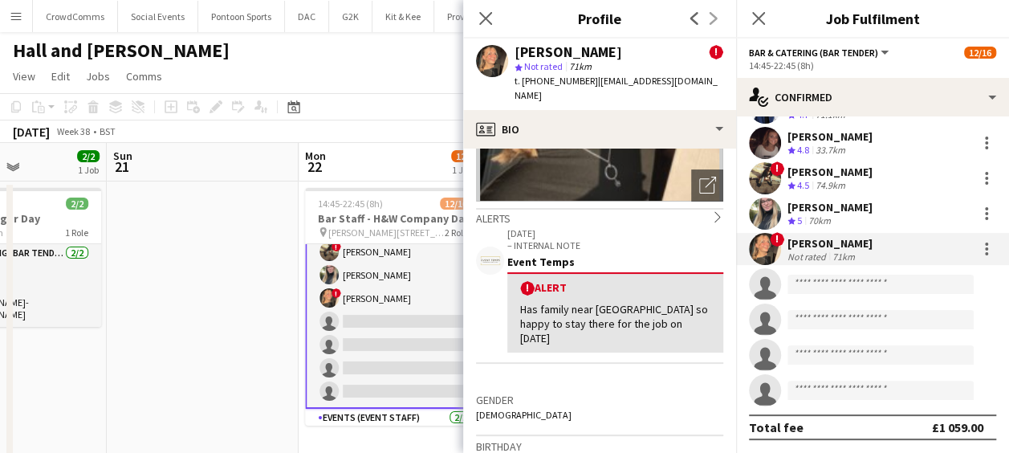
scroll to position [201, 0]
click at [482, 14] on icon at bounding box center [485, 17] width 15 height 15
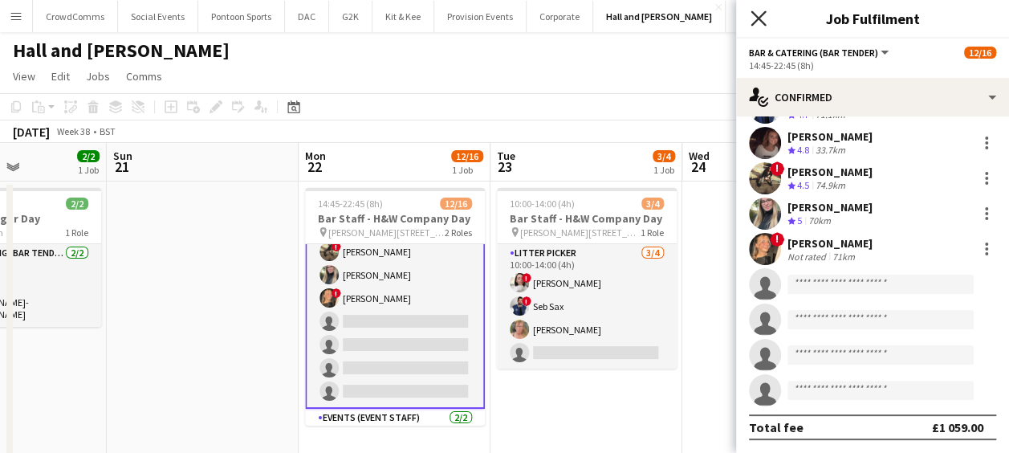
click at [755, 19] on icon "Close pop-in" at bounding box center [758, 17] width 15 height 15
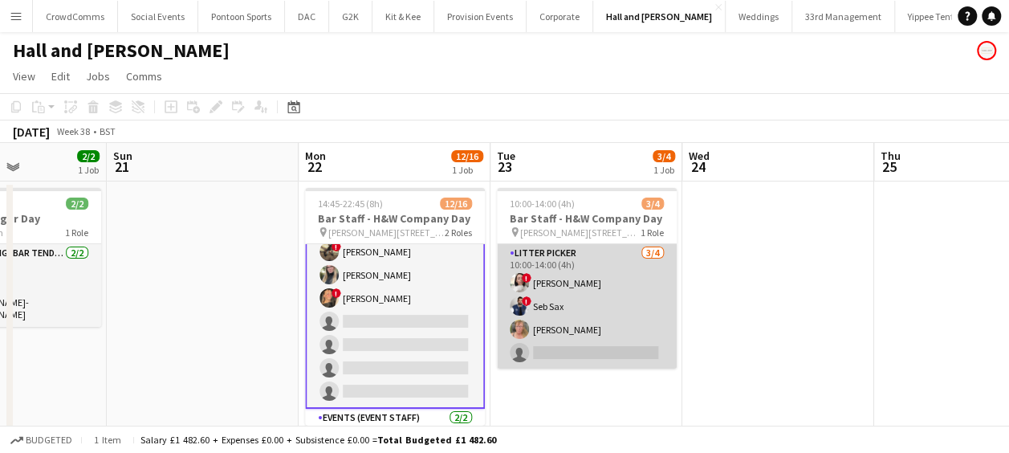
click at [583, 347] on app-card-role "Litter Picker [DATE] 10:00-14:00 (4h) ! [PERSON_NAME] ! Seb Sax [PERSON_NAME] s…" at bounding box center [587, 306] width 180 height 124
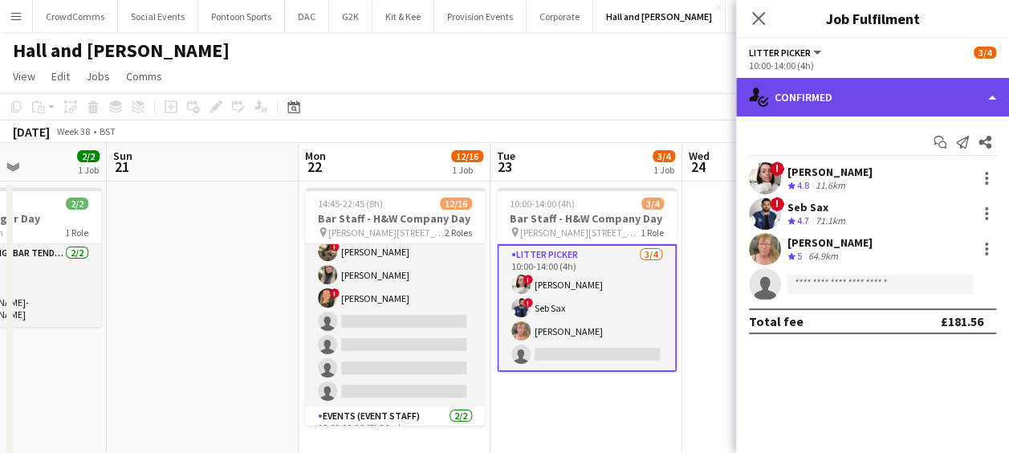
click at [938, 96] on div "single-neutral-actions-check-2 Confirmed" at bounding box center [872, 97] width 273 height 39
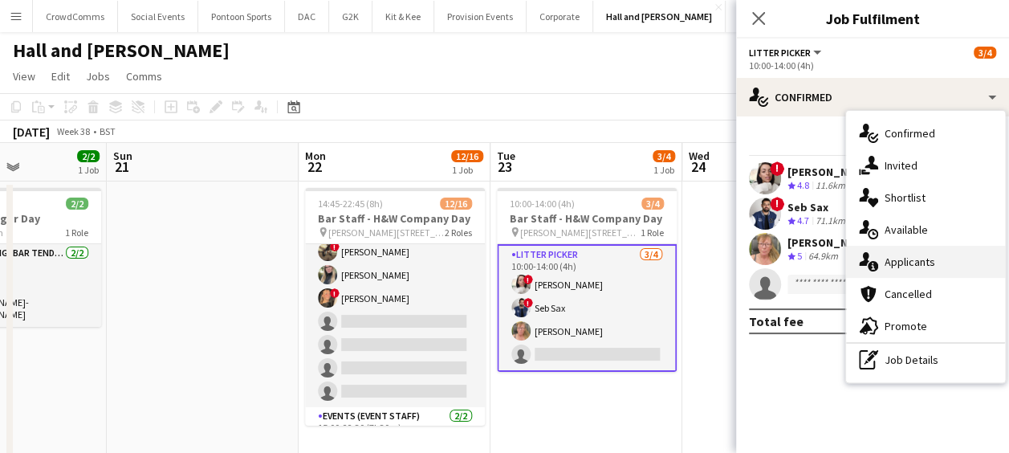
click at [948, 262] on div "single-neutral-actions-information Applicants" at bounding box center [925, 262] width 159 height 32
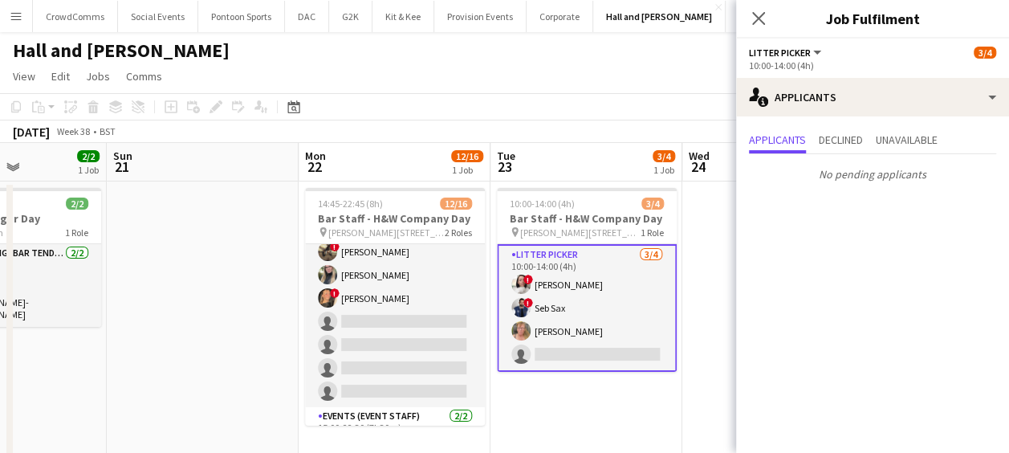
click at [759, 2] on div "Close pop-in" at bounding box center [758, 18] width 45 height 37
click at [754, 22] on icon at bounding box center [758, 17] width 15 height 15
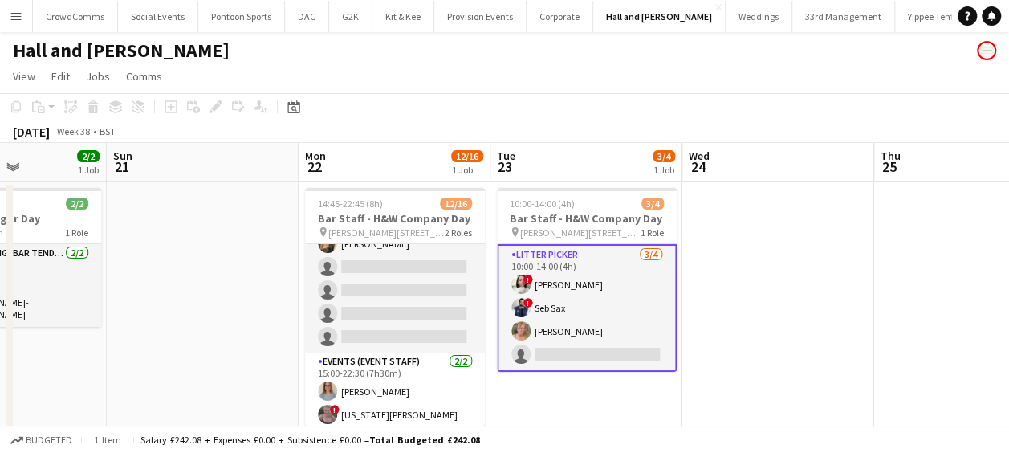
scroll to position [258, 0]
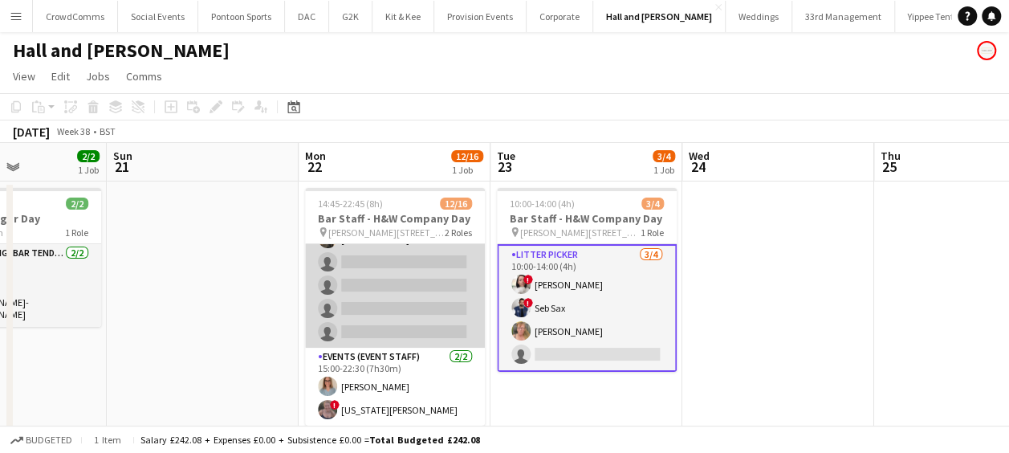
click at [369, 278] on app-card-role "Bar & Catering (Bar Tender) 2A 10/14 14:45-22:45 (8h) Luisa Garcia-Stokes Georg…" at bounding box center [395, 168] width 180 height 357
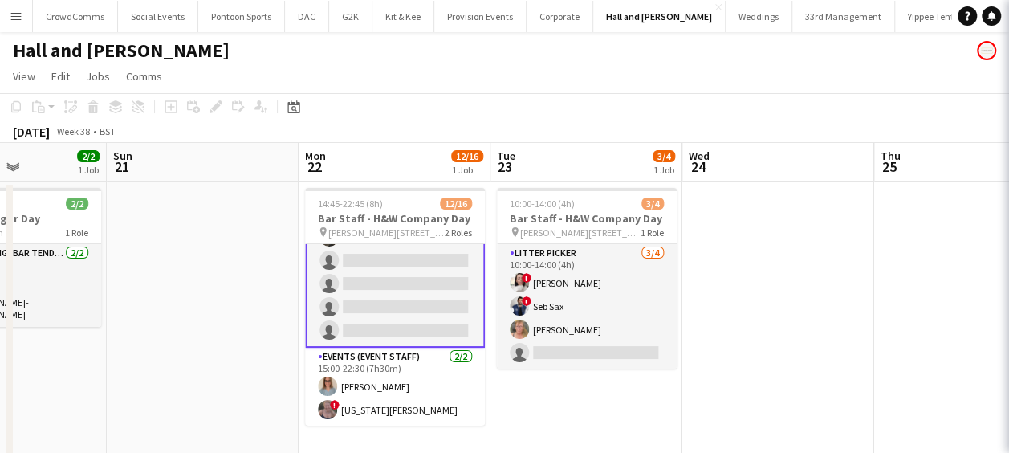
scroll to position [259, 0]
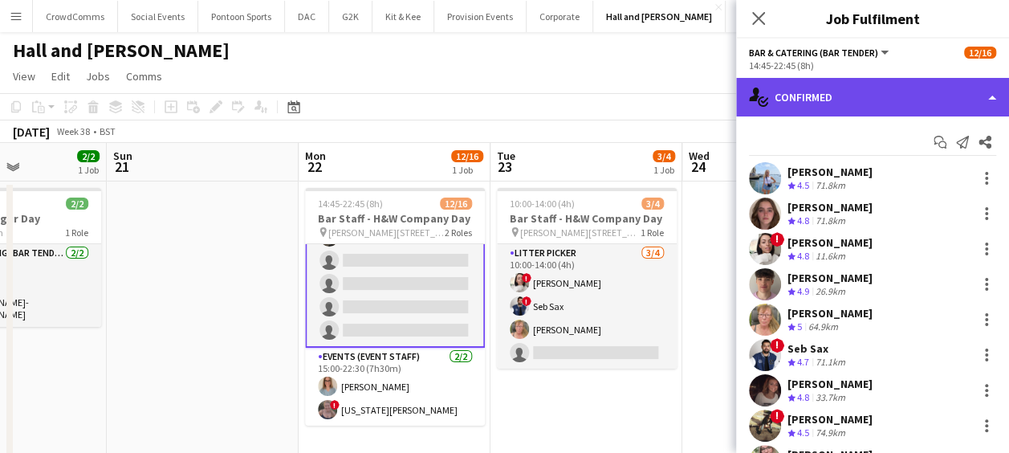
click at [869, 104] on div "single-neutral-actions-check-2 Confirmed" at bounding box center [872, 97] width 273 height 39
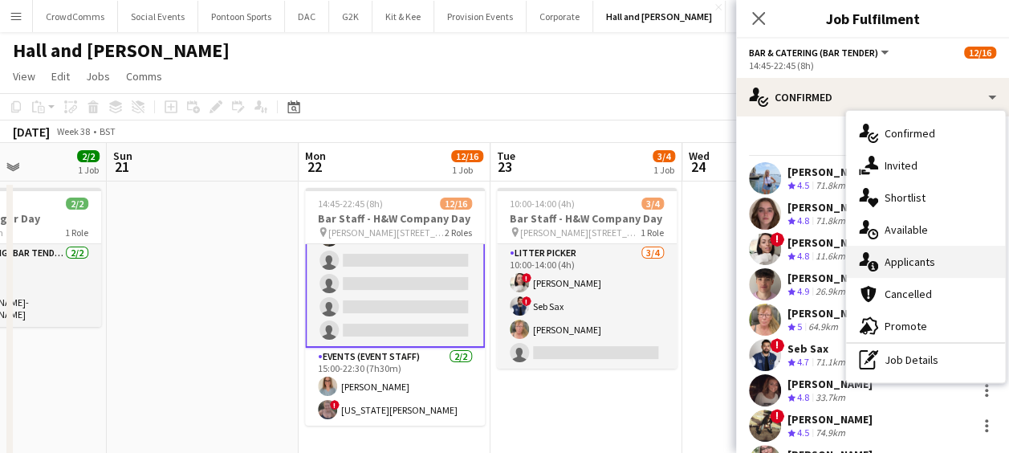
click at [893, 266] on span "Applicants" at bounding box center [910, 261] width 51 height 14
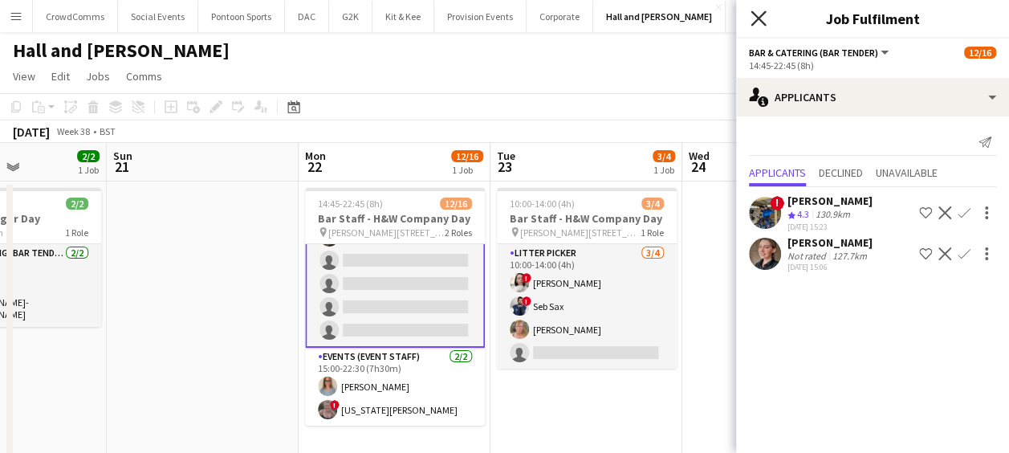
click at [762, 25] on icon "Close pop-in" at bounding box center [758, 17] width 15 height 15
